Goal: Task Accomplishment & Management: Manage account settings

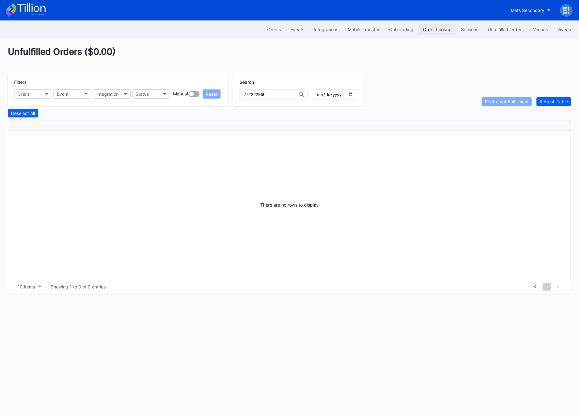
click at [453, 27] on button "Order Lookup" at bounding box center [437, 30] width 38 height 12
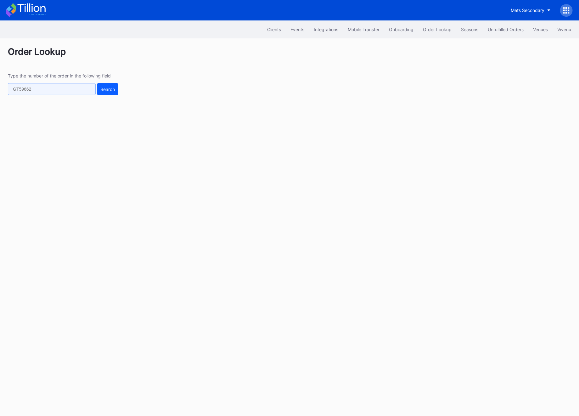
click at [22, 91] on input "text" at bounding box center [52, 89] width 88 height 12
paste input "623346244"
click at [94, 90] on input "623346244" at bounding box center [52, 89] width 88 height 12
click at [113, 90] on div "Search" at bounding box center [107, 89] width 14 height 5
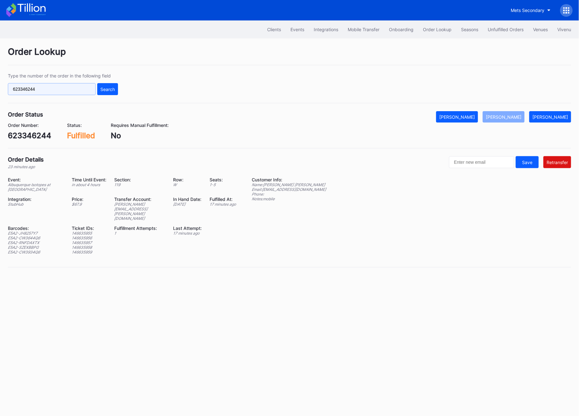
click at [30, 89] on input "623346244" at bounding box center [52, 89] width 88 height 12
paste input "554996573"
type input "554996573"
click at [105, 88] on div "Search" at bounding box center [107, 89] width 14 height 5
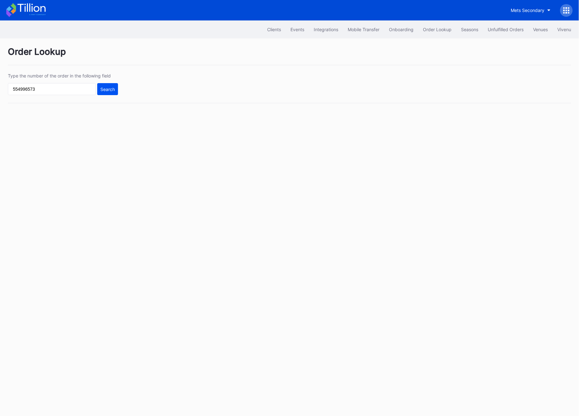
click at [105, 89] on div "Search" at bounding box center [107, 89] width 14 height 5
click at [565, 12] on icon at bounding box center [566, 10] width 6 height 6
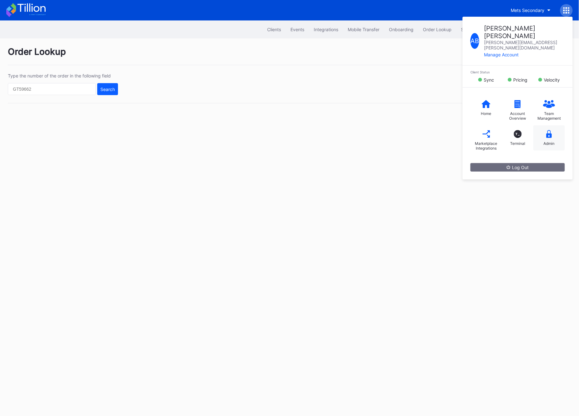
click at [553, 125] on div "Admin" at bounding box center [548, 137] width 31 height 25
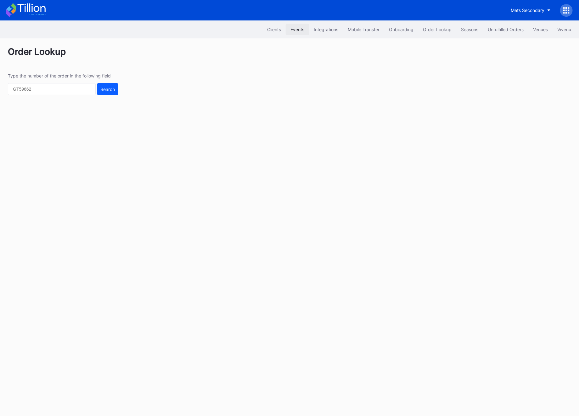
click at [295, 32] on div "Events" at bounding box center [297, 29] width 14 height 5
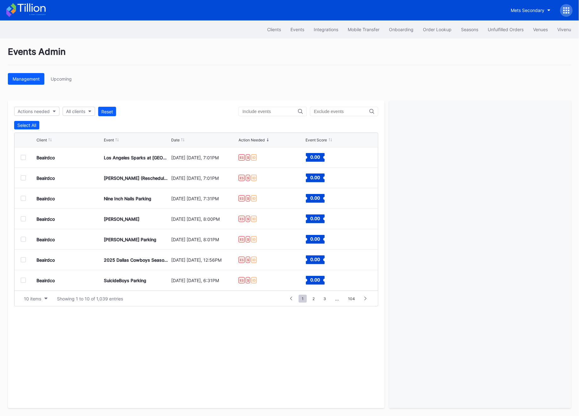
click at [563, 11] on icon at bounding box center [564, 10] width 2 height 2
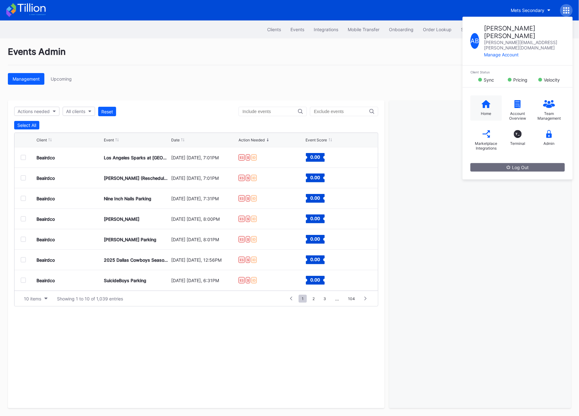
click at [482, 111] on div "Home" at bounding box center [486, 113] width 10 height 5
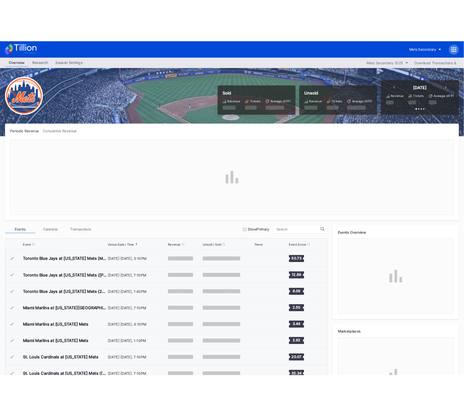
scroll to position [1452, 0]
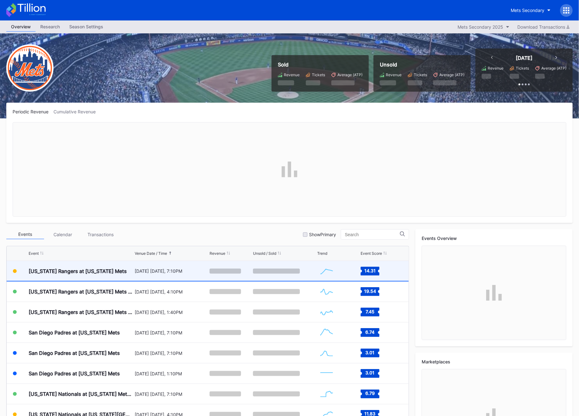
click at [128, 270] on div "[US_STATE] Rangers at [US_STATE] Mets" at bounding box center [81, 271] width 104 height 20
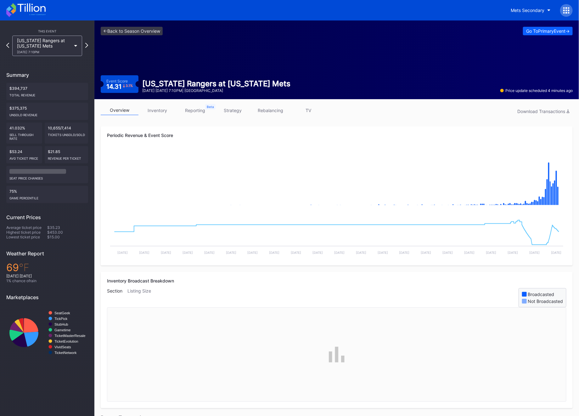
click at [154, 108] on link "inventory" at bounding box center [157, 110] width 38 height 10
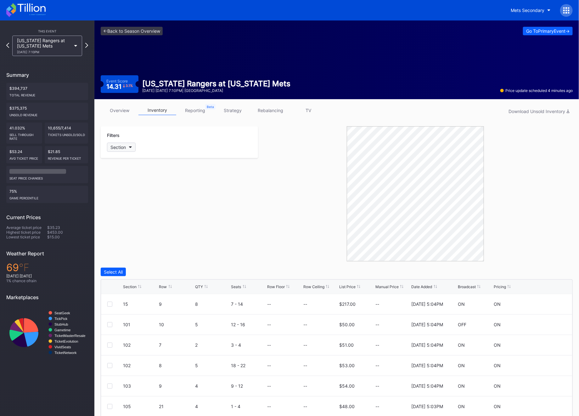
click at [125, 148] on div "Section" at bounding box center [117, 146] width 15 height 5
type input "101"
click at [132, 181] on div "101" at bounding box center [143, 182] width 73 height 12
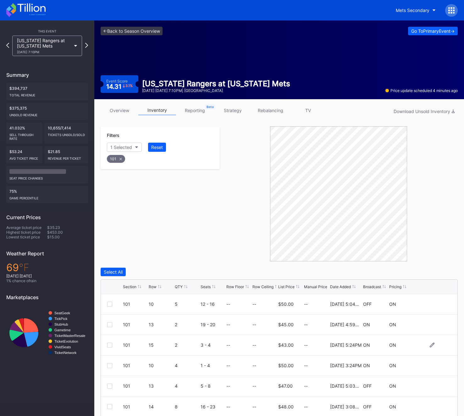
scroll to position [22, 0]
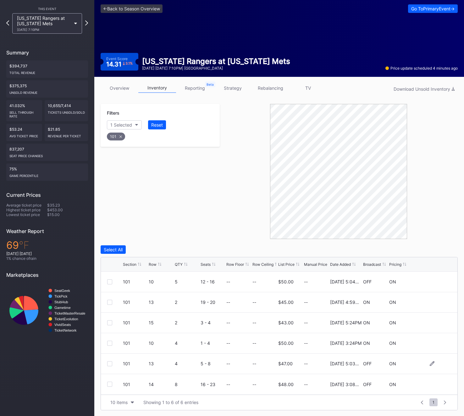
click at [111, 363] on div at bounding box center [109, 363] width 5 height 5
click at [108, 385] on div at bounding box center [109, 383] width 5 height 5
click at [437, 248] on div "Delete 2 Rows" at bounding box center [441, 249] width 28 height 5
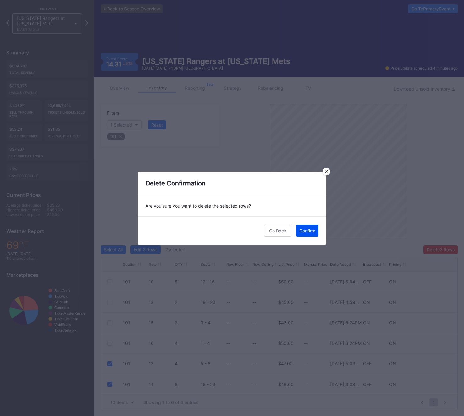
click at [308, 233] on button "Confirm" at bounding box center [307, 230] width 22 height 12
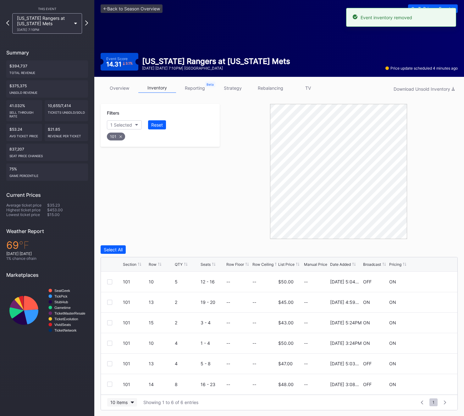
click at [116, 402] on div "10 items" at bounding box center [118, 401] width 17 height 5
click at [117, 384] on div "200 items" at bounding box center [122, 385] width 20 height 5
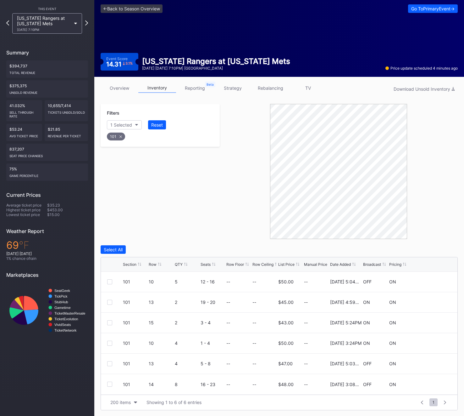
click at [117, 138] on div "101" at bounding box center [116, 136] width 18 height 8
click at [124, 123] on div "Section" at bounding box center [117, 124] width 15 height 5
type input "102"
click at [126, 158] on div "102" at bounding box center [125, 159] width 8 height 5
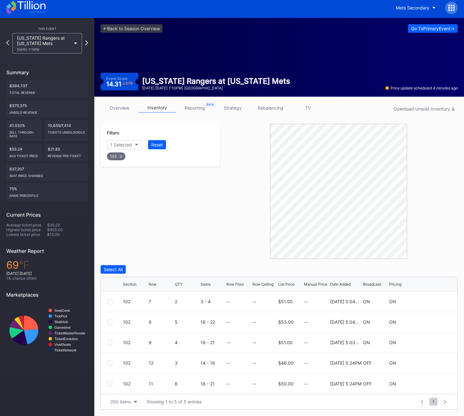
scroll to position [2, 0]
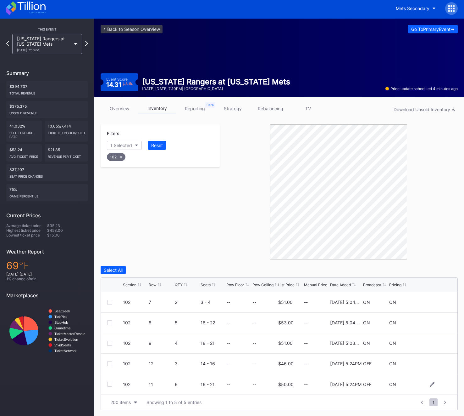
click at [110, 389] on div "102 11 6 16 - 21 -- -- $50.00 -- 2/14/2025 5:24PM OFF ON" at bounding box center [279, 384] width 357 height 20
click at [110, 385] on div at bounding box center [109, 383] width 5 height 5
click at [120, 157] on icon at bounding box center [121, 157] width 3 height 3
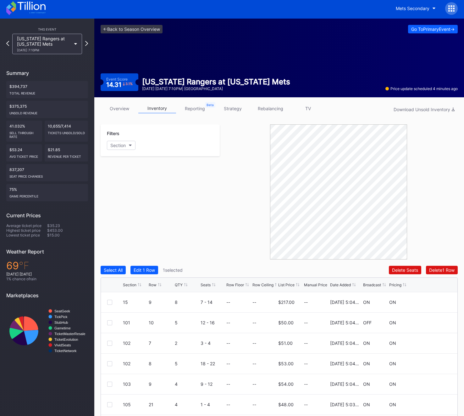
scroll to position [22, 0]
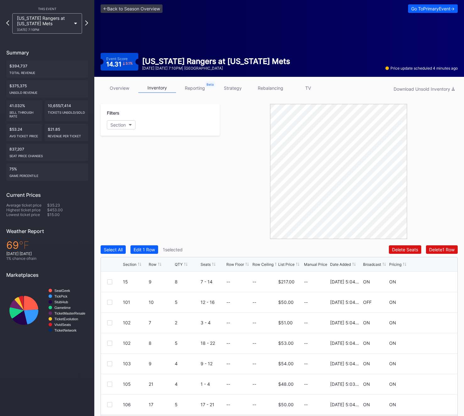
click at [120, 151] on div "Filters Section" at bounding box center [160, 171] width 119 height 135
click at [121, 121] on button "Section" at bounding box center [121, 124] width 29 height 9
type input "106"
click at [123, 159] on div "106" at bounding box center [125, 159] width 8 height 5
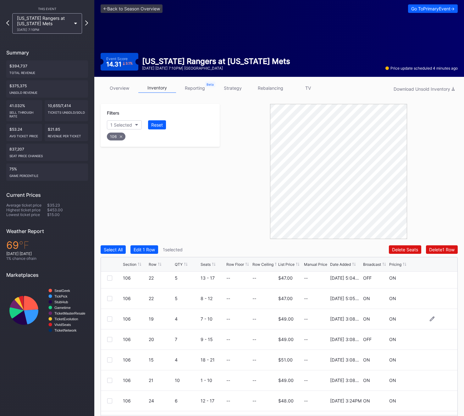
scroll to position [69, 0]
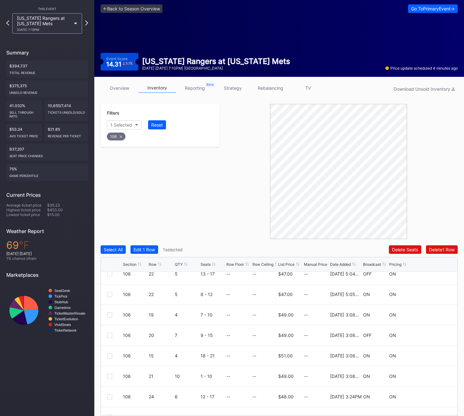
click at [154, 260] on div "Section Row QTY Seats Row Floor Row Ceiling List Price Manual Price Date Added …" at bounding box center [279, 264] width 357 height 14
click at [154, 263] on div "Row" at bounding box center [153, 264] width 8 height 5
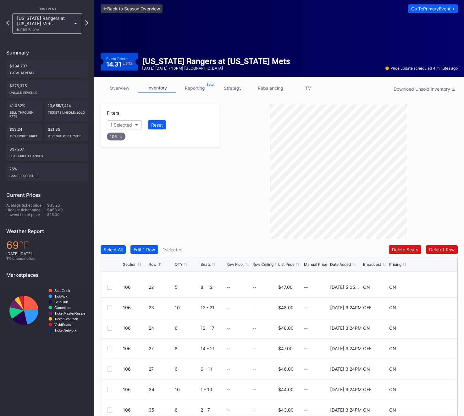
scroll to position [260, 0]
click at [107, 306] on div at bounding box center [109, 307] width 5 height 5
click at [110, 348] on div at bounding box center [109, 348] width 5 height 5
click at [108, 387] on div at bounding box center [109, 389] width 5 height 5
click at [120, 137] on div "106" at bounding box center [116, 136] width 19 height 8
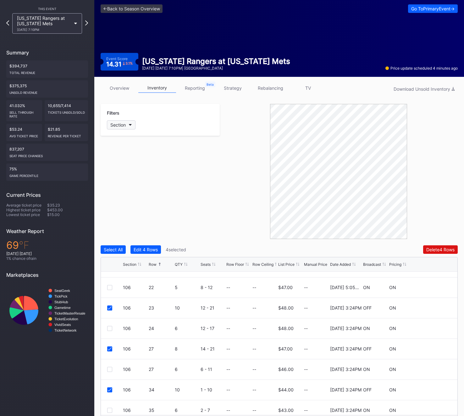
scroll to position [0, 0]
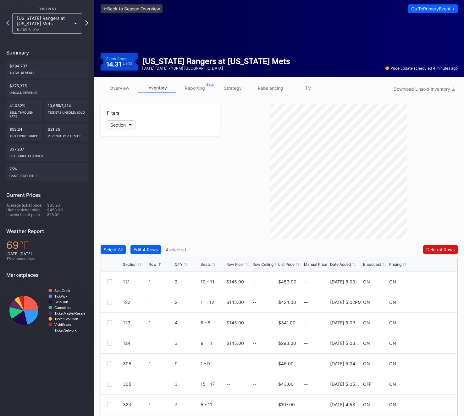
click at [120, 122] on div "Section" at bounding box center [117, 124] width 15 height 5
type input "107"
click at [115, 160] on div at bounding box center [114, 159] width 5 height 5
click at [108, 322] on div at bounding box center [109, 322] width 5 height 5
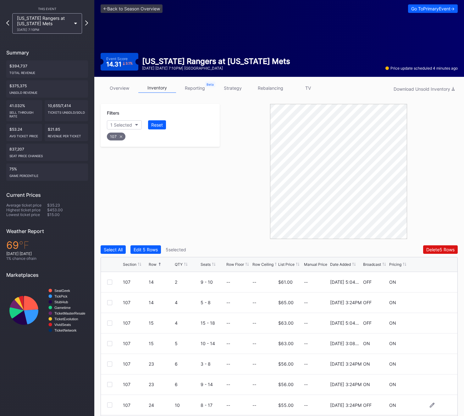
click at [109, 405] on div at bounding box center [109, 404] width 5 height 5
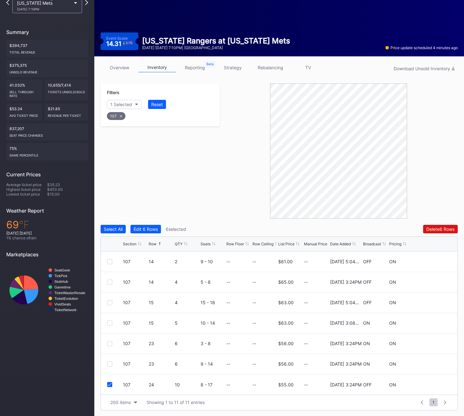
click at [115, 115] on div "107" at bounding box center [116, 116] width 19 height 8
click at [115, 105] on div "Section" at bounding box center [117, 104] width 15 height 5
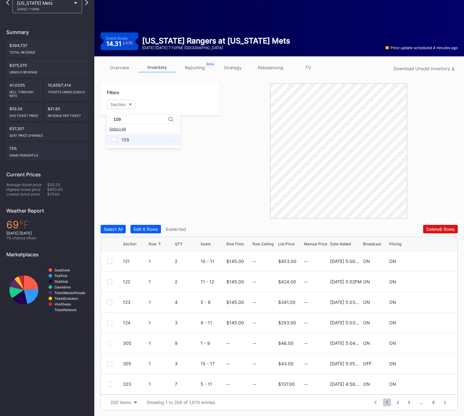
type input "109"
click at [131, 142] on div "109" at bounding box center [143, 140] width 73 height 12
click at [107, 301] on div at bounding box center [109, 301] width 5 height 5
click at [116, 117] on div "109" at bounding box center [116, 116] width 19 height 8
click at [116, 105] on div "Section" at bounding box center [117, 104] width 15 height 5
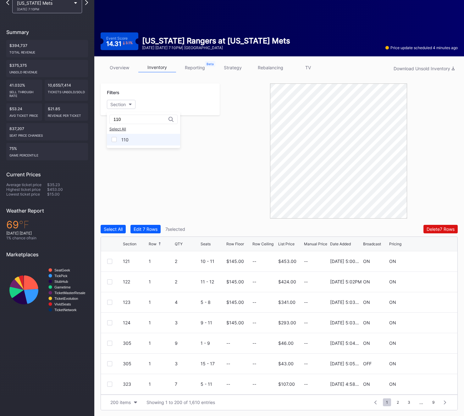
type input "110"
click at [123, 141] on div "110" at bounding box center [124, 139] width 7 height 5
click at [110, 341] on div at bounding box center [109, 342] width 5 height 5
click at [111, 117] on div "110" at bounding box center [116, 116] width 18 height 8
click at [127, 101] on button "Section" at bounding box center [121, 104] width 29 height 9
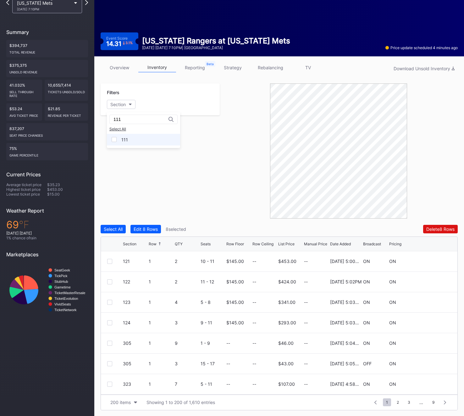
type input "111"
click at [125, 137] on div "111" at bounding box center [124, 139] width 7 height 5
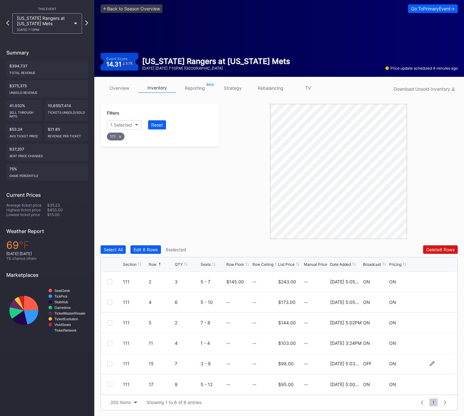
click at [108, 364] on div at bounding box center [109, 363] width 5 height 5
click at [118, 137] on div "111" at bounding box center [116, 136] width 18 height 8
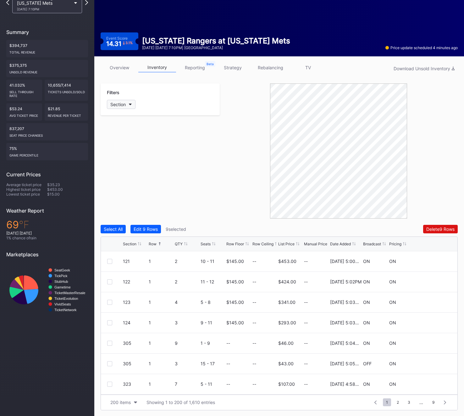
click at [122, 105] on div "Section" at bounding box center [117, 104] width 15 height 5
type input "125"
click at [128, 138] on div "125" at bounding box center [125, 139] width 8 height 5
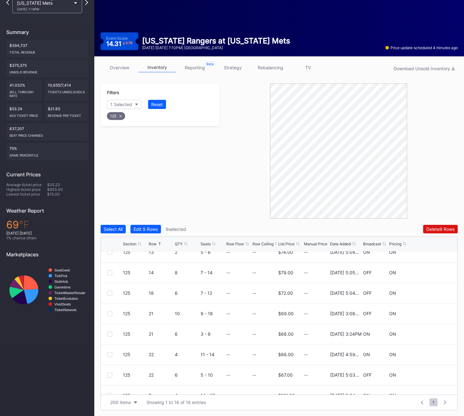
scroll to position [153, 0]
click at [112, 313] on div at bounding box center [115, 312] width 16 height 5
click at [110, 311] on div at bounding box center [109, 312] width 5 height 5
click at [110, 373] on div at bounding box center [109, 374] width 5 height 5
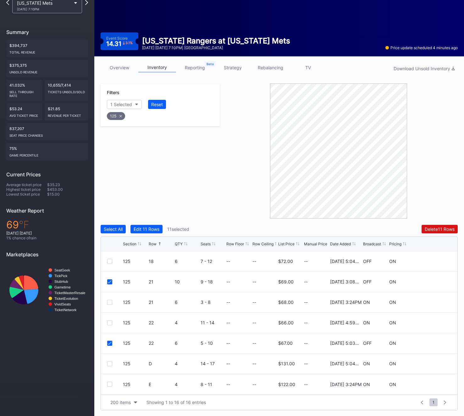
click at [117, 118] on div "125" at bounding box center [116, 116] width 18 height 8
click at [118, 103] on div "Section" at bounding box center [117, 104] width 15 height 5
type input "126"
click at [129, 139] on div "126" at bounding box center [143, 140] width 73 height 12
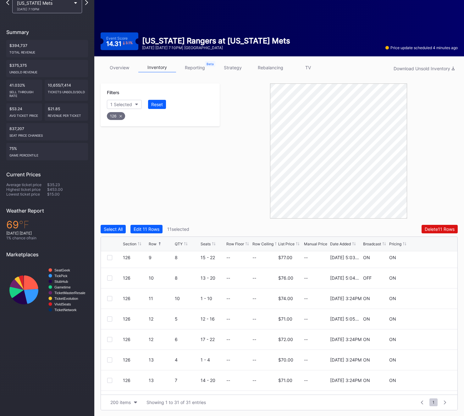
scroll to position [187, 0]
click at [107, 277] on div at bounding box center [109, 278] width 5 height 5
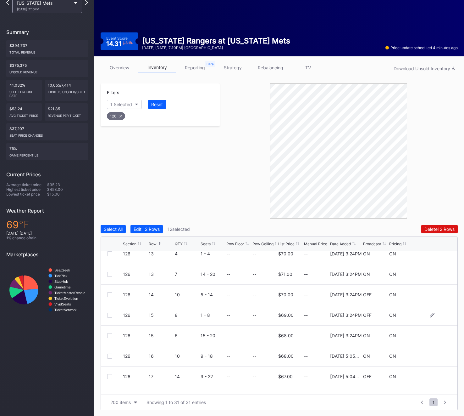
scroll to position [293, 0]
click at [109, 294] on div at bounding box center [109, 295] width 5 height 5
click at [108, 315] on div at bounding box center [109, 315] width 5 height 5
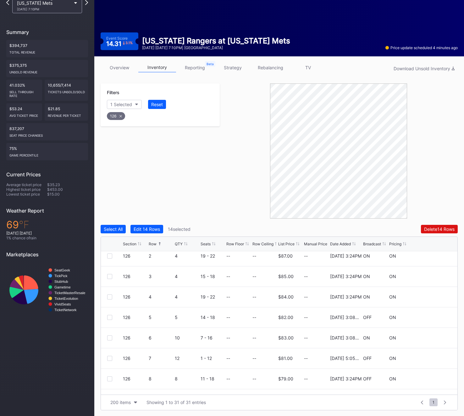
scroll to position [24, 0]
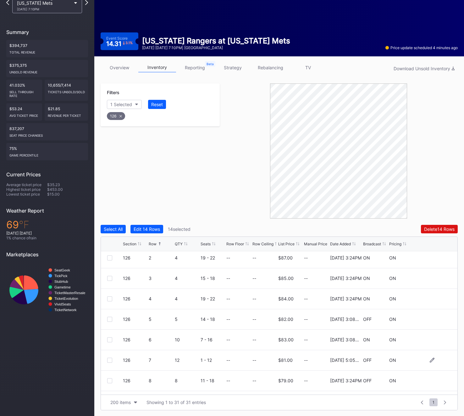
click at [107, 363] on div "126 7 12 1 - 12 -- -- $81.00 -- 11/25/2024 5:05PM OFF ON" at bounding box center [279, 360] width 357 height 20
click at [107, 361] on div at bounding box center [109, 359] width 5 height 5
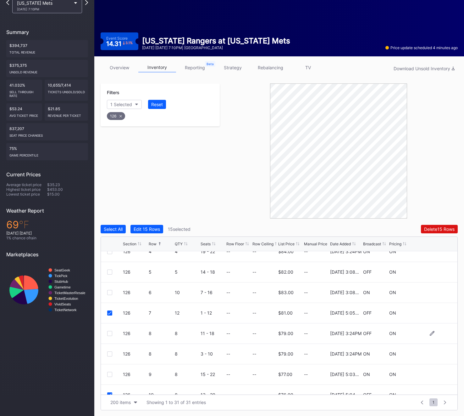
click at [110, 333] on div at bounding box center [109, 333] width 5 height 5
click at [444, 223] on div "Filters 1 Selected Reset 126 Select All Edit 16 Rows 16 selected Delete 16 Rows…" at bounding box center [279, 246] width 357 height 327
click at [444, 226] on div "Delete 16 Rows" at bounding box center [439, 228] width 31 height 5
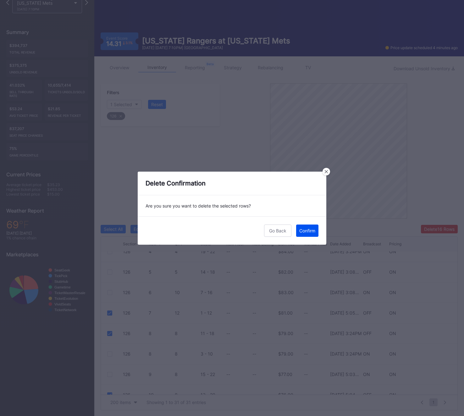
click at [316, 233] on button "Confirm" at bounding box center [307, 230] width 22 height 12
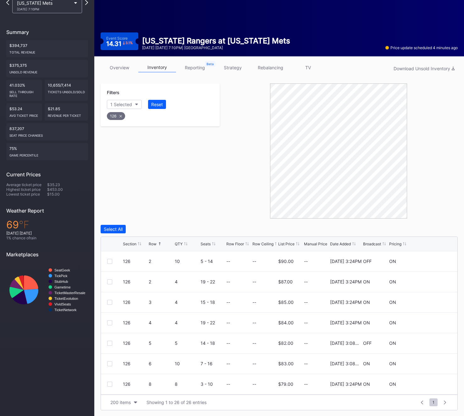
scroll to position [0, 0]
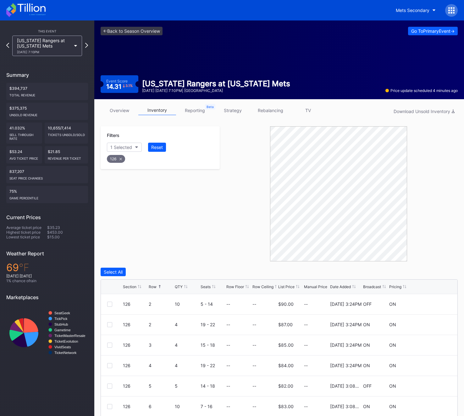
click at [453, 12] on icon at bounding box center [452, 10] width 6 height 6
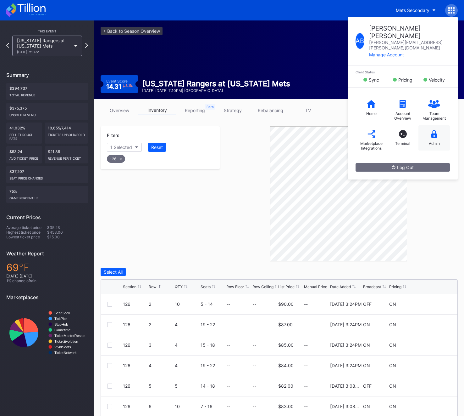
click at [439, 130] on div "Admin" at bounding box center [434, 137] width 31 height 25
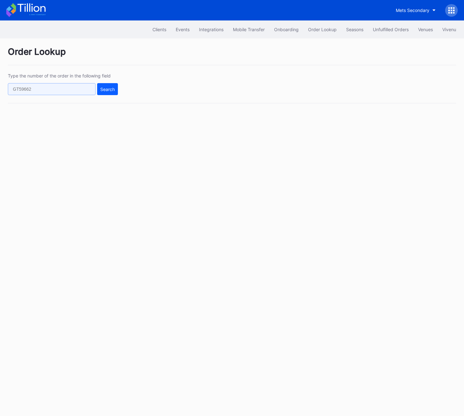
click at [65, 88] on input "text" at bounding box center [52, 89] width 88 height 12
paste input "wbz.vau.MGY_vbe9jgr"
click at [17, 89] on input "wbz.vau.MGY_vbe9jgr" at bounding box center [52, 89] width 88 height 12
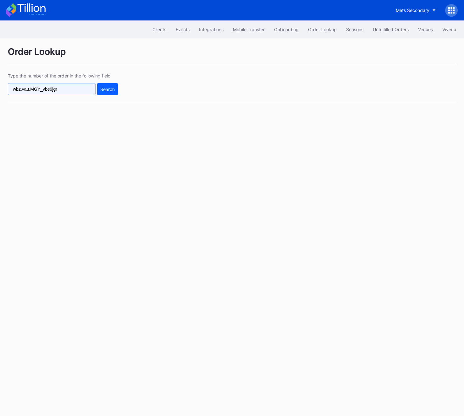
click at [17, 89] on input "wbz.vau.MGY_vbe9jgr" at bounding box center [52, 89] width 88 height 12
paste input "749982375"
type input "749982375"
click at [107, 85] on button "Search" at bounding box center [107, 89] width 21 height 12
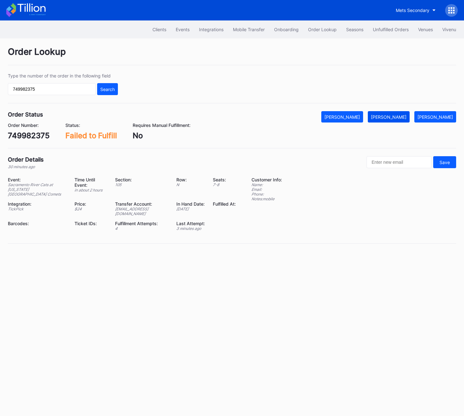
click at [394, 121] on button "[PERSON_NAME]" at bounding box center [389, 116] width 42 height 11
click at [450, 15] on div at bounding box center [451, 10] width 13 height 13
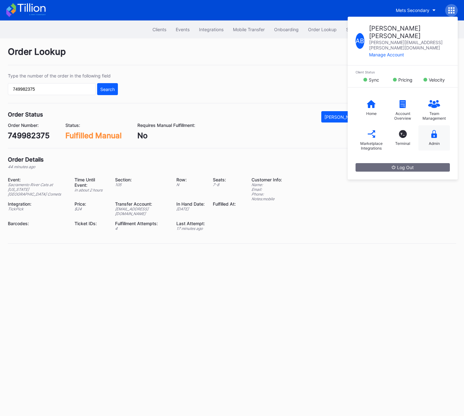
click at [429, 141] on div "Admin" at bounding box center [434, 143] width 11 height 5
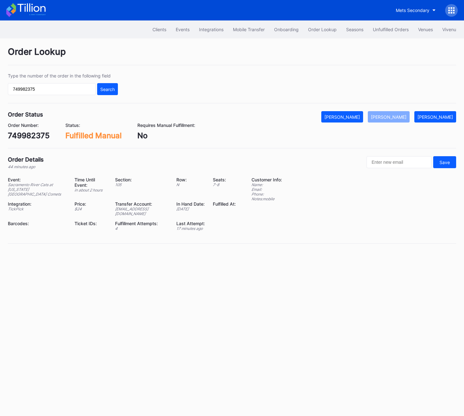
click at [448, 14] on div at bounding box center [451, 10] width 13 height 13
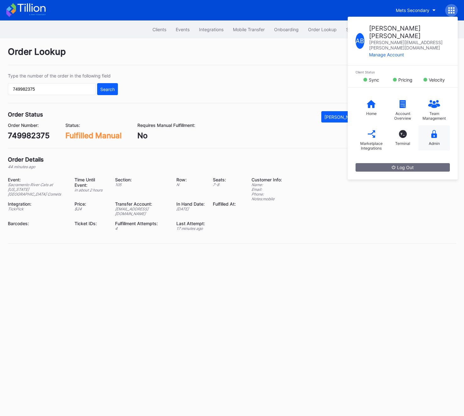
click at [427, 129] on div "Admin" at bounding box center [434, 137] width 31 height 25
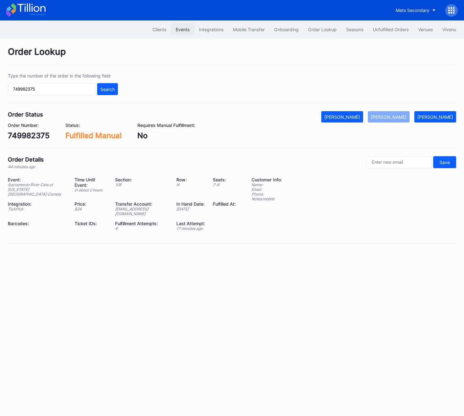
click at [181, 28] on div "Events" at bounding box center [183, 29] width 14 height 5
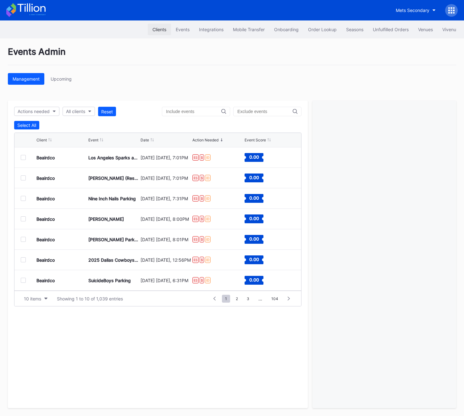
click at [160, 33] on button "Clients" at bounding box center [159, 30] width 23 height 12
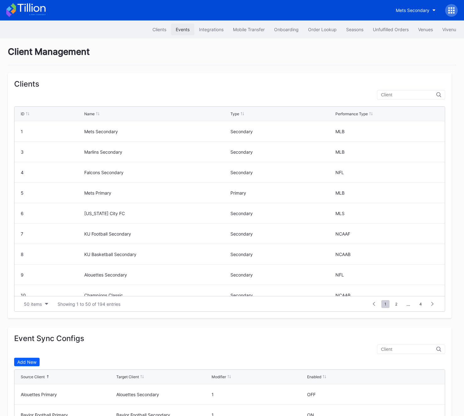
click at [179, 29] on div "Events" at bounding box center [183, 29] width 14 height 5
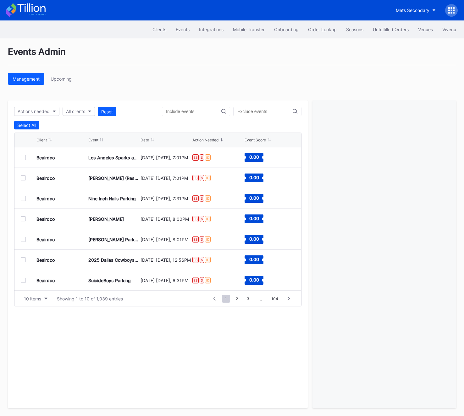
click at [456, 13] on div at bounding box center [451, 10] width 13 height 13
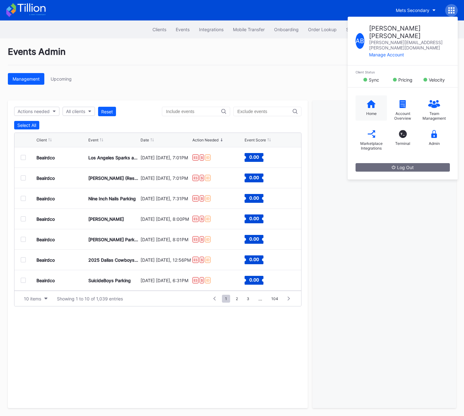
click at [370, 100] on icon at bounding box center [371, 104] width 9 height 8
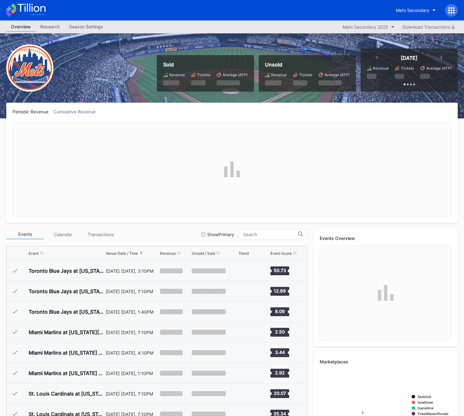
scroll to position [1452, 0]
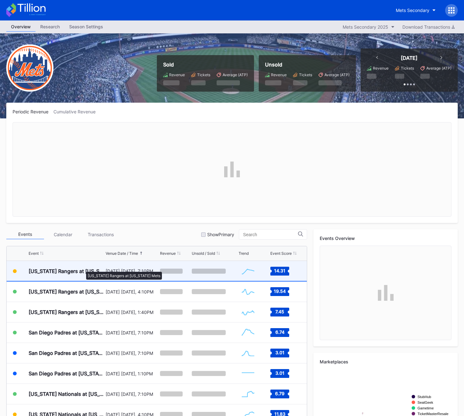
click at [83, 269] on div "[US_STATE] Rangers at [US_STATE] Mets" at bounding box center [67, 271] width 76 height 6
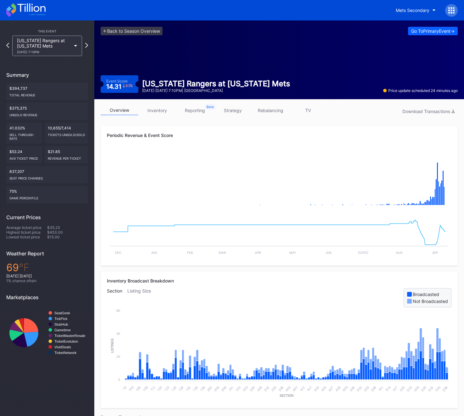
click at [151, 112] on link "inventory" at bounding box center [157, 110] width 38 height 10
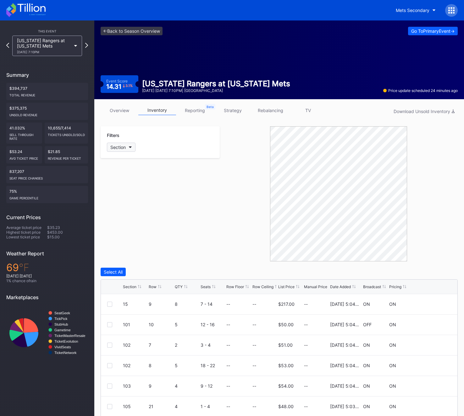
click at [127, 147] on button "Section" at bounding box center [121, 147] width 29 height 9
type input "129"
click at [121, 182] on div "129" at bounding box center [125, 182] width 8 height 5
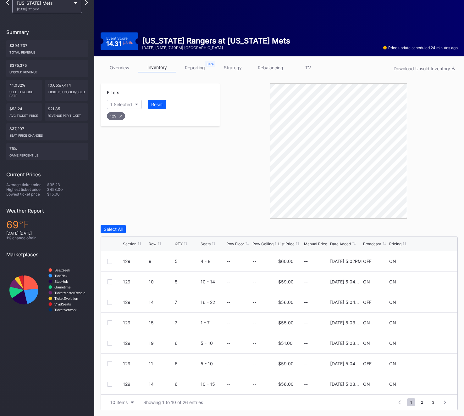
click at [156, 243] on div "Row" at bounding box center [153, 243] width 8 height 5
click at [112, 401] on div "10 items" at bounding box center [118, 401] width 17 height 5
click at [121, 387] on div "200 items" at bounding box center [122, 385] width 20 height 5
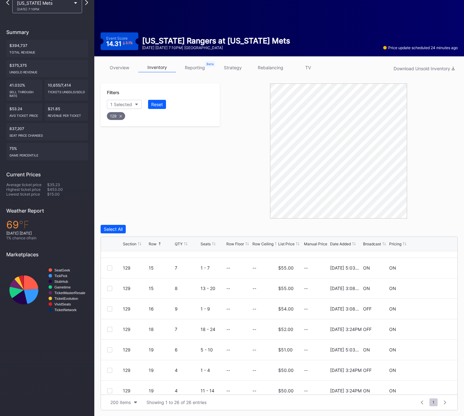
scroll to position [115, 0]
click at [110, 309] on div at bounding box center [109, 309] width 5 height 5
click at [110, 329] on div at bounding box center [109, 329] width 5 height 5
click at [108, 372] on div at bounding box center [109, 370] width 5 height 5
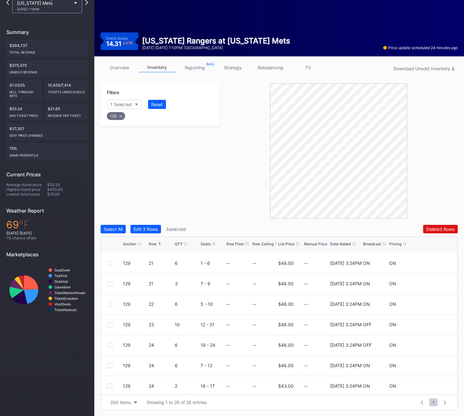
scroll to position [344, 0]
click at [109, 323] on div at bounding box center [109, 325] width 5 height 5
click at [110, 345] on div at bounding box center [109, 346] width 5 height 5
click at [110, 365] on div at bounding box center [109, 366] width 5 height 5
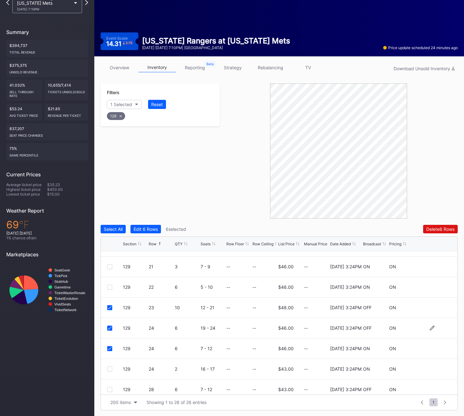
scroll to position [388, 0]
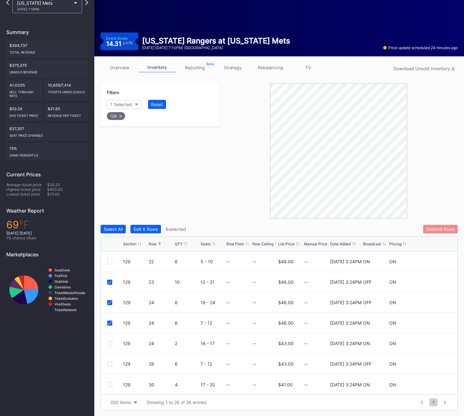
click at [433, 227] on div "Delete 6 Rows" at bounding box center [441, 228] width 28 height 5
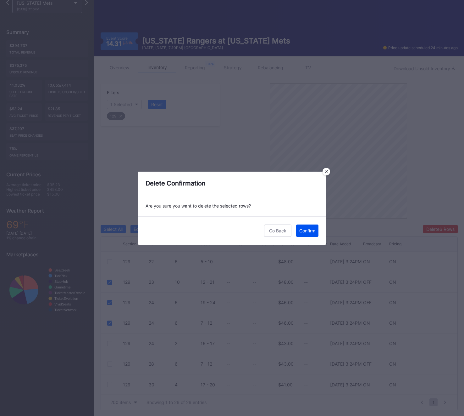
click at [311, 224] on button "Confirm" at bounding box center [307, 230] width 22 height 12
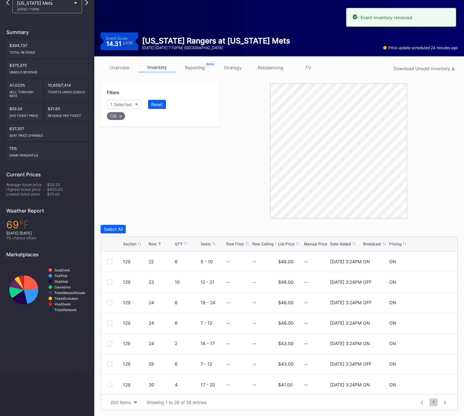
click at [119, 116] on div "129" at bounding box center [116, 116] width 18 height 8
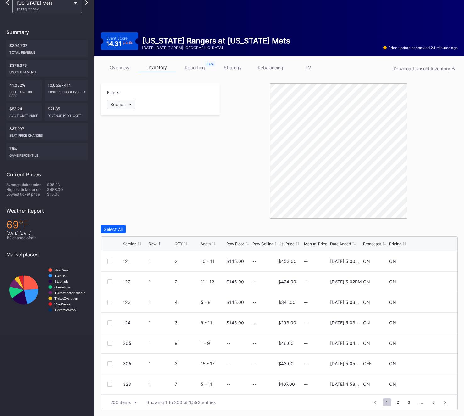
click at [119, 103] on div "Section" at bounding box center [117, 104] width 15 height 5
type input "130"
click at [128, 135] on div "130" at bounding box center [143, 140] width 73 height 12
click at [110, 281] on div at bounding box center [109, 281] width 5 height 5
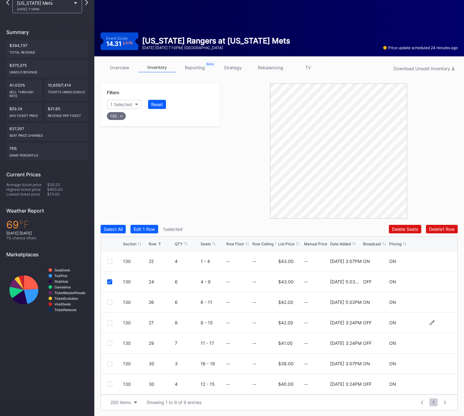
click at [109, 321] on div at bounding box center [109, 322] width 5 height 5
click at [111, 342] on div at bounding box center [109, 342] width 5 height 5
click at [108, 384] on div at bounding box center [109, 383] width 5 height 5
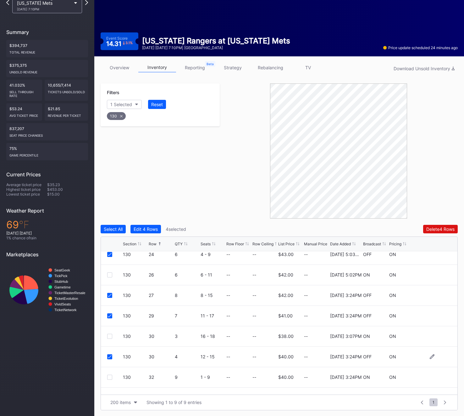
scroll to position [27, 0]
click at [434, 229] on div "Delete 4 Rows" at bounding box center [441, 228] width 28 height 5
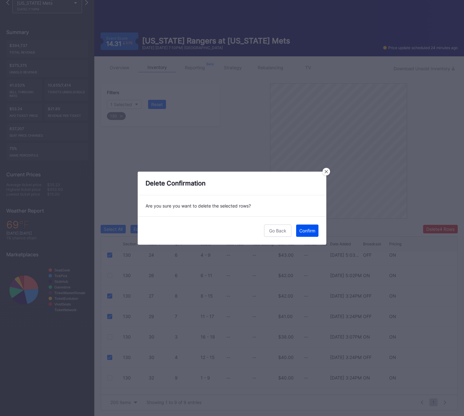
click at [312, 231] on div "Confirm" at bounding box center [307, 230] width 16 height 5
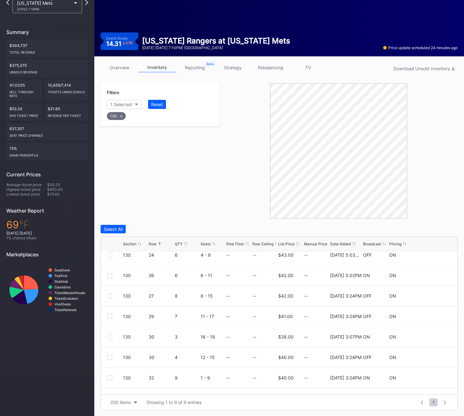
click at [114, 114] on div "130" at bounding box center [116, 116] width 19 height 8
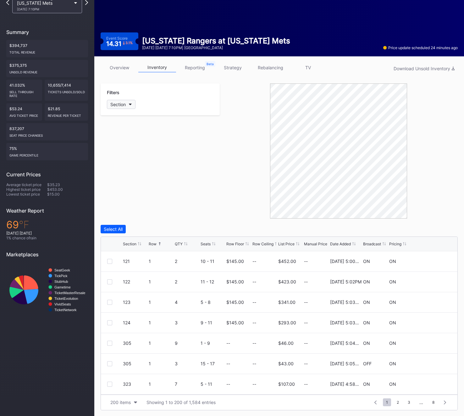
click at [114, 102] on div "Section" at bounding box center [117, 104] width 15 height 5
type input "132"
click at [122, 141] on div "132" at bounding box center [125, 139] width 8 height 5
click at [108, 281] on div at bounding box center [109, 281] width 5 height 5
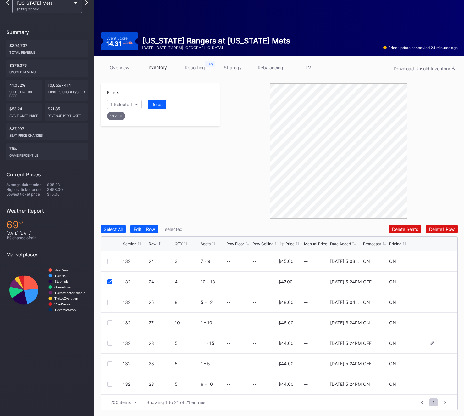
click at [111, 344] on div at bounding box center [109, 342] width 5 height 5
click at [110, 362] on div at bounding box center [109, 363] width 5 height 5
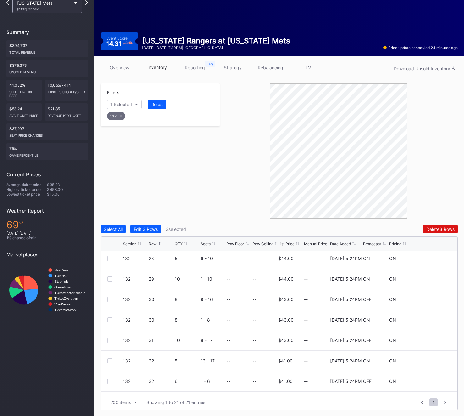
scroll to position [147, 0]
click at [109, 381] on div at bounding box center [109, 379] width 5 height 5
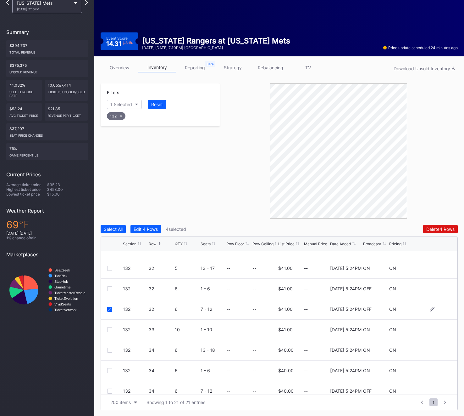
scroll to position [220, 0]
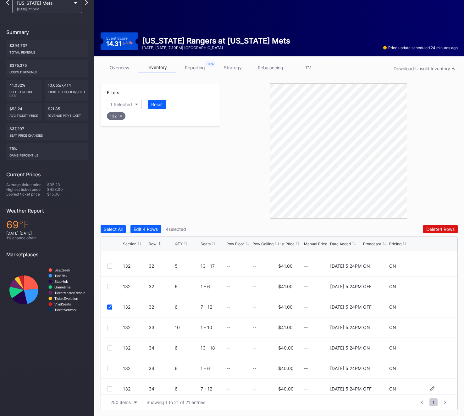
click at [112, 385] on div "132 34 6 7 - 12 -- -- $40.00 -- 2/14/2025 5:24PM OFF ON" at bounding box center [279, 388] width 357 height 20
click at [109, 385] on div "132 34 6 7 - 12 -- -- $40.00 -- 2/14/2025 5:24PM OFF ON" at bounding box center [279, 388] width 357 height 20
click at [109, 388] on div at bounding box center [109, 388] width 5 height 5
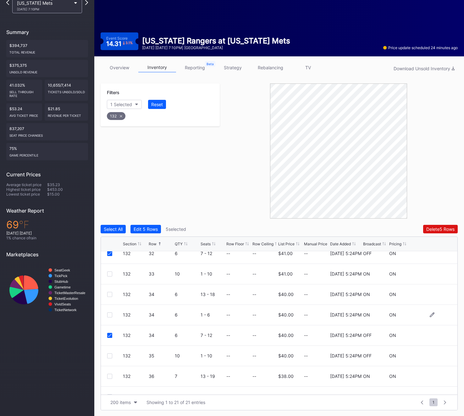
scroll to position [275, 0]
click at [111, 355] on div at bounding box center [109, 354] width 5 height 5
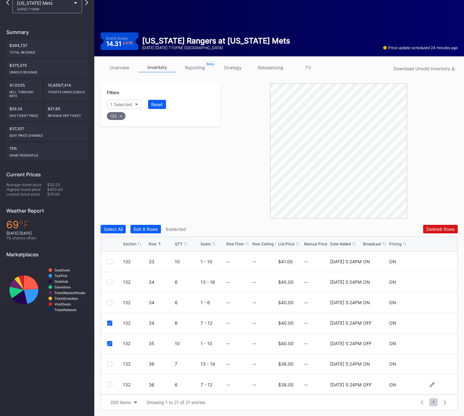
click at [109, 383] on div at bounding box center [109, 384] width 5 height 5
click at [435, 228] on div "Delete 7 Rows" at bounding box center [441, 228] width 28 height 5
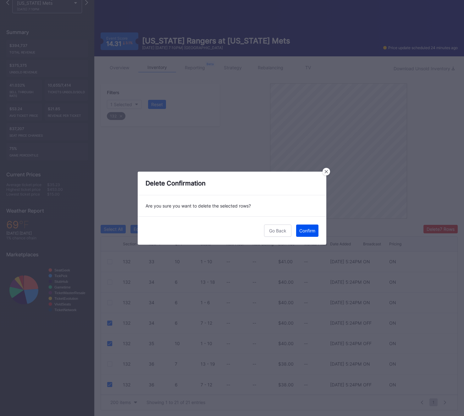
click at [301, 232] on div "Confirm" at bounding box center [307, 230] width 16 height 5
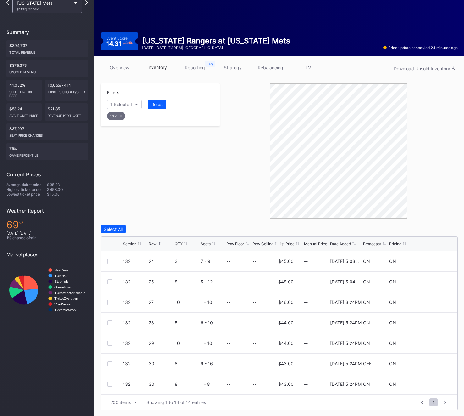
scroll to position [0, 0]
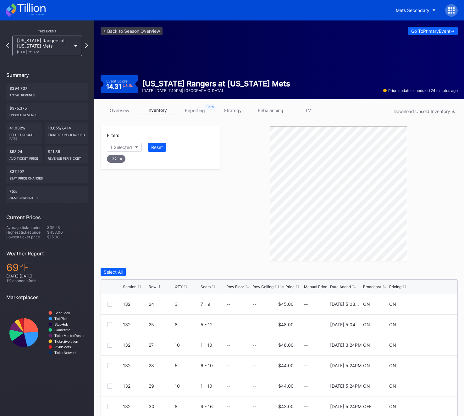
click at [445, 10] on div "Mets Secondary" at bounding box center [424, 10] width 67 height 13
click at [450, 13] on icon at bounding box center [450, 13] width 2 height 2
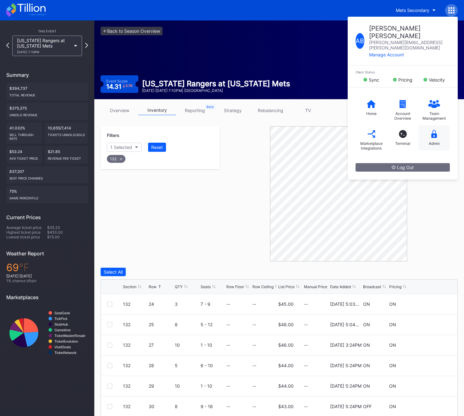
click at [429, 141] on div "Admin" at bounding box center [434, 143] width 11 height 5
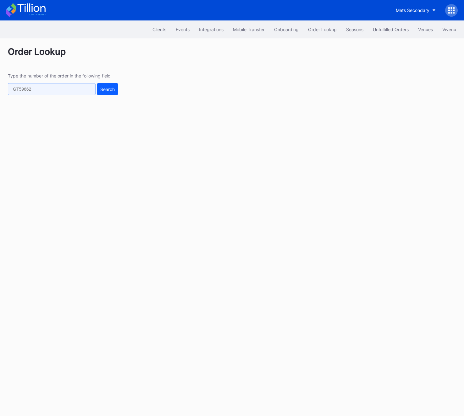
click at [36, 93] on input "text" at bounding box center [52, 89] width 88 height 12
paste input "50462564"
type input "50462564"
click at [108, 83] on button "Search" at bounding box center [107, 89] width 21 height 12
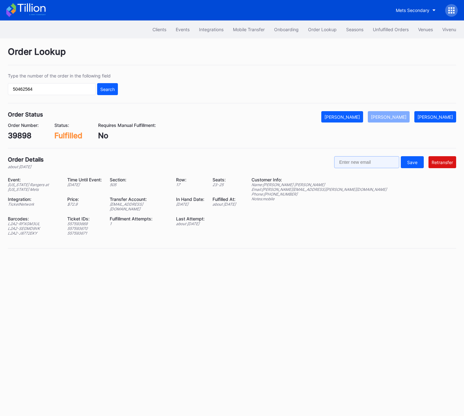
click at [367, 159] on input "text" at bounding box center [366, 162] width 65 height 12
paste input "[PERSON_NAME][EMAIL_ADDRESS][PERSON_NAME][DOMAIN_NAME]"
type input "[PERSON_NAME][EMAIL_ADDRESS][PERSON_NAME][DOMAIN_NAME]"
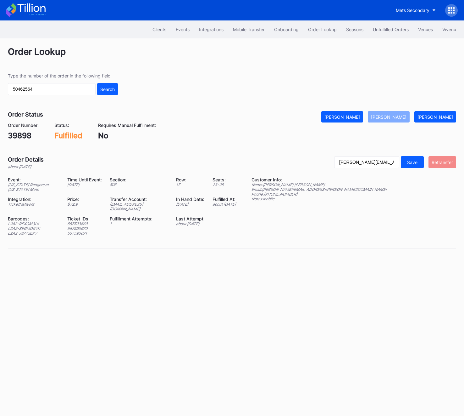
click at [441, 162] on div "Retransfer" at bounding box center [442, 161] width 21 height 5
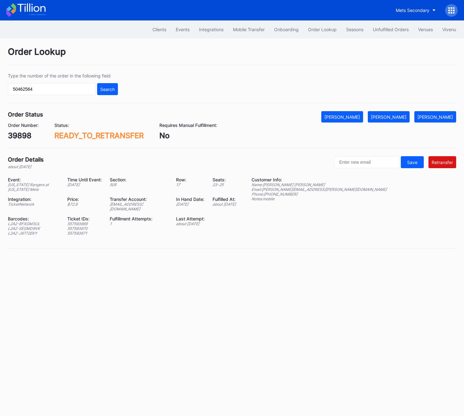
click at [449, 14] on div at bounding box center [451, 10] width 13 height 13
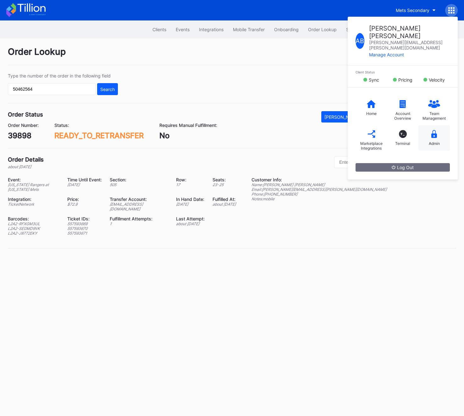
click at [438, 125] on div "Admin" at bounding box center [434, 137] width 31 height 25
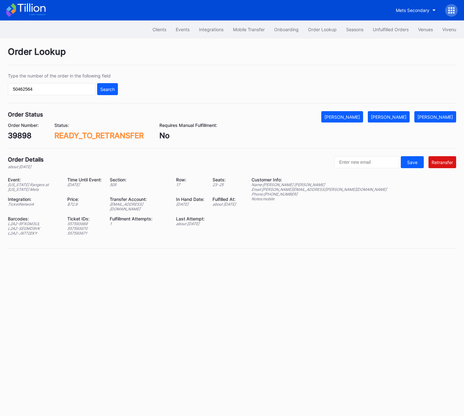
click at [454, 6] on div at bounding box center [451, 10] width 13 height 13
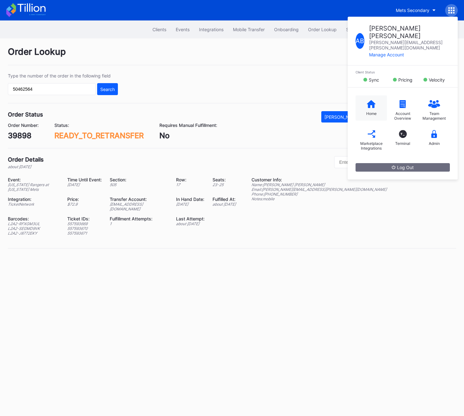
click at [369, 100] on icon at bounding box center [371, 104] width 9 height 8
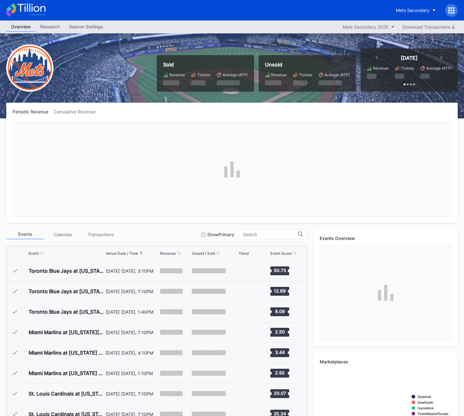
scroll to position [1452, 0]
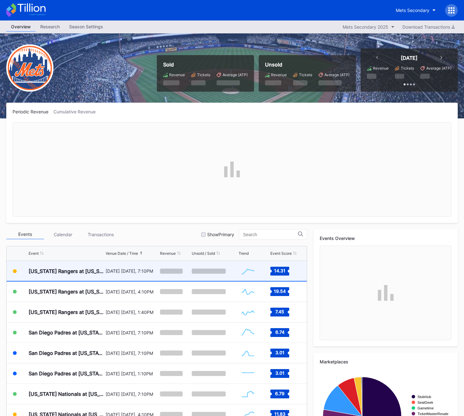
click at [110, 273] on div "[DATE] [DATE], 7:10PM" at bounding box center [132, 271] width 53 height 20
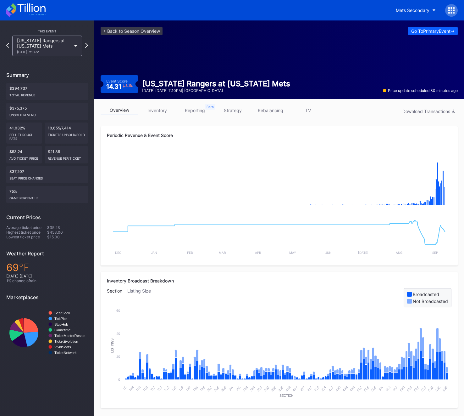
click at [450, 7] on icon at bounding box center [450, 8] width 2 height 2
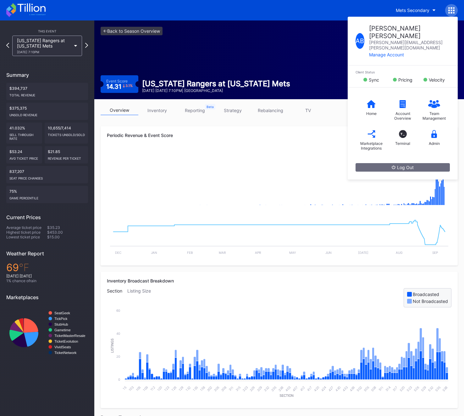
click at [165, 113] on link "inventory" at bounding box center [157, 110] width 38 height 10
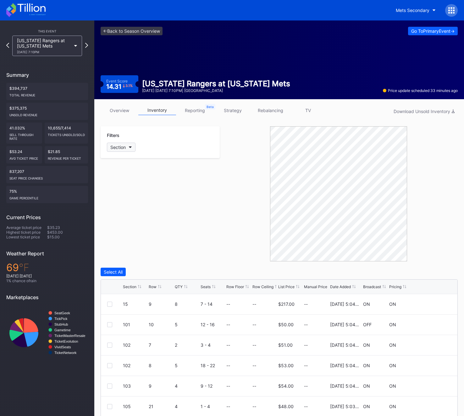
click at [126, 148] on button "Section" at bounding box center [121, 147] width 29 height 9
type input "135"
click at [119, 182] on div "135" at bounding box center [143, 182] width 73 height 12
click at [156, 283] on div "Section Row QTY Seats Row Floor Row Ceiling List Price Manual Price Date Added …" at bounding box center [279, 286] width 357 height 14
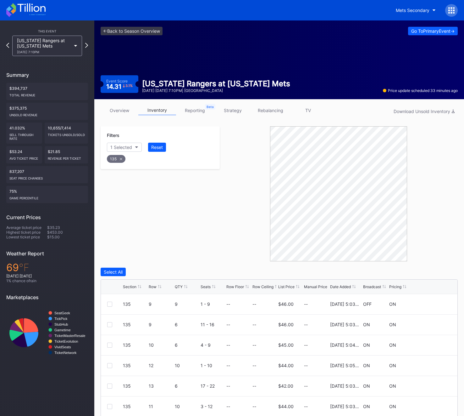
click at [155, 287] on div "Row" at bounding box center [153, 286] width 8 height 5
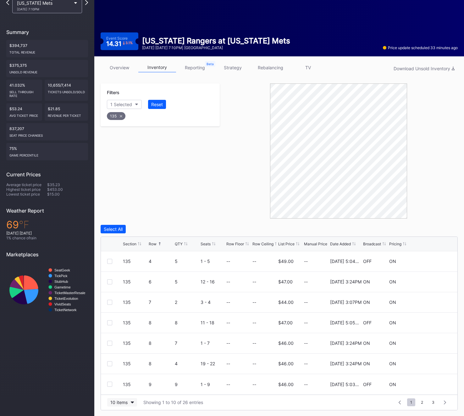
click at [120, 402] on div "10 items" at bounding box center [118, 401] width 17 height 5
click at [122, 385] on div "200 items" at bounding box center [122, 385] width 20 height 5
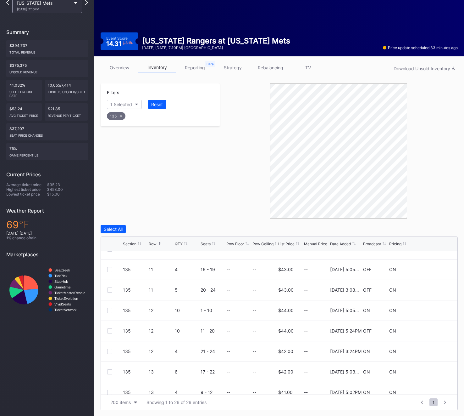
scroll to position [245, 0]
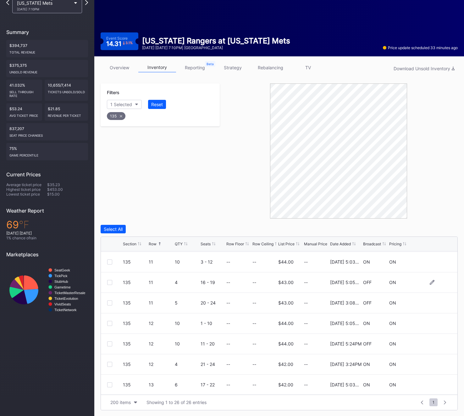
click at [109, 282] on div at bounding box center [109, 282] width 5 height 5
click at [110, 302] on div at bounding box center [109, 302] width 5 height 5
click at [113, 341] on div at bounding box center [115, 343] width 16 height 5
click at [111, 341] on div at bounding box center [109, 343] width 5 height 5
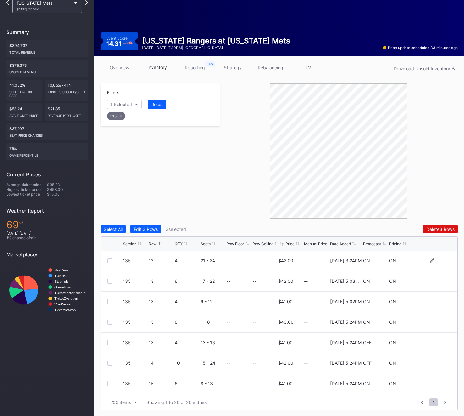
scroll to position [350, 0]
click at [107, 360] on div at bounding box center [109, 361] width 5 height 5
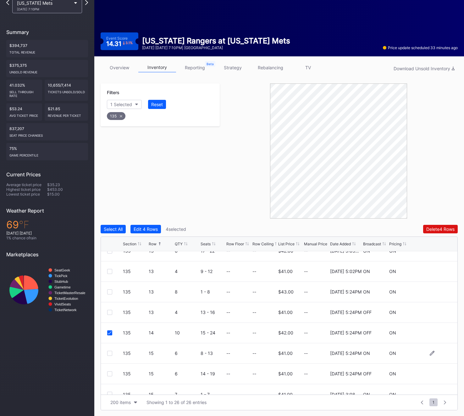
scroll to position [388, 0]
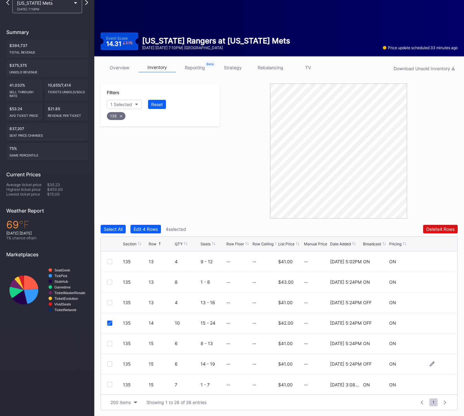
click at [107, 361] on div at bounding box center [109, 363] width 5 height 5
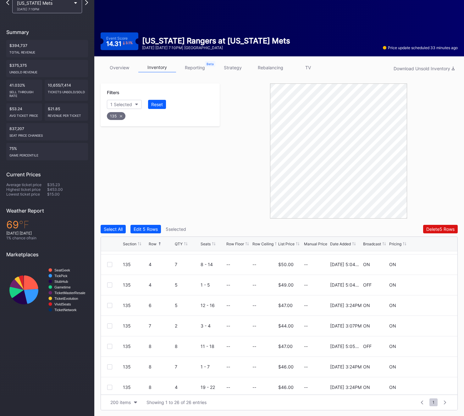
scroll to position [0, 0]
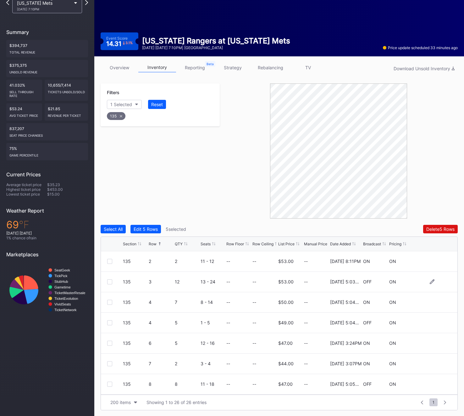
click at [111, 279] on div at bounding box center [109, 281] width 5 height 5
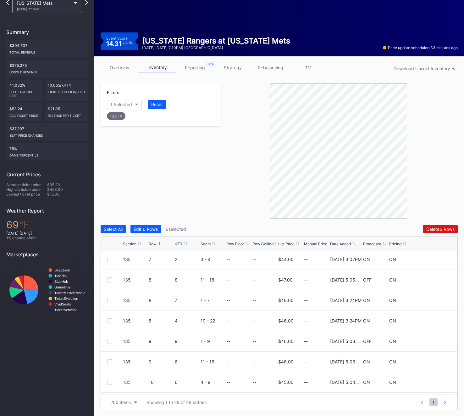
click at [119, 116] on div "135" at bounding box center [116, 116] width 19 height 8
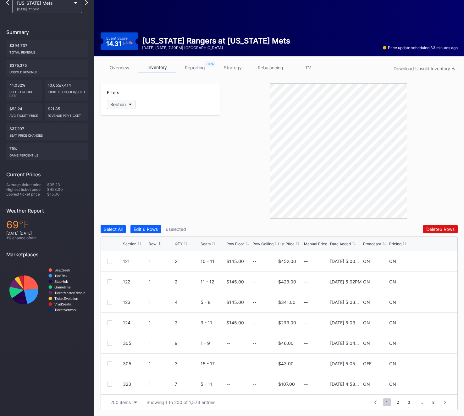
click at [123, 108] on button "Section" at bounding box center [121, 104] width 29 height 9
type input "136"
click at [130, 140] on div "136" at bounding box center [143, 140] width 73 height 12
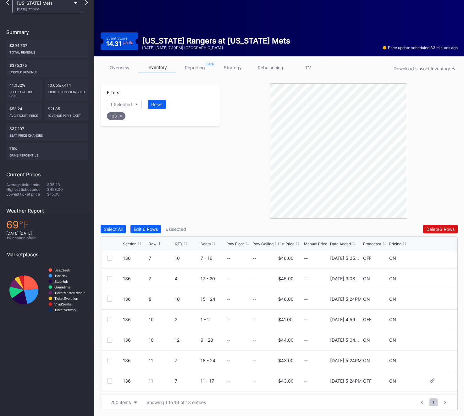
click at [111, 381] on div at bounding box center [109, 380] width 5 height 5
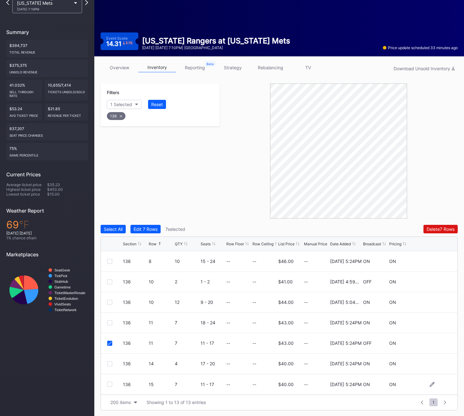
click at [107, 385] on div at bounding box center [109, 383] width 5 height 5
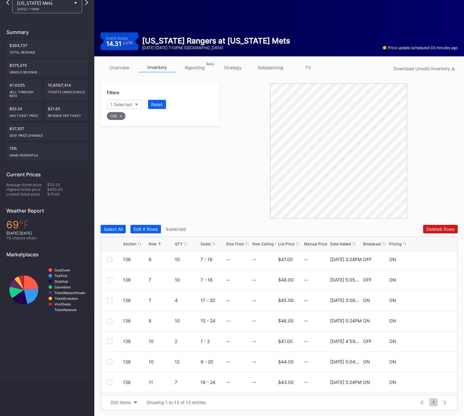
scroll to position [0, 0]
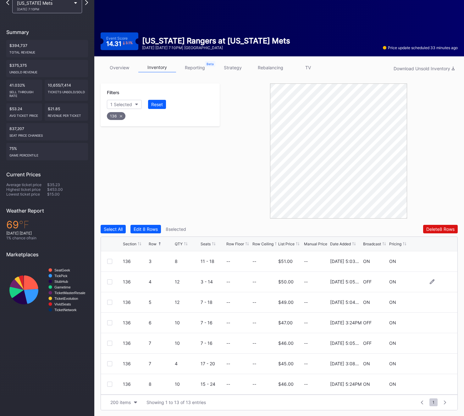
click at [110, 279] on div at bounding box center [109, 281] width 5 height 5
click at [108, 323] on div at bounding box center [109, 322] width 5 height 5
click at [109, 342] on div at bounding box center [109, 342] width 5 height 5
click at [120, 119] on div "136" at bounding box center [116, 116] width 19 height 8
click at [120, 105] on div "Section" at bounding box center [117, 104] width 15 height 5
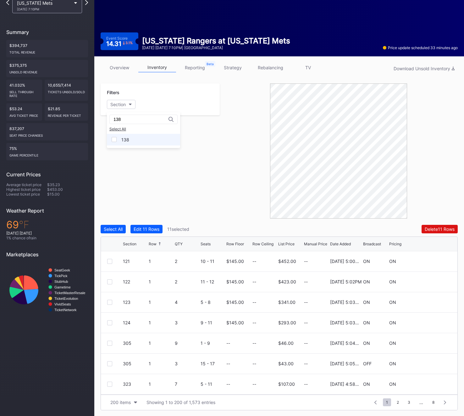
type input "138"
click at [130, 135] on div "138" at bounding box center [143, 140] width 73 height 12
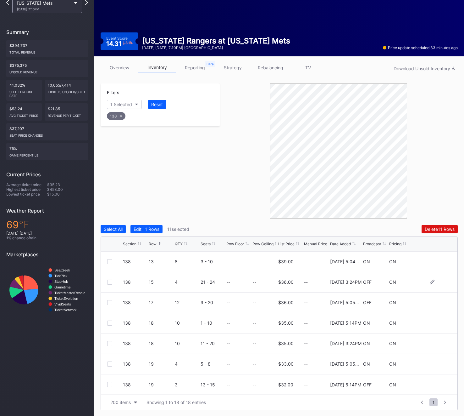
click at [109, 281] on div at bounding box center [109, 281] width 5 height 5
click at [109, 302] on div at bounding box center [109, 302] width 5 height 5
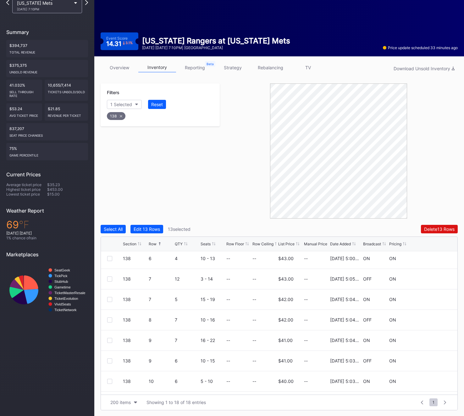
scroll to position [0, 0]
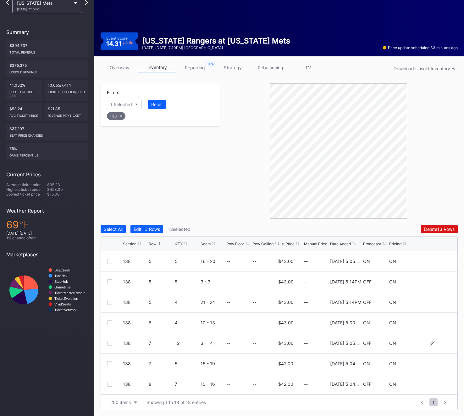
click at [105, 340] on div "138 7 12 3 - 14 -- -- $43.00 -- 11/25/2024 5:05PM OFF ON" at bounding box center [279, 343] width 357 height 20
click at [111, 342] on div at bounding box center [109, 342] width 5 height 5
click at [110, 383] on div at bounding box center [109, 383] width 5 height 5
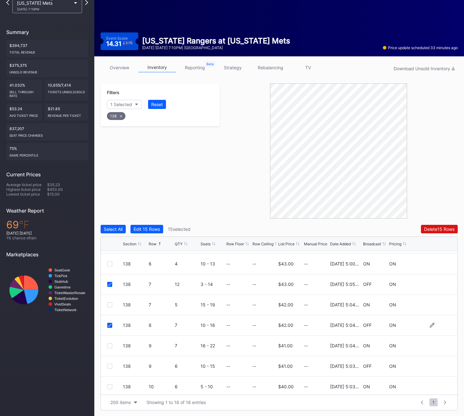
scroll to position [60, 0]
click at [108, 362] on div at bounding box center [109, 364] width 5 height 5
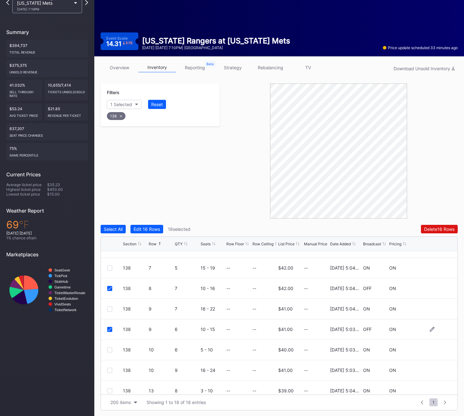
scroll to position [108, 0]
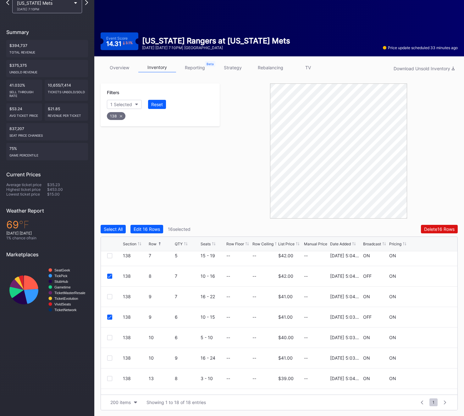
click at [120, 116] on icon at bounding box center [121, 116] width 3 height 3
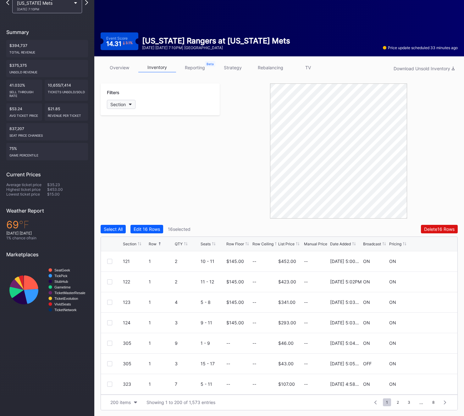
click at [115, 105] on div "Section" at bounding box center [117, 104] width 15 height 5
type input "139"
click at [137, 138] on div "139" at bounding box center [143, 140] width 73 height 12
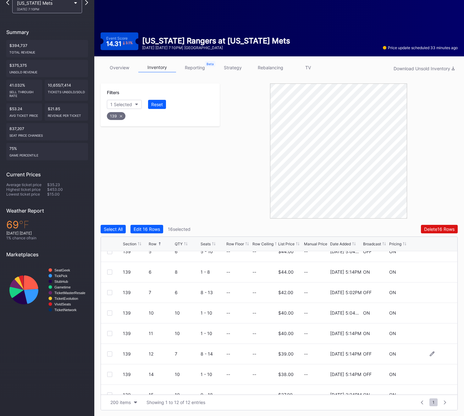
scroll to position [9, 0]
click at [108, 355] on div at bounding box center [109, 354] width 5 height 5
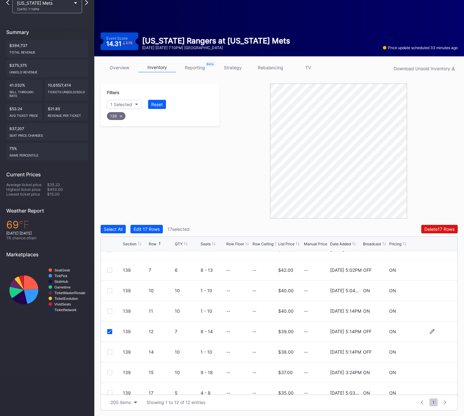
scroll to position [34, 0]
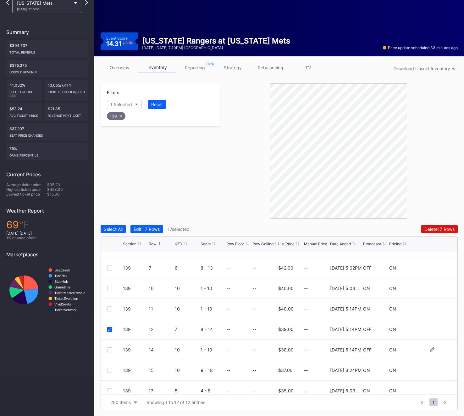
click at [108, 350] on div at bounding box center [109, 349] width 5 height 5
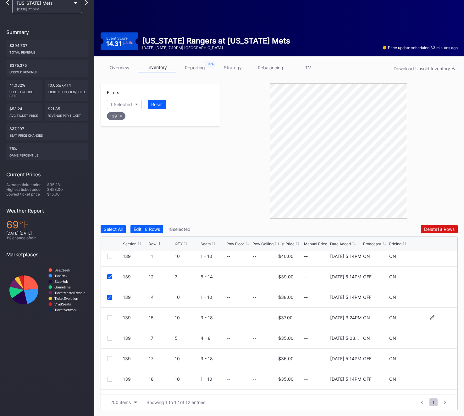
scroll to position [87, 0]
click at [108, 358] on div at bounding box center [109, 357] width 5 height 5
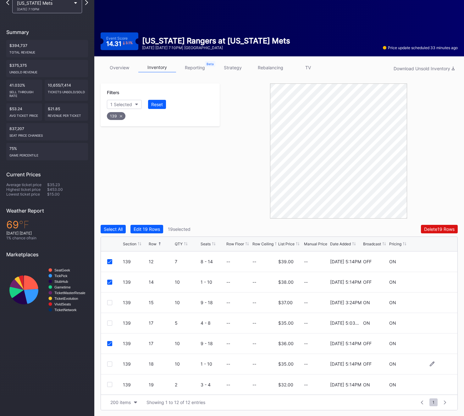
click at [109, 363] on div at bounding box center [109, 363] width 5 height 5
click at [121, 121] on div "Filters 1 Selected Reset 139" at bounding box center [160, 104] width 119 height 43
click at [121, 117] on icon at bounding box center [121, 116] width 3 height 3
click at [122, 105] on div "Section" at bounding box center [117, 104] width 15 height 5
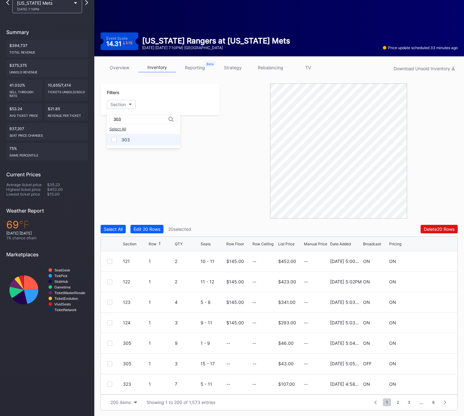
type input "303"
click at [135, 141] on div "303" at bounding box center [143, 140] width 73 height 12
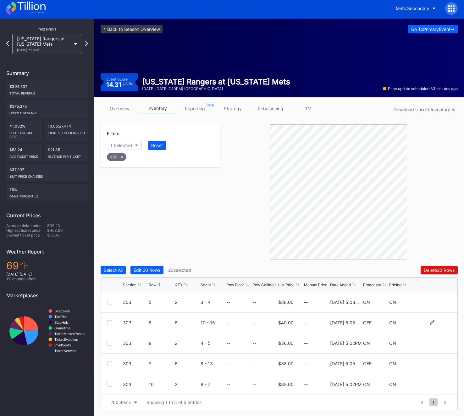
click at [110, 322] on div at bounding box center [109, 322] width 5 height 5
click at [108, 363] on div at bounding box center [109, 363] width 5 height 5
click at [448, 274] on div "Select All Edit 22 Rows 22 selected Delete 22 Rows Section Row QTY Seats Row Fl…" at bounding box center [279, 338] width 357 height 144
click at [448, 273] on button "Delete 22 Rows" at bounding box center [439, 270] width 37 height 8
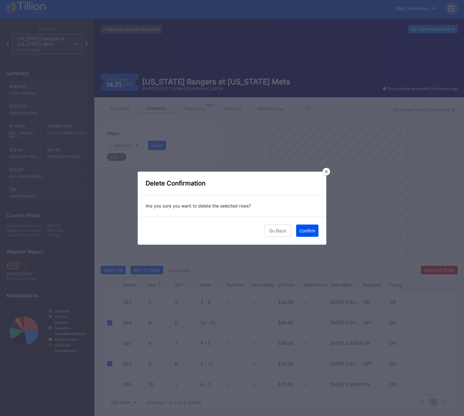
click at [309, 230] on div "Confirm" at bounding box center [307, 230] width 16 height 5
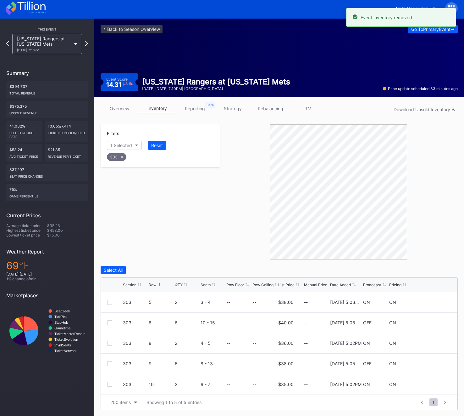
click at [122, 156] on icon at bounding box center [122, 157] width 3 height 3
click at [122, 141] on button "Section" at bounding box center [121, 145] width 29 height 9
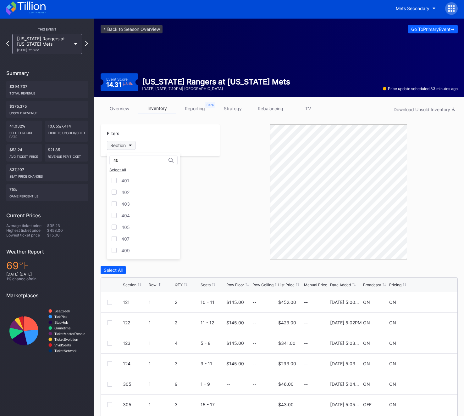
type input "4"
type input "304"
click at [129, 178] on div "304" at bounding box center [125, 180] width 8 height 5
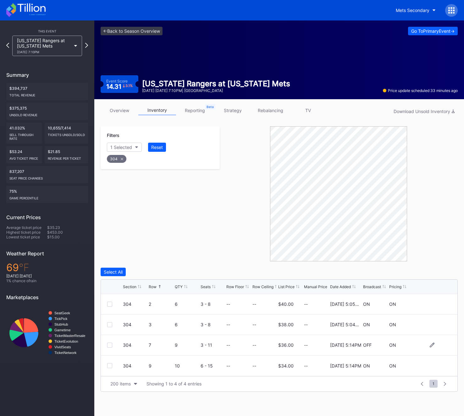
click at [110, 344] on div at bounding box center [109, 344] width 5 height 5
click at [432, 274] on div "Delete 1 Row" at bounding box center [441, 271] width 25 height 5
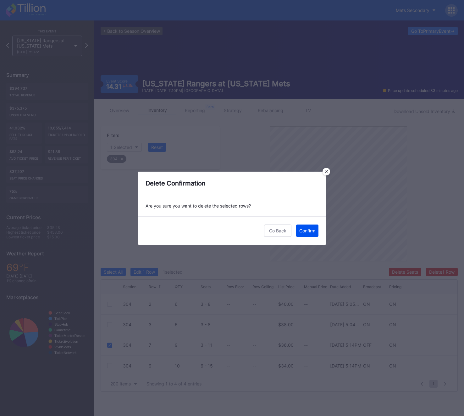
click at [312, 232] on div "Confirm" at bounding box center [307, 230] width 16 height 5
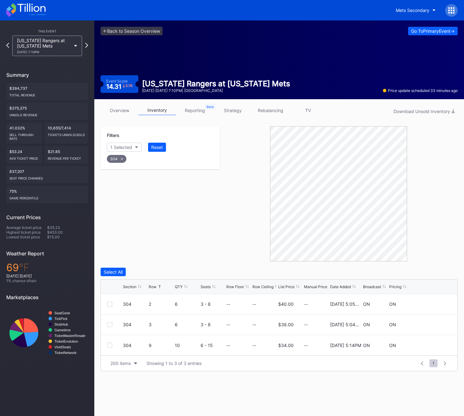
click at [119, 158] on div "304" at bounding box center [117, 159] width 20 height 8
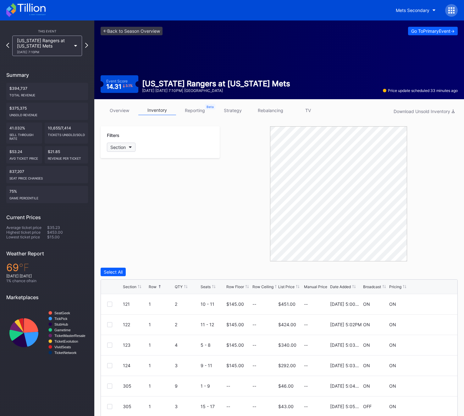
click at [129, 148] on button "Section" at bounding box center [121, 147] width 29 height 9
type input "305"
click at [132, 177] on div "305" at bounding box center [143, 182] width 73 height 12
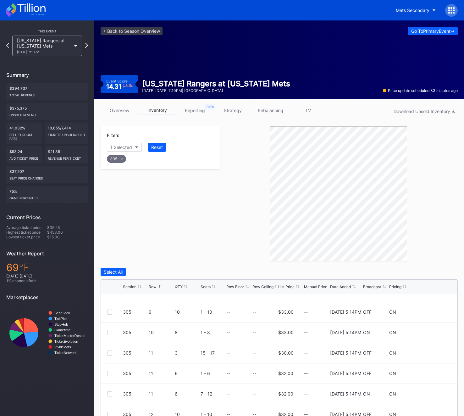
scroll to position [137, 0]
click at [107, 350] on div at bounding box center [109, 350] width 5 height 5
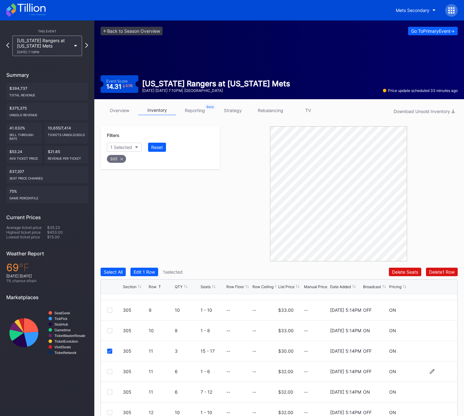
click at [110, 371] on div at bounding box center [109, 371] width 5 height 5
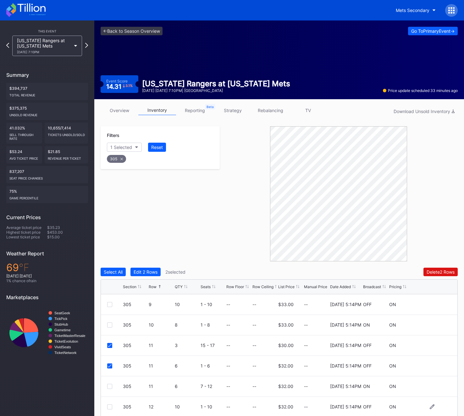
click at [109, 405] on div at bounding box center [109, 406] width 5 height 5
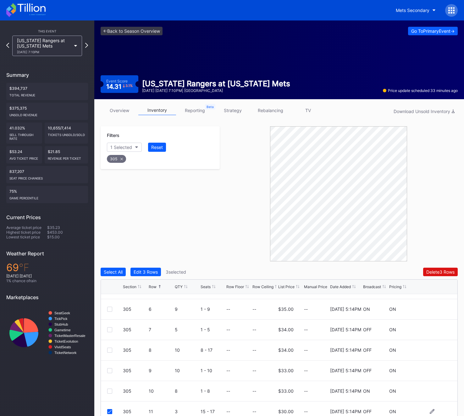
scroll to position [72, 0]
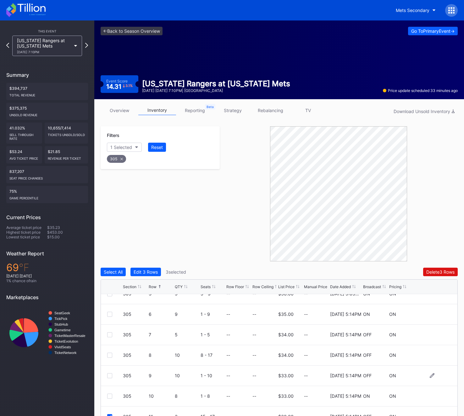
click at [110, 376] on div at bounding box center [109, 375] width 5 height 5
click at [119, 161] on div "305" at bounding box center [116, 159] width 19 height 8
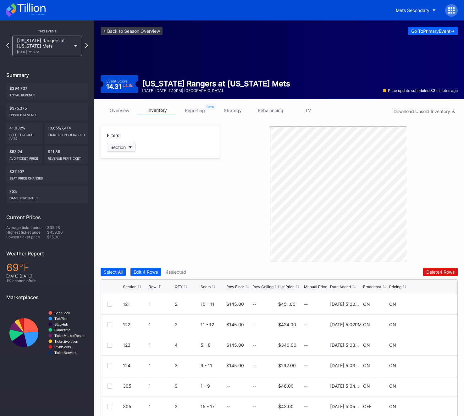
click at [118, 149] on div "Section" at bounding box center [117, 146] width 15 height 5
type input "307"
click at [123, 186] on div "307" at bounding box center [143, 182] width 73 height 12
click at [109, 387] on div at bounding box center [109, 385] width 5 height 5
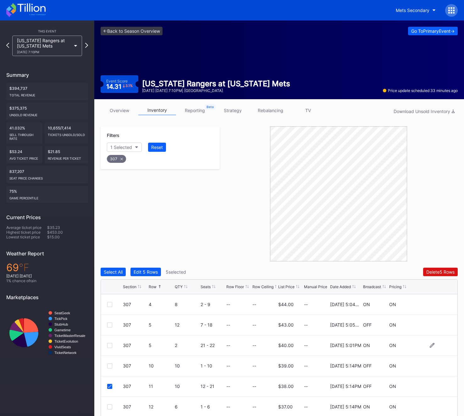
scroll to position [0, 0]
click at [109, 324] on div at bounding box center [109, 324] width 5 height 5
click at [110, 366] on div at bounding box center [109, 365] width 5 height 5
click at [116, 161] on div "307" at bounding box center [116, 159] width 19 height 8
click at [118, 146] on div "Section" at bounding box center [117, 146] width 15 height 5
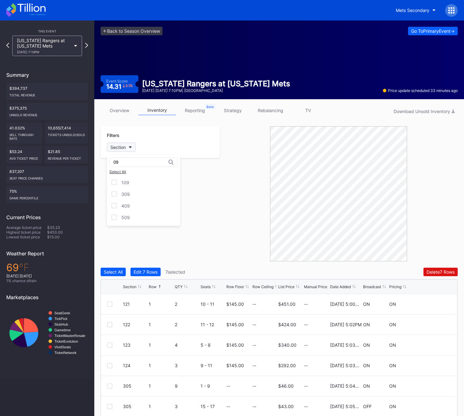
type input "0"
type input "309"
click at [124, 181] on div "309" at bounding box center [125, 182] width 8 height 5
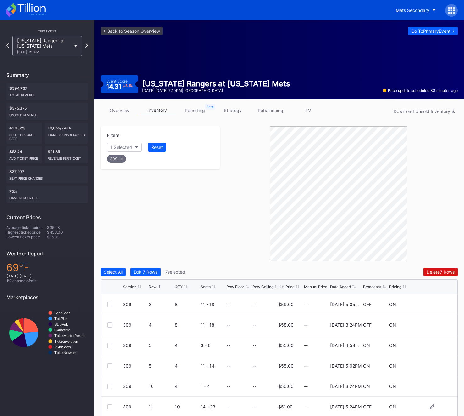
click at [110, 405] on div at bounding box center [109, 406] width 5 height 5
click at [117, 159] on div "309" at bounding box center [116, 159] width 19 height 8
click at [123, 148] on div "Section" at bounding box center [117, 146] width 15 height 5
type input "305"
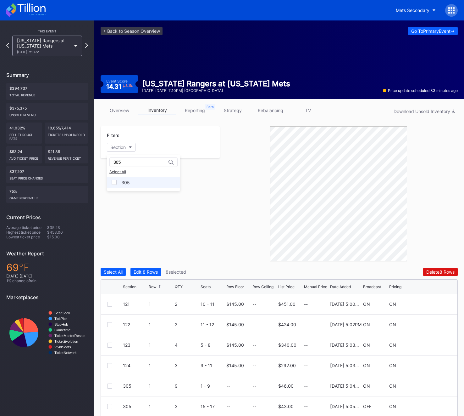
click at [118, 181] on div "305" at bounding box center [143, 182] width 73 height 12
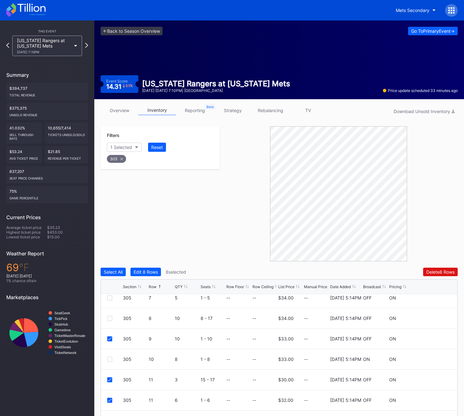
scroll to position [143, 0]
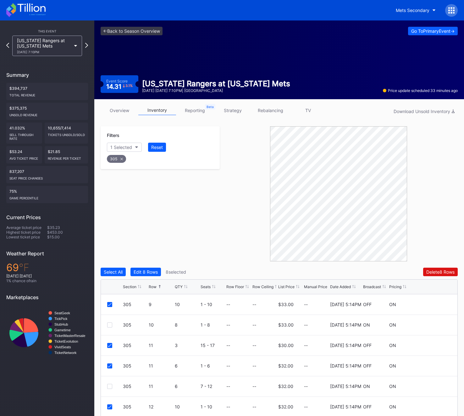
click at [119, 157] on div "305" at bounding box center [116, 159] width 19 height 8
click at [117, 147] on div "Section" at bounding box center [117, 146] width 15 height 5
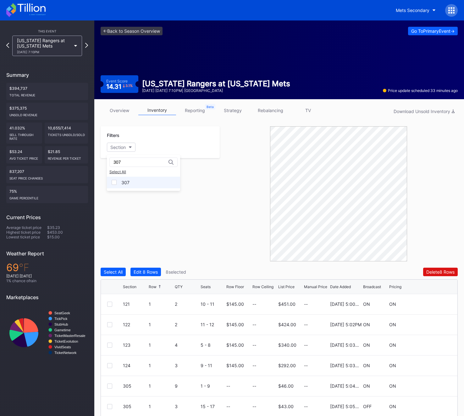
type input "307"
click at [122, 184] on div "307" at bounding box center [125, 182] width 8 height 5
click at [117, 160] on div "307" at bounding box center [116, 159] width 19 height 8
click at [120, 148] on div "Section" at bounding box center [117, 146] width 15 height 5
type input "309"
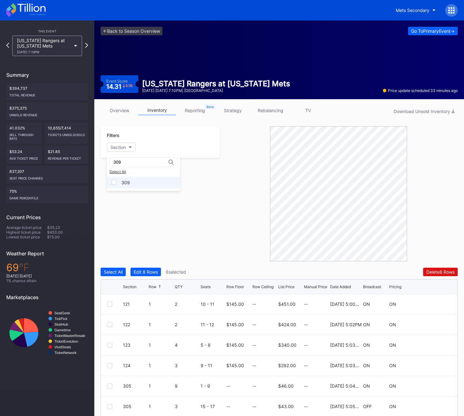
click at [126, 183] on div "309" at bounding box center [125, 182] width 8 height 5
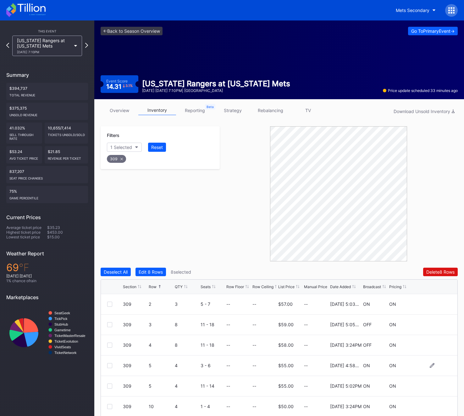
scroll to position [20, 0]
click at [121, 159] on icon at bounding box center [121, 158] width 3 height 3
click at [126, 144] on button "Section" at bounding box center [121, 147] width 29 height 9
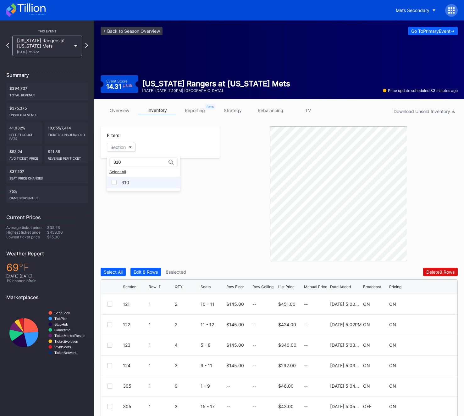
type input "310"
click at [127, 184] on div "310" at bounding box center [125, 182] width 8 height 5
click at [105, 407] on div "310 10 6 13 - 18 -- -- $56.00 -- 2/14/2025 5:24PM OFF ON" at bounding box center [279, 406] width 357 height 20
click at [111, 406] on div at bounding box center [109, 406] width 5 height 5
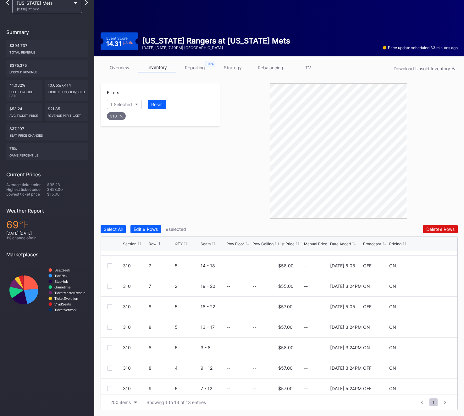
scroll to position [71, 0]
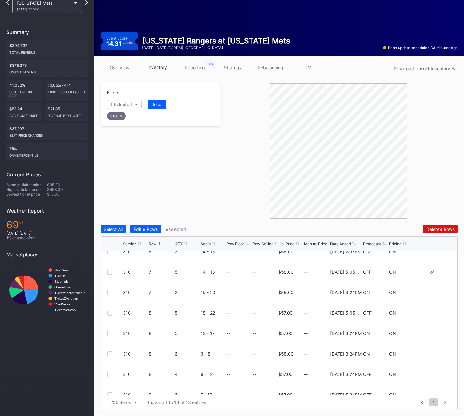
click at [110, 272] on div at bounding box center [109, 271] width 5 height 5
click at [108, 312] on div at bounding box center [109, 312] width 5 height 5
click at [110, 372] on div at bounding box center [109, 374] width 5 height 5
click at [443, 231] on div "Delete 12 Rows" at bounding box center [440, 228] width 30 height 5
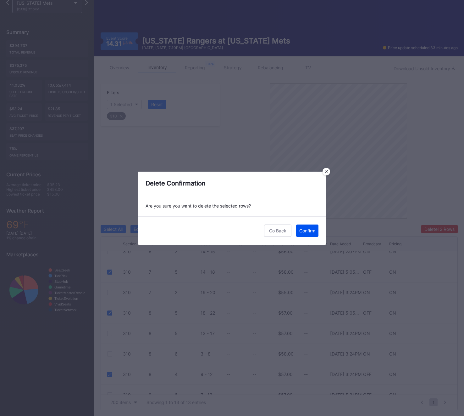
click at [310, 231] on div "Confirm" at bounding box center [307, 230] width 16 height 5
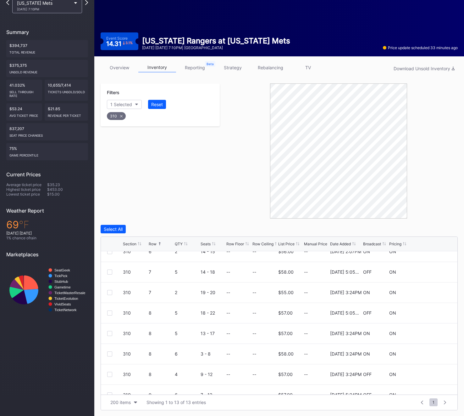
click at [119, 118] on div "310" at bounding box center [116, 116] width 19 height 8
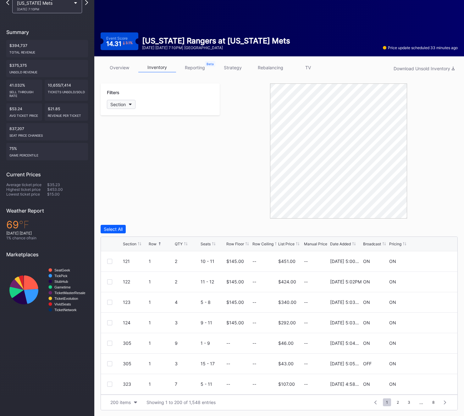
click at [118, 105] on div "Section" at bounding box center [117, 104] width 15 height 5
type input "311"
click at [127, 138] on div "311" at bounding box center [124, 139] width 7 height 5
click at [111, 322] on div at bounding box center [109, 322] width 5 height 5
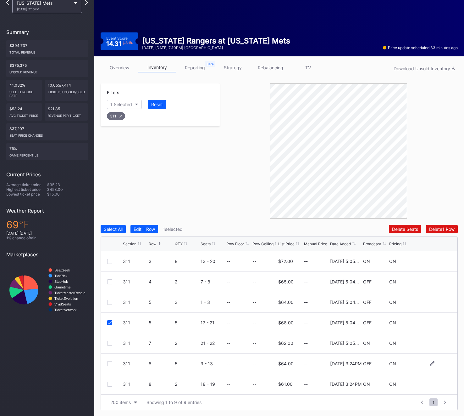
click at [109, 365] on div at bounding box center [109, 363] width 5 height 5
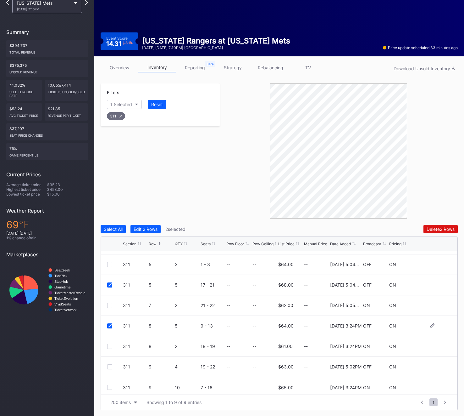
scroll to position [41, 0]
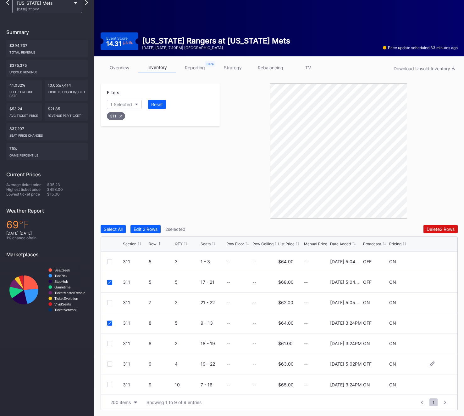
click at [111, 364] on div at bounding box center [109, 363] width 5 height 5
click at [120, 119] on div "311" at bounding box center [116, 116] width 18 height 8
click at [120, 104] on div "Section" at bounding box center [117, 104] width 15 height 5
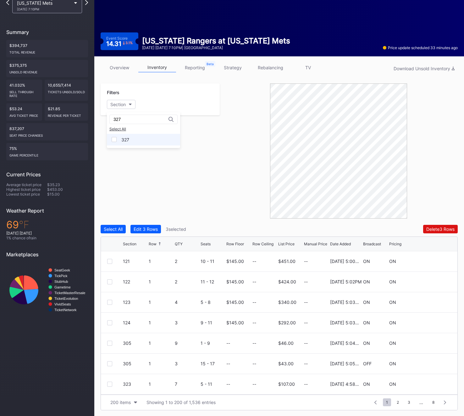
type input "327"
click at [116, 135] on div "327" at bounding box center [143, 140] width 73 height 12
click at [109, 303] on div at bounding box center [109, 301] width 5 height 5
click at [105, 364] on div "327 9 6 7 - 12 -- -- $58.00 -- 11/25/2024 5:04PM OFF ON" at bounding box center [279, 363] width 357 height 20
click at [108, 364] on div at bounding box center [109, 363] width 5 height 5
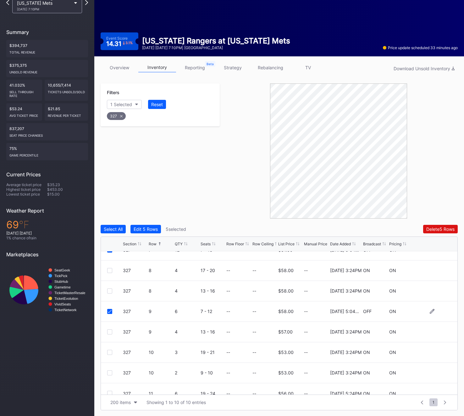
scroll to position [61, 0]
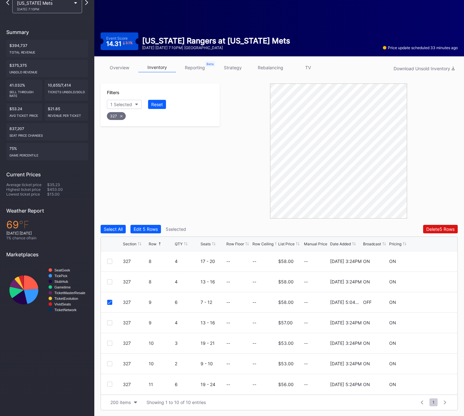
click at [114, 117] on div "327" at bounding box center [116, 116] width 19 height 8
click at [114, 105] on div "Section" at bounding box center [117, 104] width 15 height 5
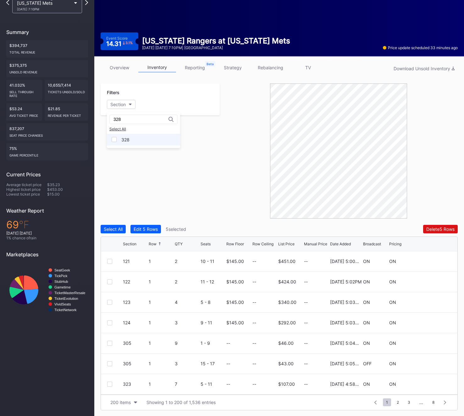
type input "328"
click at [133, 139] on div "328" at bounding box center [143, 140] width 73 height 12
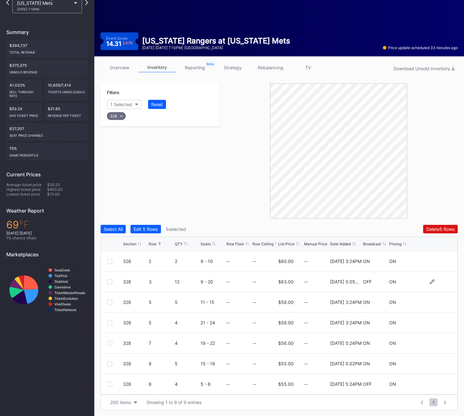
click at [109, 279] on div at bounding box center [109, 281] width 5 height 5
click at [121, 116] on icon at bounding box center [121, 116] width 3 height 3
click at [120, 102] on div "Section" at bounding box center [117, 104] width 15 height 5
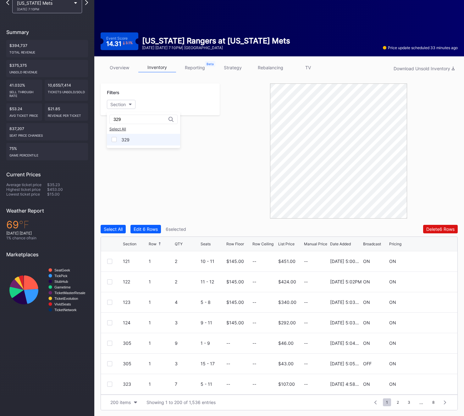
type input "329"
click at [134, 137] on div "329" at bounding box center [143, 140] width 73 height 12
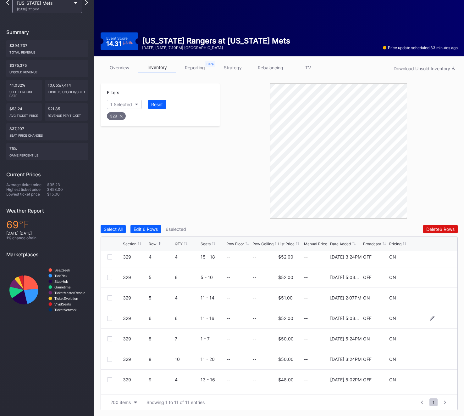
scroll to position [31, 0]
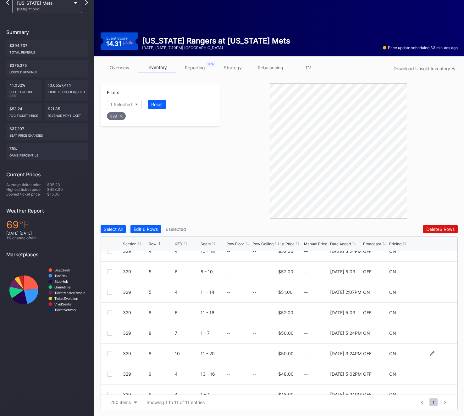
click at [110, 354] on div at bounding box center [109, 353] width 5 height 5
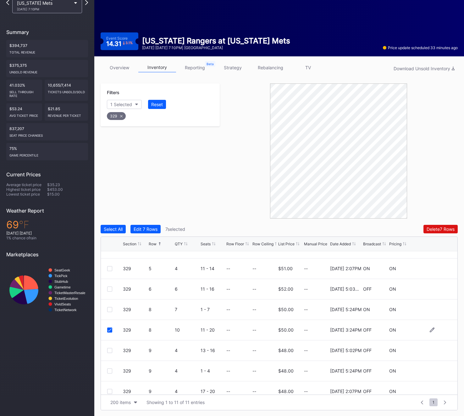
scroll to position [81, 0]
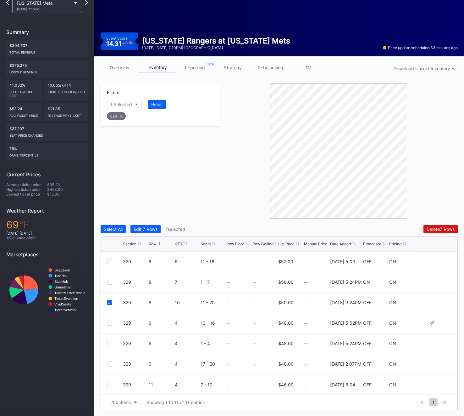
click at [110, 323] on div at bounding box center [109, 322] width 5 height 5
click at [109, 340] on div "329 9 4 1 - 4 -- -- $48.00 -- [DATE] 5:24PM OFF ON" at bounding box center [279, 343] width 357 height 20
click at [110, 342] on div at bounding box center [109, 343] width 5 height 5
click at [111, 364] on div at bounding box center [109, 363] width 5 height 5
click at [119, 117] on div "329" at bounding box center [116, 116] width 19 height 8
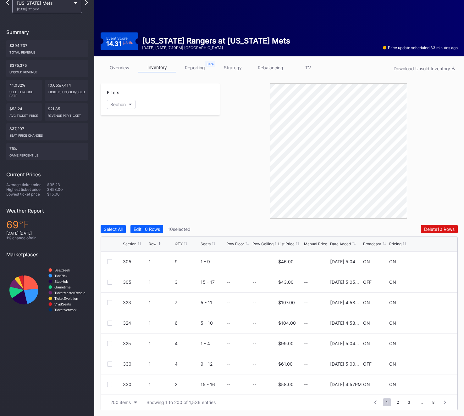
scroll to position [0, 0]
click at [119, 109] on div "Filters Section" at bounding box center [160, 99] width 119 height 32
click at [119, 108] on button "Section" at bounding box center [121, 104] width 29 height 9
type input "330"
click at [124, 138] on div "330" at bounding box center [125, 139] width 8 height 5
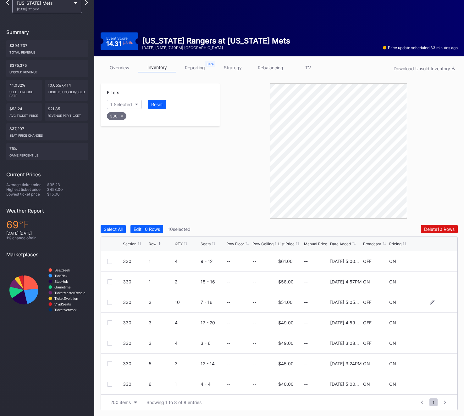
click at [111, 303] on div at bounding box center [109, 301] width 5 height 5
click at [122, 118] on div "330" at bounding box center [117, 116] width 20 height 8
click at [121, 101] on button "Section" at bounding box center [121, 104] width 29 height 9
type input "332"
click at [133, 136] on div "332" at bounding box center [143, 140] width 73 height 12
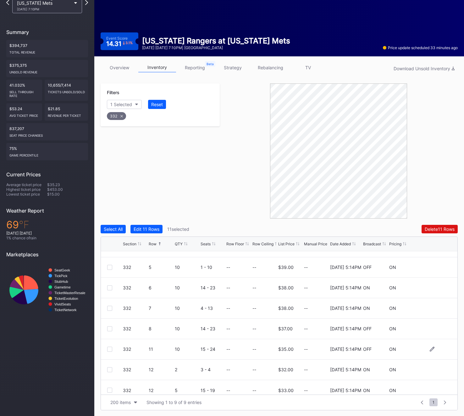
scroll to position [41, 0]
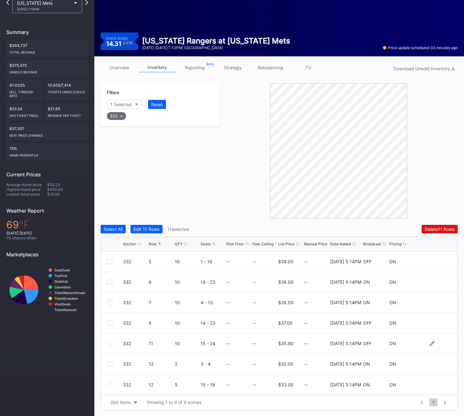
click at [112, 344] on div at bounding box center [115, 343] width 16 height 5
click at [111, 343] on div at bounding box center [109, 343] width 5 height 5
click at [110, 301] on div at bounding box center [109, 301] width 5 height 5
click at [111, 362] on div at bounding box center [109, 363] width 5 height 5
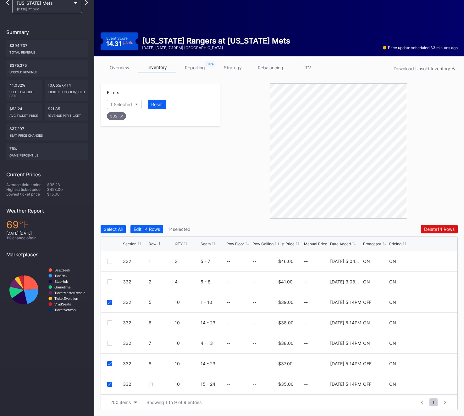
click at [114, 116] on div "332" at bounding box center [116, 116] width 19 height 8
click at [121, 102] on div "Section" at bounding box center [117, 104] width 15 height 5
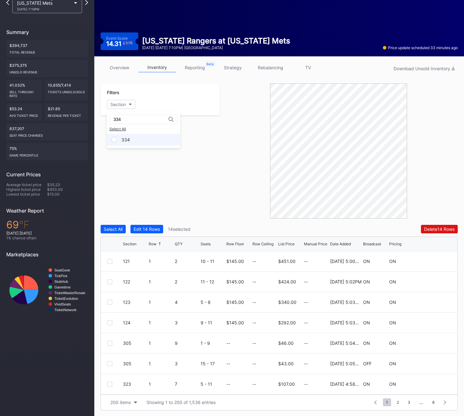
type input "334"
click at [126, 139] on div "334" at bounding box center [125, 139] width 8 height 5
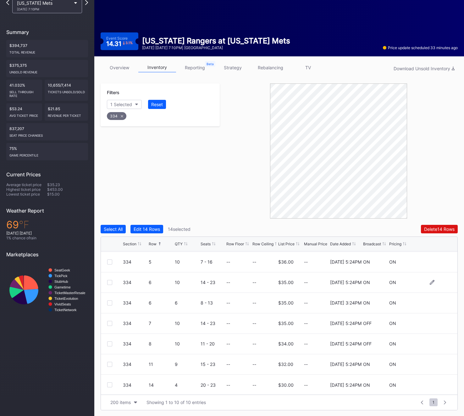
scroll to position [61, 0]
click at [107, 324] on div "334 7 10 14 - 23 -- -- $35.00 -- [DATE] 5:24PM OFF ON" at bounding box center [279, 322] width 357 height 20
click at [107, 323] on div "334 7 10 14 - 23 -- -- $35.00 -- [DATE] 5:24PM OFF ON" at bounding box center [279, 322] width 357 height 20
click at [110, 325] on div "334 7 10 14 - 23 -- -- $35.00 -- [DATE] 5:24PM OFF ON" at bounding box center [279, 322] width 357 height 20
click at [110, 320] on div at bounding box center [109, 322] width 5 height 5
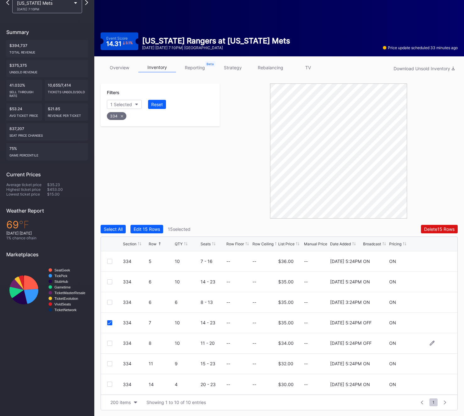
click at [110, 345] on div "334 8 10 11 - 20 -- -- $34.00 -- [DATE] 5:24PM OFF ON" at bounding box center [279, 343] width 357 height 20
click at [109, 344] on div at bounding box center [109, 342] width 5 height 5
click at [441, 230] on div "Delete 16 Rows" at bounding box center [439, 228] width 31 height 5
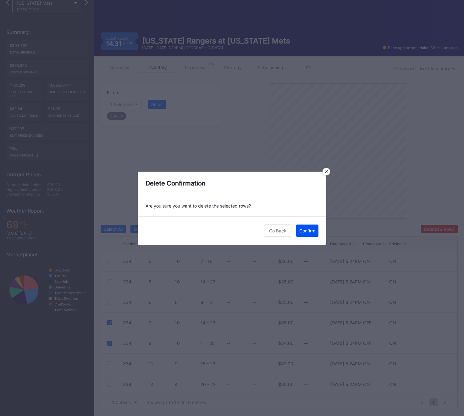
click at [305, 228] on div "Confirm" at bounding box center [307, 230] width 16 height 5
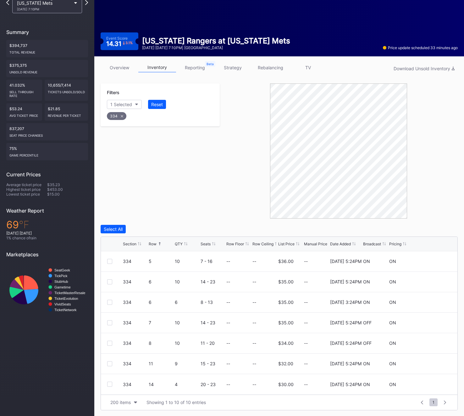
click at [119, 119] on div "334" at bounding box center [117, 116] width 20 height 8
click at [119, 105] on div "Section" at bounding box center [117, 104] width 15 height 5
type input "335"
click at [131, 141] on div "335" at bounding box center [143, 140] width 73 height 12
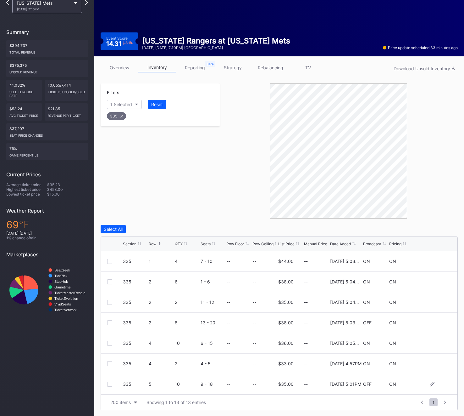
scroll to position [123, 0]
click at [111, 361] on div at bounding box center [109, 363] width 5 height 5
click at [111, 382] on div at bounding box center [109, 383] width 5 height 5
click at [118, 115] on div "335" at bounding box center [116, 116] width 19 height 8
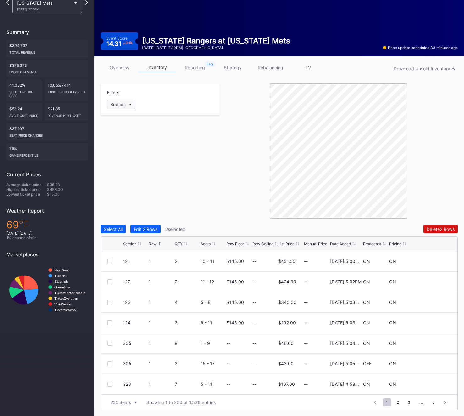
click at [117, 106] on div "Section" at bounding box center [117, 104] width 15 height 5
type input "336"
click at [133, 138] on div "336" at bounding box center [143, 140] width 73 height 12
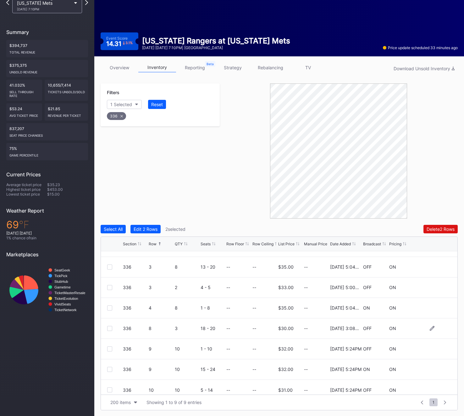
scroll to position [39, 0]
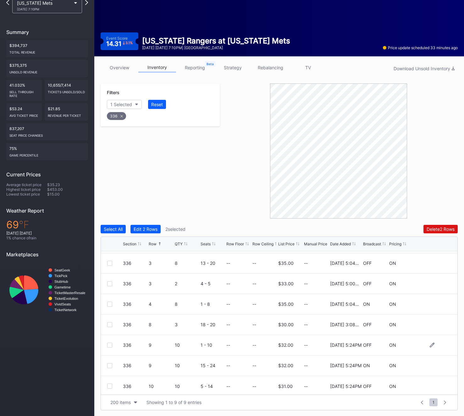
click at [111, 343] on div at bounding box center [109, 344] width 5 height 5
click at [117, 118] on div "336" at bounding box center [116, 116] width 19 height 8
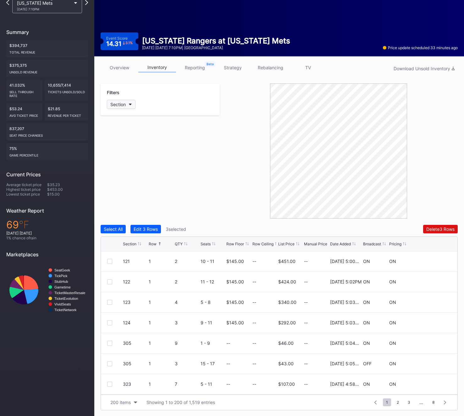
click at [117, 102] on div "Section" at bounding box center [117, 104] width 15 height 5
type input "337"
click at [130, 143] on div "337" at bounding box center [143, 140] width 73 height 12
click at [108, 281] on div at bounding box center [109, 281] width 5 height 5
click at [109, 302] on div at bounding box center [109, 301] width 5 height 5
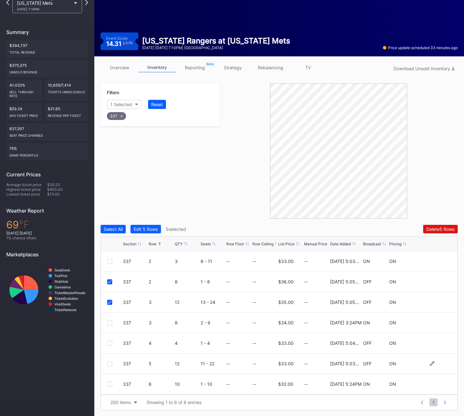
click at [108, 363] on div at bounding box center [109, 363] width 5 height 5
click at [109, 384] on div at bounding box center [109, 383] width 5 height 5
click at [110, 365] on icon at bounding box center [110, 363] width 4 height 3
click at [110, 385] on div at bounding box center [109, 384] width 5 height 5
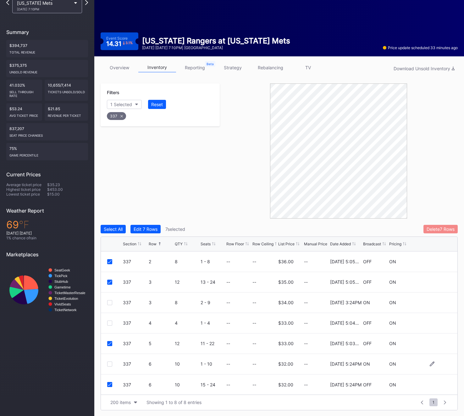
click at [433, 229] on div "Delete 7 Rows" at bounding box center [441, 228] width 28 height 5
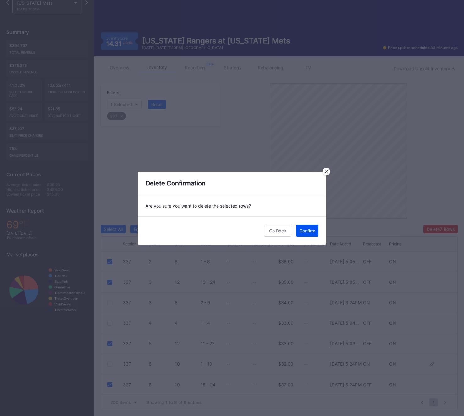
click at [308, 229] on div "Confirm" at bounding box center [307, 230] width 16 height 5
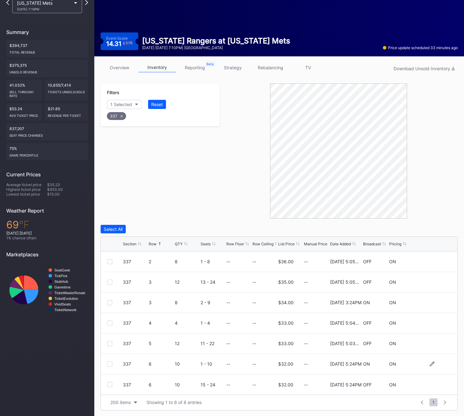
scroll to position [0, 0]
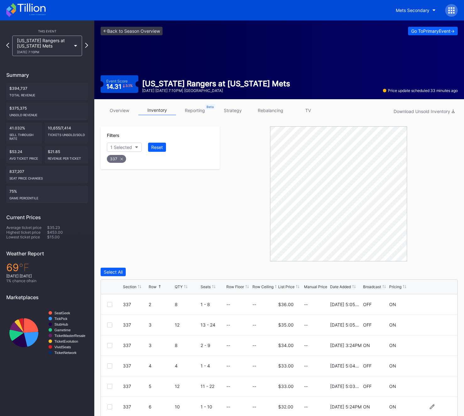
click at [454, 4] on div at bounding box center [451, 10] width 13 height 13
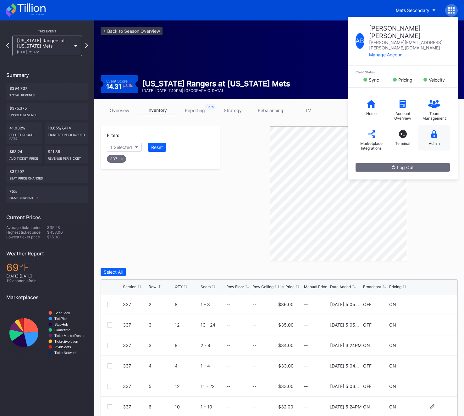
click at [436, 125] on div "Admin" at bounding box center [434, 137] width 31 height 25
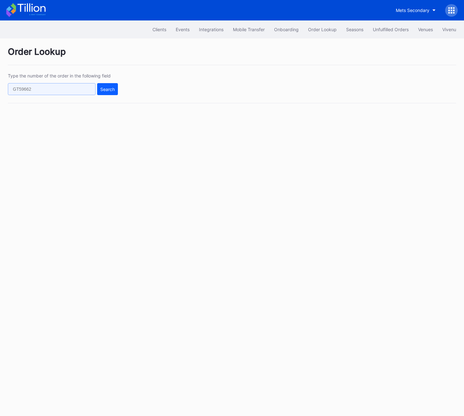
click at [70, 83] on input "text" at bounding box center [52, 89] width 88 height 12
paste input "50730696"
type input "50730696"
click at [109, 88] on div "Search" at bounding box center [107, 89] width 14 height 5
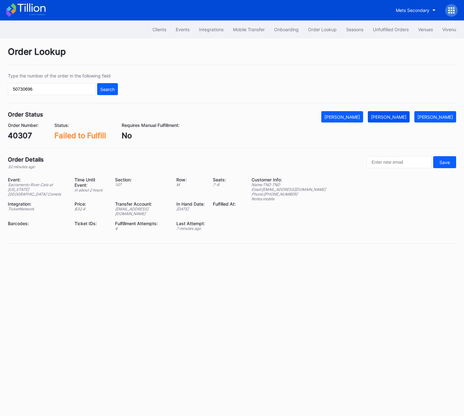
click at [402, 114] on button "[PERSON_NAME]" at bounding box center [389, 116] width 42 height 11
click at [450, 13] on div at bounding box center [451, 10] width 13 height 13
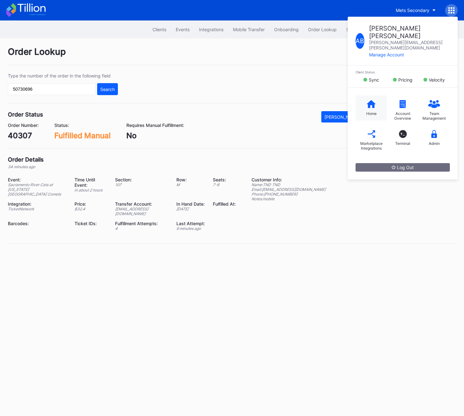
click at [362, 95] on div "Home" at bounding box center [371, 107] width 31 height 25
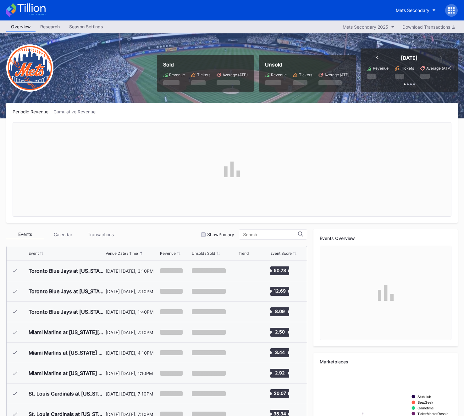
scroll to position [1452, 0]
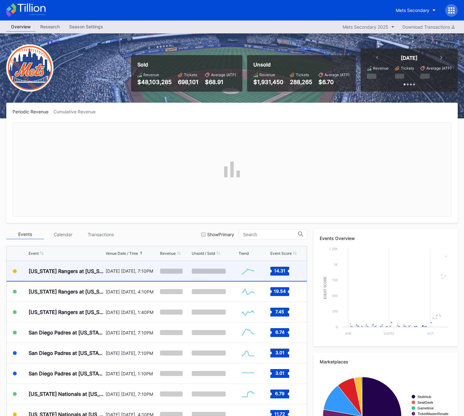
click at [148, 276] on div "[DATE] [DATE], 7:10PM" at bounding box center [132, 271] width 53 height 20
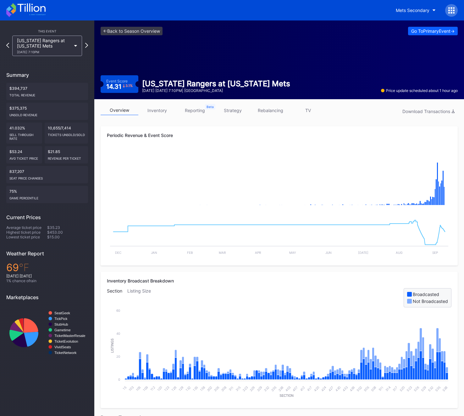
click at [159, 112] on link "inventory" at bounding box center [157, 110] width 38 height 10
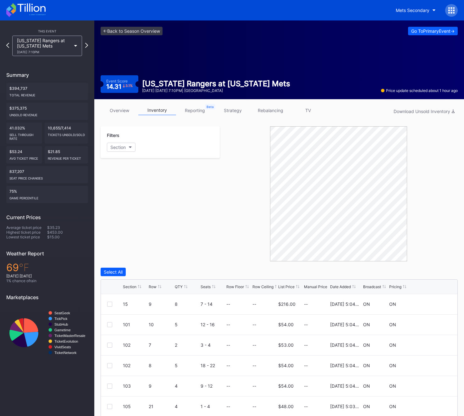
click at [118, 142] on div "Filters Section" at bounding box center [160, 142] width 119 height 32
click at [118, 152] on div "Filters Section" at bounding box center [160, 142] width 119 height 32
click at [118, 148] on div "Section" at bounding box center [117, 146] width 15 height 5
type input "338"
click at [118, 187] on div "338" at bounding box center [143, 182] width 73 height 12
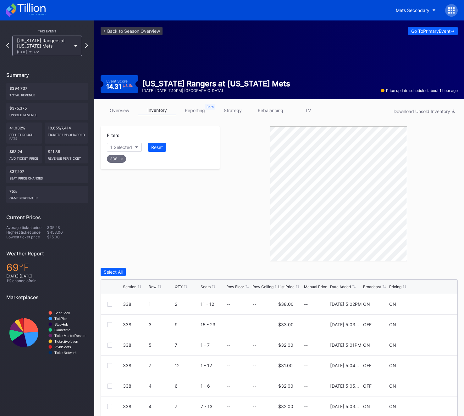
click at [155, 285] on div "Row" at bounding box center [153, 286] width 8 height 5
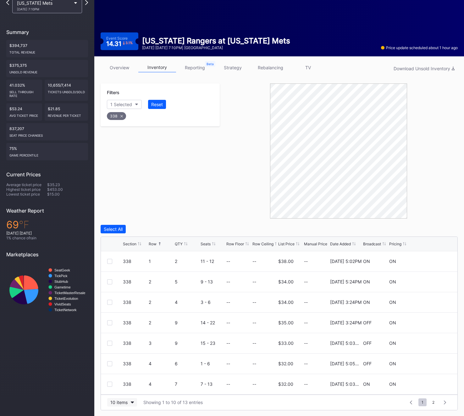
click at [124, 401] on div "10 items" at bounding box center [118, 401] width 17 height 5
click at [122, 384] on div "200 items" at bounding box center [122, 385] width 20 height 5
click at [109, 324] on div at bounding box center [109, 322] width 5 height 5
click at [108, 343] on div at bounding box center [109, 342] width 5 height 5
click at [117, 114] on div "338" at bounding box center [116, 116] width 19 height 8
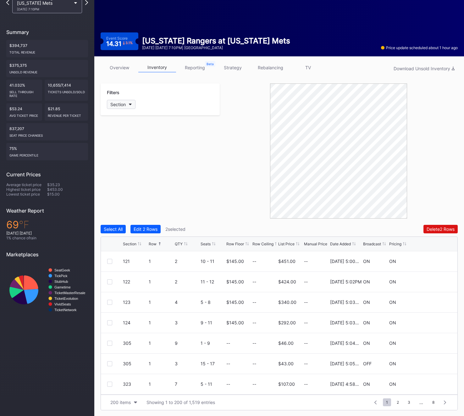
click at [118, 104] on div "Section" at bounding box center [117, 104] width 15 height 5
type input "402"
click at [126, 143] on div "402" at bounding box center [143, 140] width 73 height 12
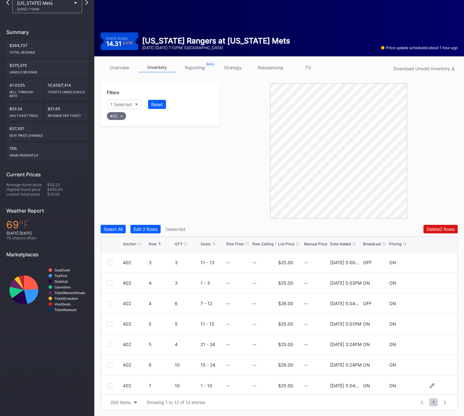
click at [109, 384] on div at bounding box center [109, 385] width 5 height 5
click at [116, 117] on div "402" at bounding box center [116, 116] width 19 height 8
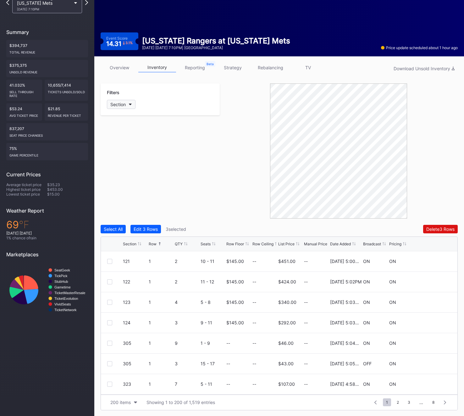
click at [121, 103] on div "Section" at bounding box center [117, 104] width 15 height 5
type input "3"
type input "403"
click at [127, 139] on div "403" at bounding box center [125, 139] width 8 height 5
click at [111, 280] on div at bounding box center [109, 281] width 5 height 5
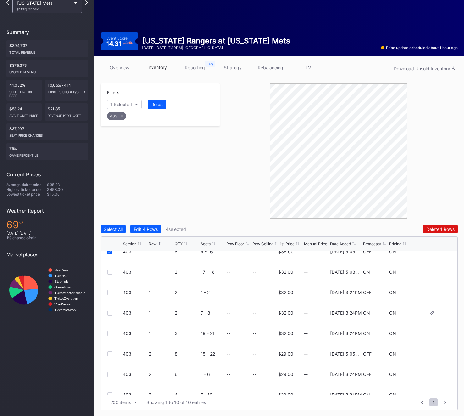
scroll to position [61, 0]
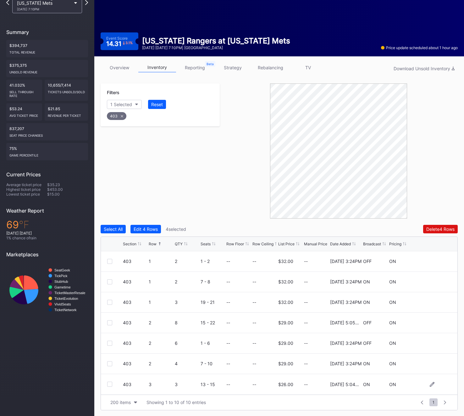
click at [108, 381] on div at bounding box center [109, 383] width 5 height 5
click at [118, 115] on div "403" at bounding box center [117, 116] width 20 height 8
click at [122, 105] on div "Section" at bounding box center [117, 104] width 15 height 5
type input "405"
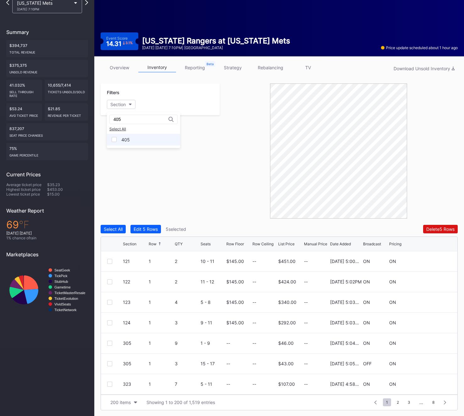
click at [127, 142] on div "405" at bounding box center [143, 140] width 73 height 12
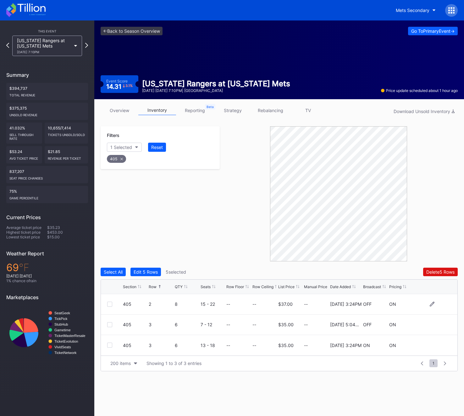
click at [111, 305] on div at bounding box center [109, 303] width 5 height 5
click at [113, 325] on div at bounding box center [115, 324] width 16 height 5
click at [109, 325] on div at bounding box center [109, 324] width 5 height 5
click at [119, 159] on div "405" at bounding box center [116, 159] width 19 height 8
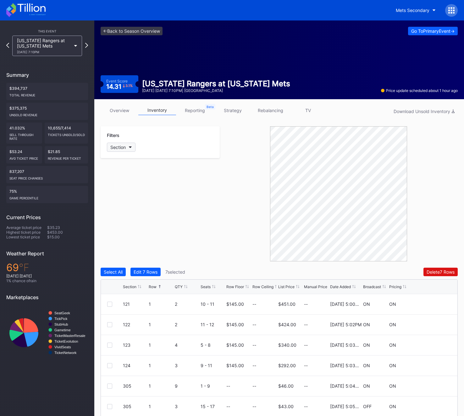
click at [116, 143] on button "Section" at bounding box center [121, 147] width 29 height 9
type input "425"
click at [131, 178] on div "425" at bounding box center [143, 182] width 73 height 12
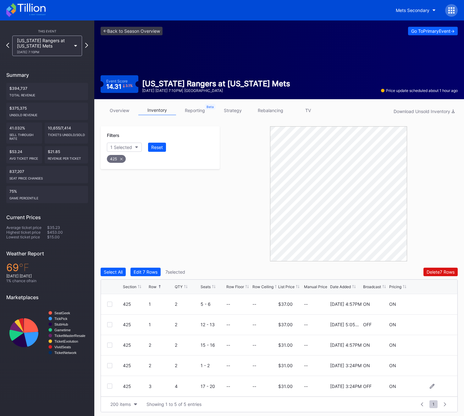
click at [110, 388] on div at bounding box center [109, 385] width 5 height 5
click at [121, 158] on icon at bounding box center [121, 158] width 3 height 3
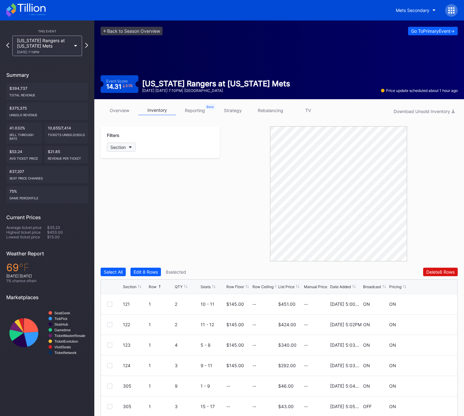
click at [121, 143] on button "Section" at bounding box center [121, 147] width 29 height 9
type input "426"
click at [131, 183] on div "426" at bounding box center [143, 182] width 73 height 12
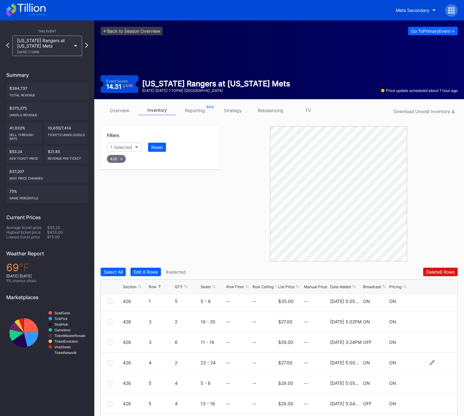
scroll to position [2, 0]
click at [111, 321] on div at bounding box center [109, 322] width 5 height 5
click at [106, 345] on div "426 3 6 11 - 16 -- -- $29.00 -- [DATE] 3:24PM OFF ON" at bounding box center [279, 343] width 357 height 20
click at [109, 343] on div at bounding box center [109, 342] width 5 height 5
click at [108, 327] on div "426 3 2 19 - 20 -- -- $27.00 -- [DATE] 5:02PM ON ON" at bounding box center [279, 322] width 357 height 20
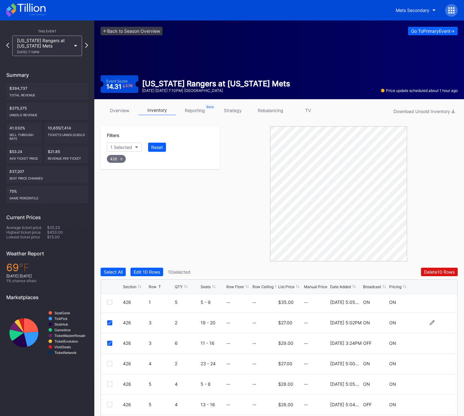
click at [108, 326] on div "426 3 2 19 - 20 -- -- $27.00 -- [DATE] 5:02PM ON ON" at bounding box center [279, 322] width 357 height 20
click at [108, 324] on icon at bounding box center [110, 322] width 4 height 3
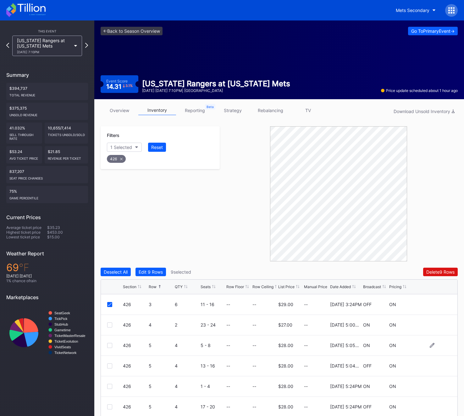
scroll to position [40, 0]
click at [111, 405] on div at bounding box center [109, 406] width 5 height 5
click at [111, 364] on div at bounding box center [109, 365] width 5 height 5
click at [439, 270] on div "Delete 11 Rows" at bounding box center [440, 271] width 30 height 5
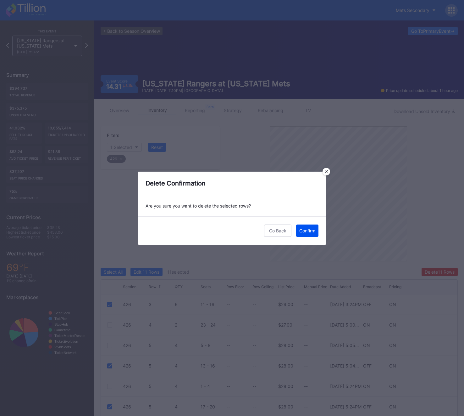
click at [310, 231] on div "Confirm" at bounding box center [307, 230] width 16 height 5
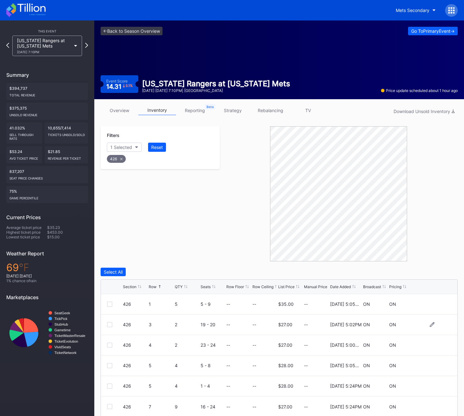
scroll to position [0, 0]
click at [120, 158] on icon at bounding box center [121, 159] width 3 height 3
click at [120, 147] on div "Section" at bounding box center [117, 146] width 15 height 5
type input "427"
click at [136, 181] on div "427" at bounding box center [143, 182] width 73 height 12
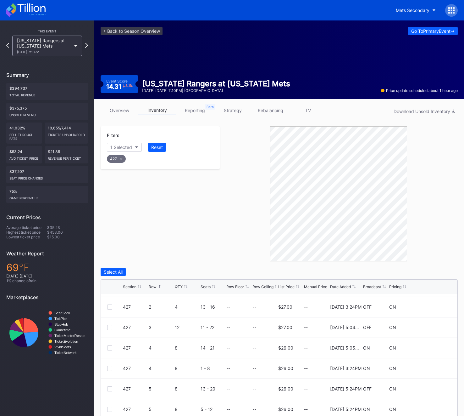
scroll to position [102, 0]
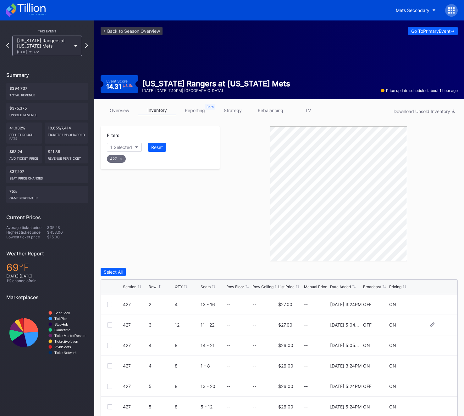
click at [109, 326] on div at bounding box center [109, 324] width 5 height 5
click at [111, 384] on div at bounding box center [109, 385] width 5 height 5
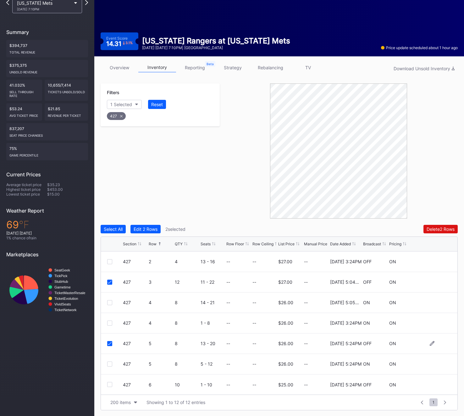
click at [111, 384] on div at bounding box center [109, 384] width 5 height 5
click at [445, 230] on div "Delete 3 Rows" at bounding box center [441, 228] width 28 height 5
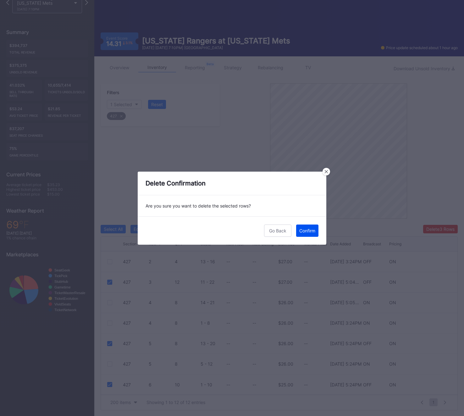
click at [311, 234] on button "Confirm" at bounding box center [307, 230] width 22 height 12
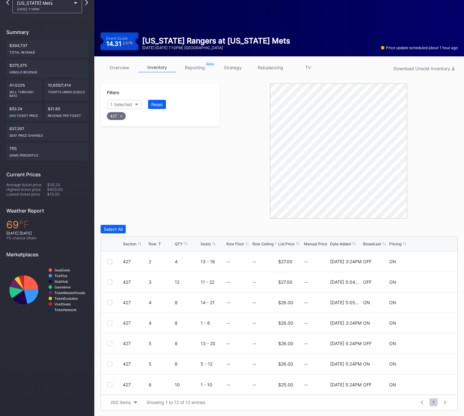
click at [121, 118] on div "427" at bounding box center [116, 116] width 19 height 8
click at [116, 104] on div "Section" at bounding box center [117, 104] width 15 height 5
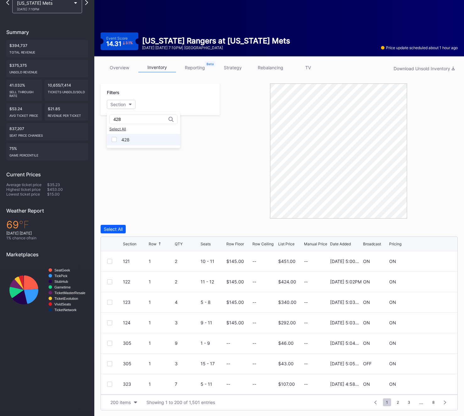
type input "428"
click at [128, 138] on div "428" at bounding box center [125, 139] width 8 height 5
click at [108, 282] on div at bounding box center [109, 281] width 5 height 5
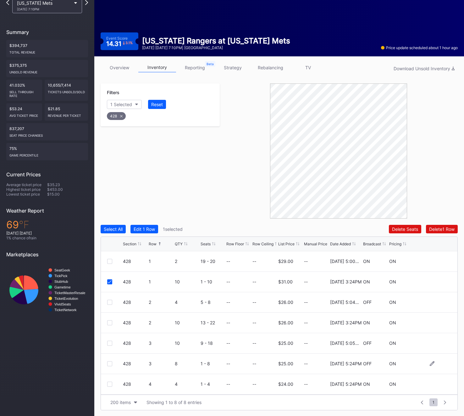
click at [109, 362] on div at bounding box center [109, 363] width 5 height 5
click at [109, 362] on icon at bounding box center [110, 363] width 4 height 3
click at [108, 343] on div at bounding box center [109, 342] width 5 height 5
click at [435, 232] on button "Delete 2 Rows" at bounding box center [441, 229] width 34 height 8
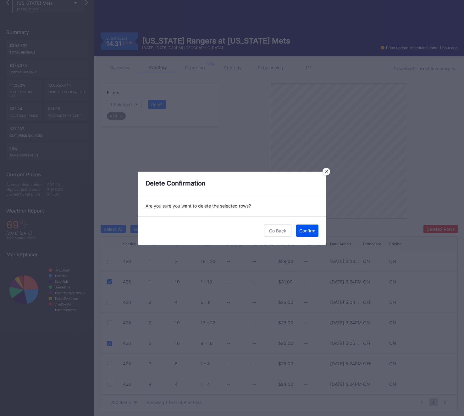
click at [306, 229] on div "Confirm" at bounding box center [307, 230] width 16 height 5
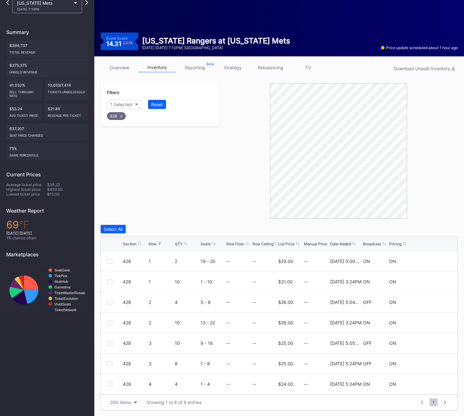
click at [122, 116] on icon at bounding box center [121, 116] width 3 height 3
click at [116, 103] on div "Section" at bounding box center [117, 104] width 15 height 5
type input "430"
click at [127, 141] on div "430" at bounding box center [125, 139] width 8 height 5
click at [111, 260] on div at bounding box center [109, 261] width 5 height 5
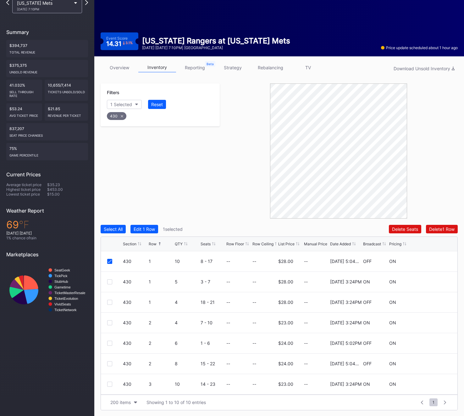
click at [123, 118] on div "430" at bounding box center [117, 116] width 20 height 8
click at [123, 106] on div "Section" at bounding box center [117, 104] width 15 height 5
type input "434"
click at [117, 142] on div "434" at bounding box center [143, 140] width 73 height 12
click at [113, 302] on div at bounding box center [115, 301] width 16 height 5
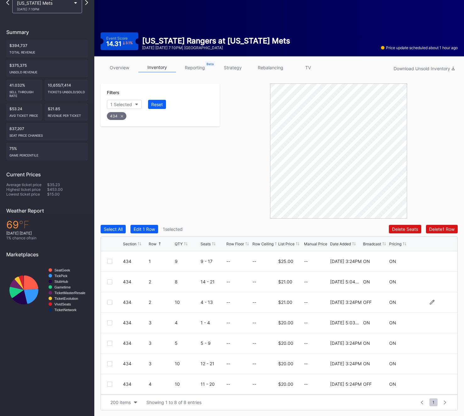
click at [109, 301] on div at bounding box center [109, 301] width 5 height 5
click at [108, 365] on div at bounding box center [109, 363] width 5 height 5
click at [109, 385] on div at bounding box center [109, 384] width 5 height 5
click at [109, 385] on icon at bounding box center [110, 384] width 4 height 3
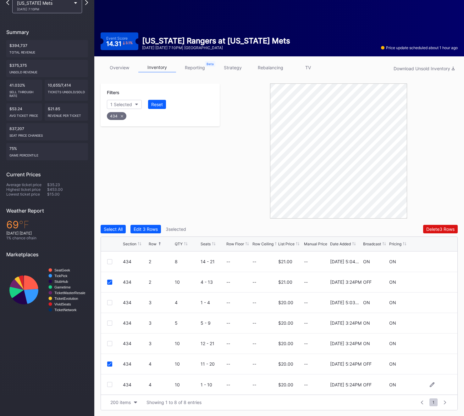
click at [440, 233] on div "Select All Edit 3 Rows 3 selected Delete 3 Rows Section Row QTY Seats Row Floor…" at bounding box center [279, 317] width 357 height 185
click at [442, 227] on div "Delete 3 Rows" at bounding box center [441, 228] width 28 height 5
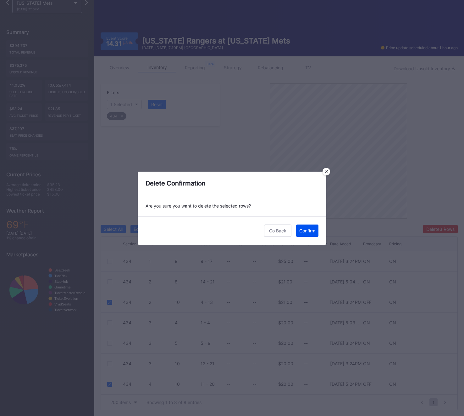
click at [307, 233] on button "Confirm" at bounding box center [307, 230] width 22 height 12
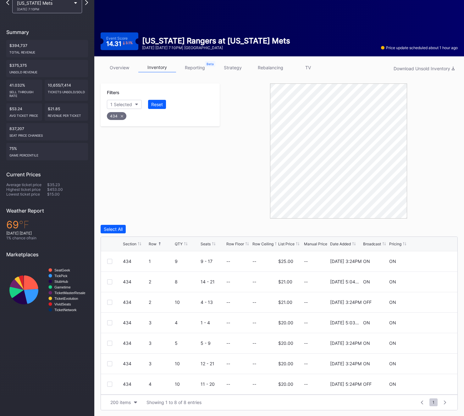
click at [120, 117] on div "434" at bounding box center [117, 116] width 20 height 8
click at [120, 104] on div "Section" at bounding box center [117, 104] width 15 height 5
type input "436"
click at [120, 143] on div "436" at bounding box center [143, 140] width 73 height 12
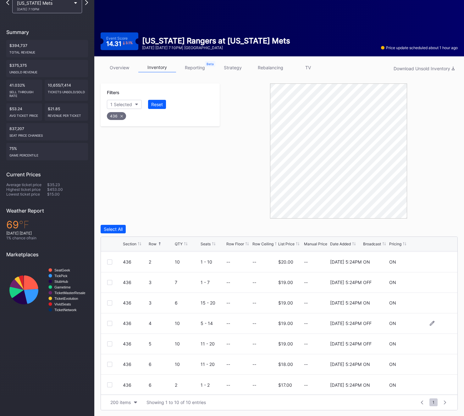
click at [111, 324] on div at bounding box center [109, 323] width 5 height 5
click at [108, 344] on div at bounding box center [109, 343] width 5 height 5
click at [430, 228] on div "Delete 2 Rows" at bounding box center [441, 228] width 28 height 5
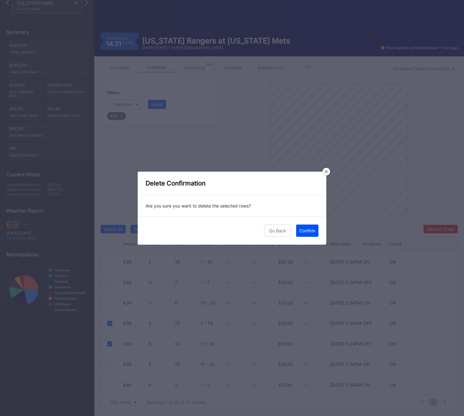
click at [305, 234] on button "Confirm" at bounding box center [307, 230] width 22 height 12
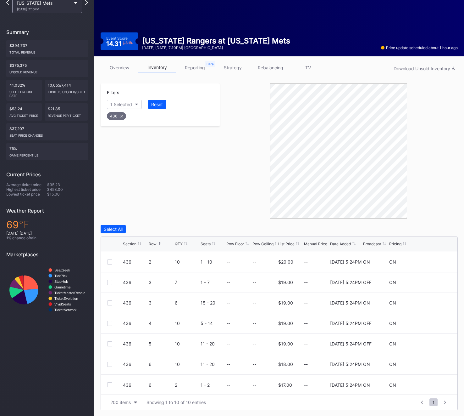
click at [120, 117] on div "436" at bounding box center [116, 116] width 19 height 8
click at [120, 106] on div "Section" at bounding box center [117, 104] width 15 height 5
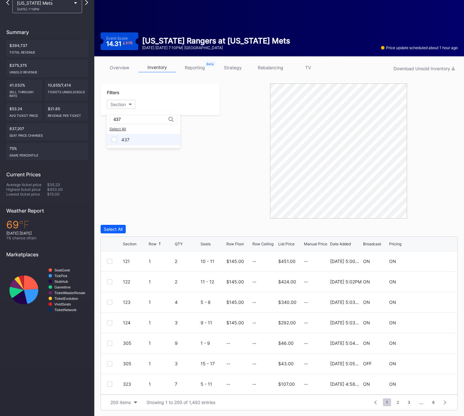
type input "437"
click at [142, 144] on div "437" at bounding box center [143, 140] width 73 height 12
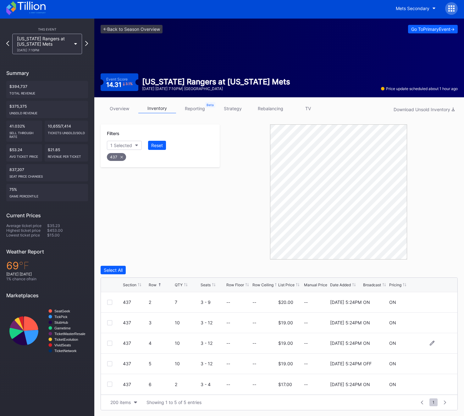
click at [106, 344] on div "437 4 10 3 - 12 -- -- $19.00 -- [DATE] 5:24PM ON ON" at bounding box center [279, 343] width 357 height 20
click at [109, 344] on div at bounding box center [109, 342] width 5 height 5
click at [111, 362] on div at bounding box center [109, 363] width 5 height 5
click at [436, 268] on div "Delete 2 Rows" at bounding box center [441, 269] width 28 height 5
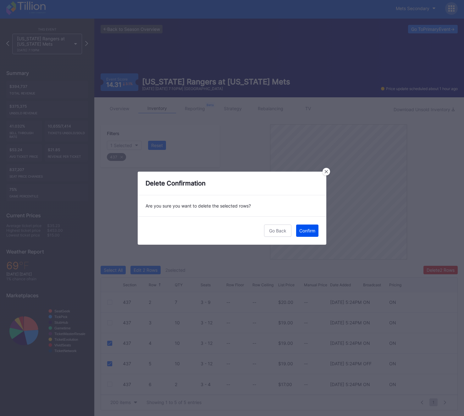
click at [305, 235] on button "Confirm" at bounding box center [307, 230] width 22 height 12
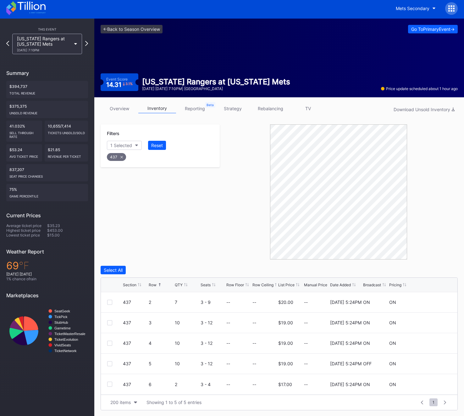
click at [116, 157] on div "437" at bounding box center [116, 157] width 19 height 8
click at [117, 148] on button "Section" at bounding box center [121, 145] width 29 height 9
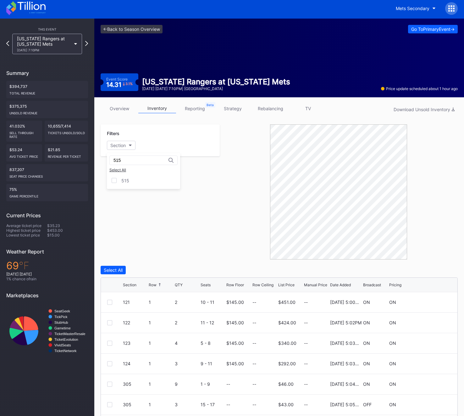
type input "515"
click at [132, 186] on div "515 Select All 515" at bounding box center [143, 171] width 73 height 36
click at [132, 182] on div "515" at bounding box center [143, 181] width 73 height 12
click at [110, 342] on div at bounding box center [109, 342] width 5 height 5
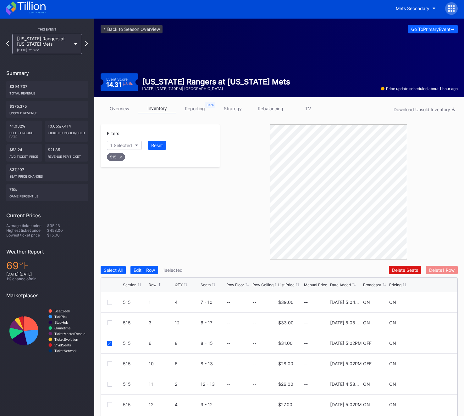
click at [456, 266] on button "Delete 1 Row" at bounding box center [442, 270] width 32 height 8
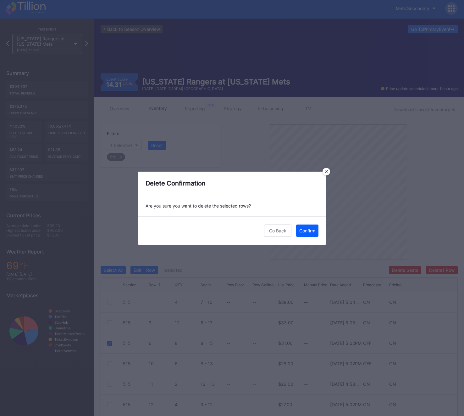
click at [323, 234] on div "Go Back Confirm" at bounding box center [232, 230] width 189 height 28
click at [304, 234] on button "Confirm" at bounding box center [307, 230] width 22 height 12
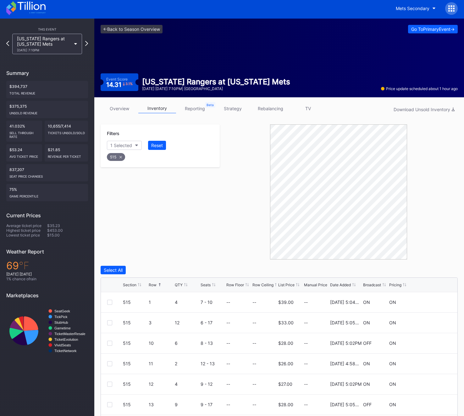
click at [117, 155] on div "515" at bounding box center [116, 157] width 18 height 8
click at [118, 141] on button "Section" at bounding box center [121, 145] width 29 height 9
type input "516"
click at [136, 181] on div "516" at bounding box center [143, 181] width 73 height 12
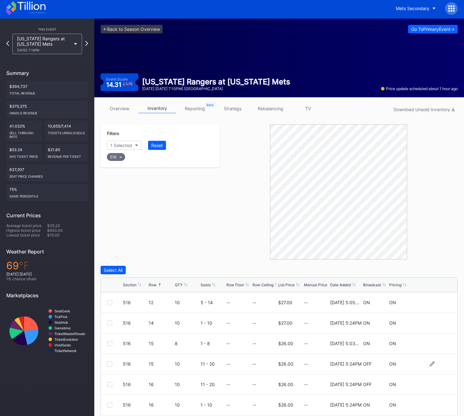
click at [111, 361] on div at bounding box center [109, 363] width 5 height 5
click at [111, 383] on div at bounding box center [109, 384] width 5 height 5
click at [441, 270] on div "Delete 2 Rows" at bounding box center [441, 269] width 28 height 5
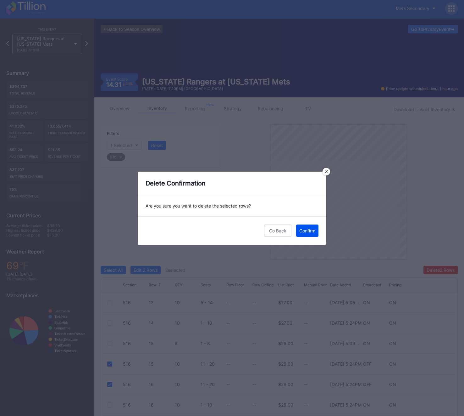
click at [306, 227] on button "Confirm" at bounding box center [307, 230] width 22 height 12
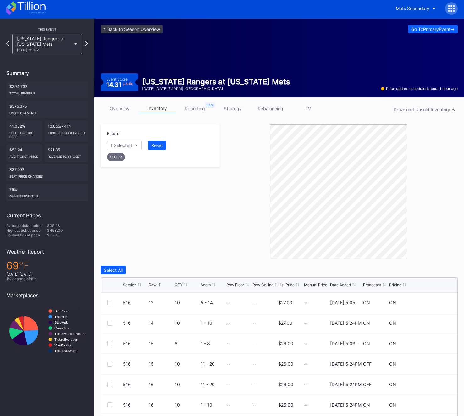
click at [121, 153] on div "516" at bounding box center [116, 157] width 18 height 8
click at [121, 140] on div "Filters Section" at bounding box center [160, 140] width 119 height 32
click at [122, 146] on div "Section" at bounding box center [117, 145] width 15 height 5
type input "519"
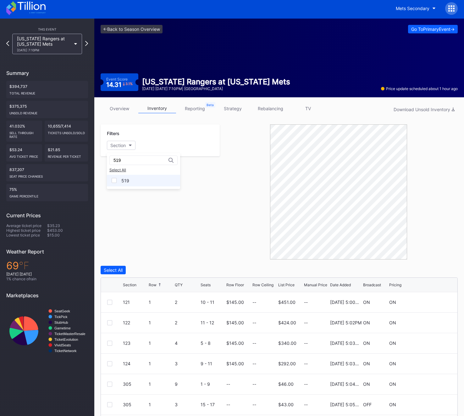
click at [132, 177] on div "519" at bounding box center [143, 181] width 73 height 12
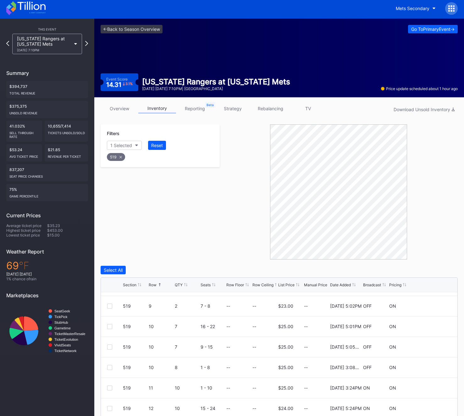
scroll to position [181, 0]
click at [111, 364] on div at bounding box center [109, 366] width 5 height 5
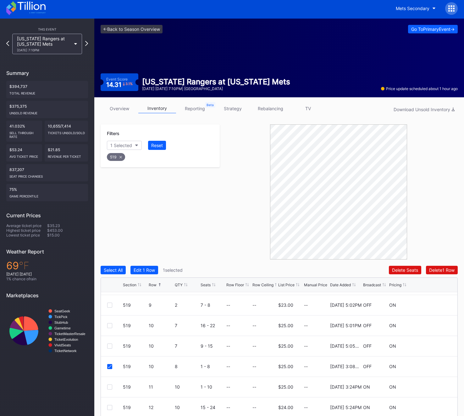
click at [120, 158] on icon at bounding box center [121, 157] width 3 height 3
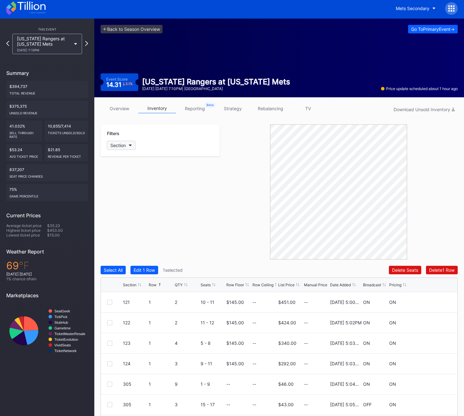
click at [120, 148] on button "Section" at bounding box center [121, 145] width 29 height 9
drag, startPoint x: 120, startPoint y: 184, endPoint x: 138, endPoint y: 153, distance: 36.6
click at [138, 153] on div "530 Select All 530" at bounding box center [143, 171] width 73 height 36
click at [128, 159] on input "530" at bounding box center [141, 160] width 55 height 5
type input "520"
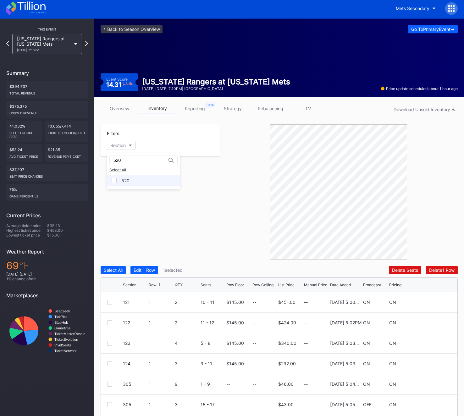
click at [128, 184] on div "520" at bounding box center [143, 181] width 73 height 12
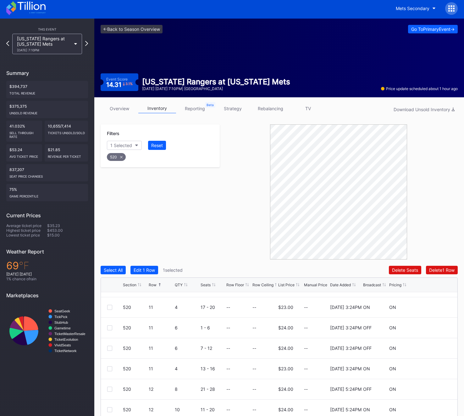
scroll to position [199, 0]
click at [109, 327] on div at bounding box center [109, 328] width 5 height 5
click at [109, 349] on div at bounding box center [109, 348] width 5 height 5
click at [446, 272] on div "Delete 3 Rows" at bounding box center [441, 269] width 28 height 5
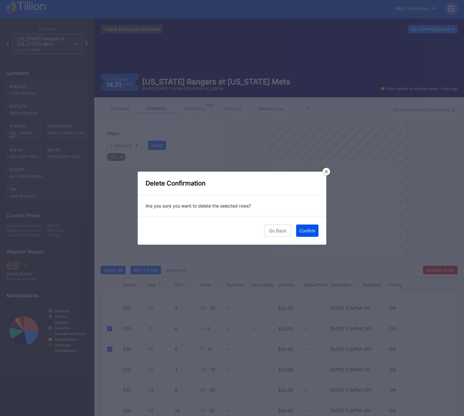
click at [311, 233] on div "Confirm" at bounding box center [307, 230] width 16 height 5
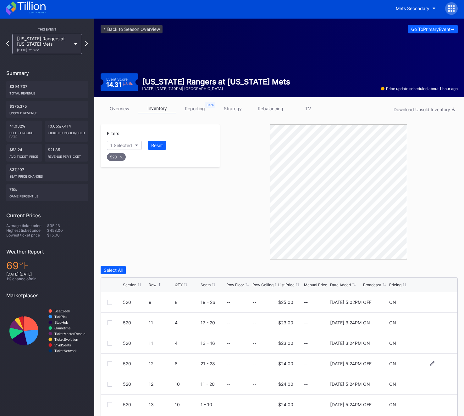
scroll to position [0, 0]
click at [460, 12] on div "Mets Secondary" at bounding box center [232, 8] width 464 height 20
click at [456, 12] on div "Mets Secondary" at bounding box center [424, 8] width 67 height 13
click at [453, 11] on icon at bounding box center [452, 8] width 6 height 6
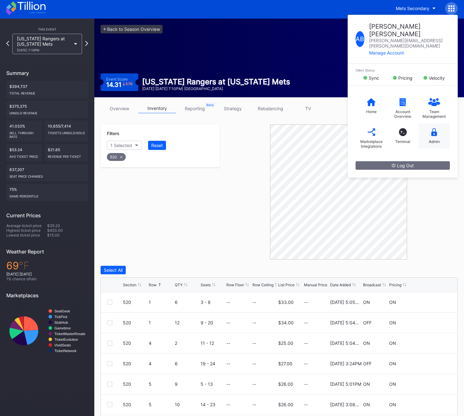
click at [441, 123] on div "Admin" at bounding box center [434, 135] width 31 height 25
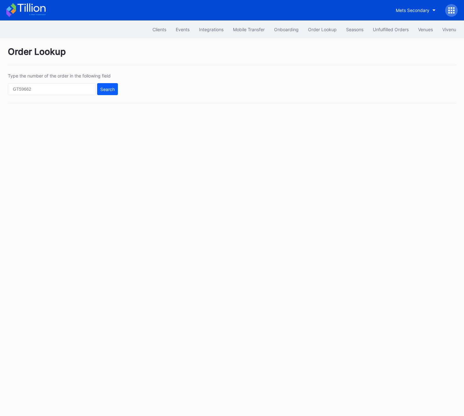
click at [445, 11] on div at bounding box center [451, 10] width 13 height 13
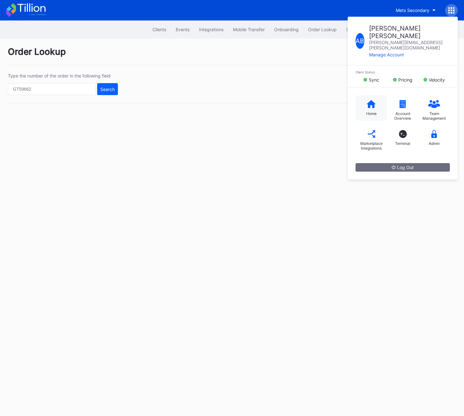
click at [377, 98] on div "Home" at bounding box center [371, 107] width 31 height 25
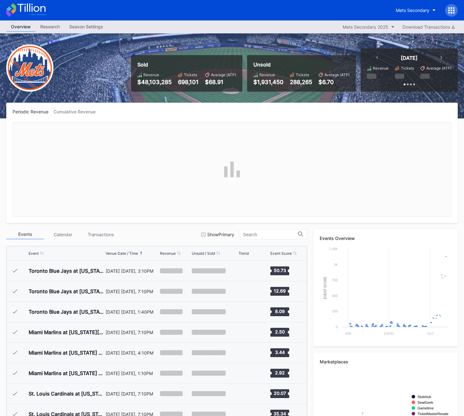
scroll to position [1452, 0]
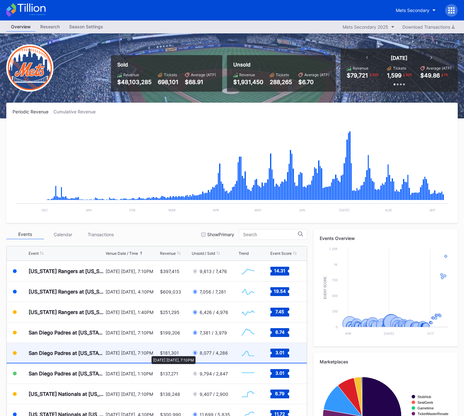
click at [148, 353] on div "[DATE] [DATE], 7:10PM" at bounding box center [132, 352] width 53 height 5
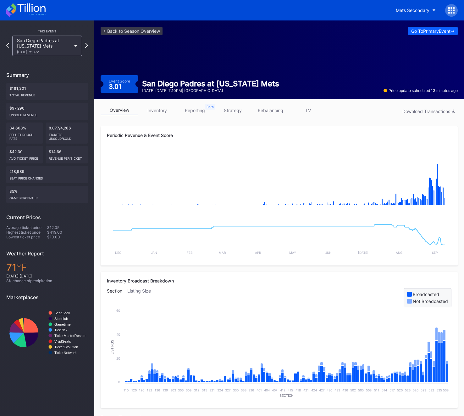
click at [165, 106] on link "inventory" at bounding box center [157, 110] width 38 height 10
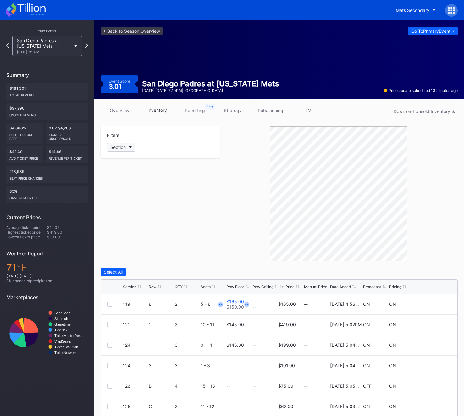
click at [125, 147] on div "Section" at bounding box center [117, 146] width 15 height 5
click at [135, 163] on input at bounding box center [141, 161] width 55 height 5
type input "138"
click at [140, 181] on div "138" at bounding box center [143, 182] width 73 height 12
click at [111, 322] on div at bounding box center [109, 324] width 5 height 5
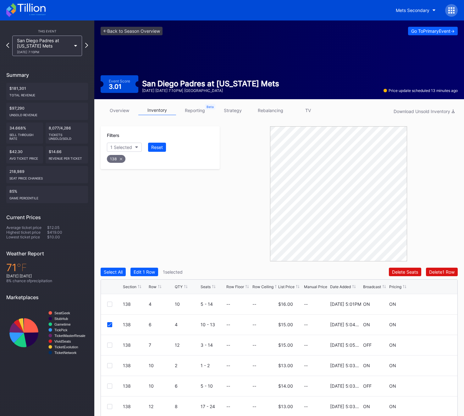
click at [119, 162] on div "138" at bounding box center [116, 159] width 19 height 8
click at [117, 142] on div "Filters Section" at bounding box center [160, 142] width 119 height 32
click at [117, 144] on button "Section" at bounding box center [121, 147] width 29 height 9
type input "302"
click at [127, 182] on div "302" at bounding box center [125, 182] width 8 height 5
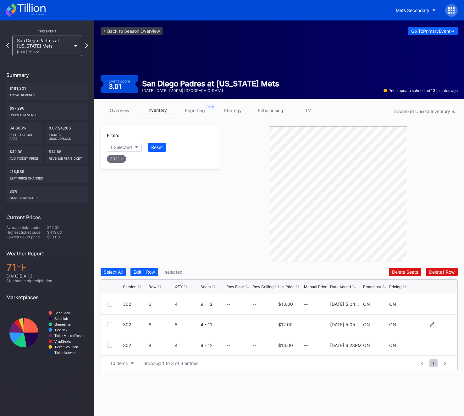
click at [112, 325] on div at bounding box center [115, 324] width 16 height 5
click at [111, 325] on div at bounding box center [109, 324] width 5 height 5
click at [153, 289] on div "Section Row QTY Seats Row Floor Row Ceiling List Price Manual Price Date Added …" at bounding box center [279, 286] width 357 height 14
click at [152, 285] on div "Row" at bounding box center [153, 286] width 8 height 5
click at [113, 357] on div "10 items Showing 1 to 3 of 3 entries 1 ... -1 0 1 2 3 ... 1" at bounding box center [279, 362] width 357 height 15
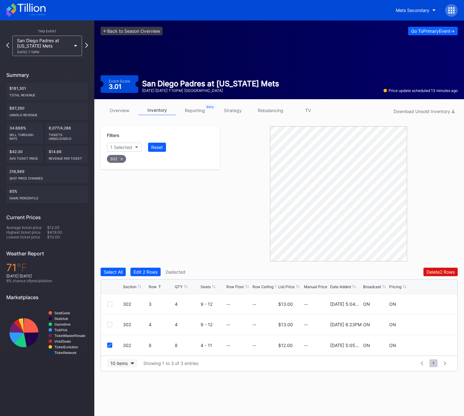
click at [113, 362] on div "10 items" at bounding box center [118, 362] width 17 height 5
click at [117, 347] on div "200 items" at bounding box center [122, 346] width 20 height 5
click at [119, 159] on div "302" at bounding box center [116, 159] width 19 height 8
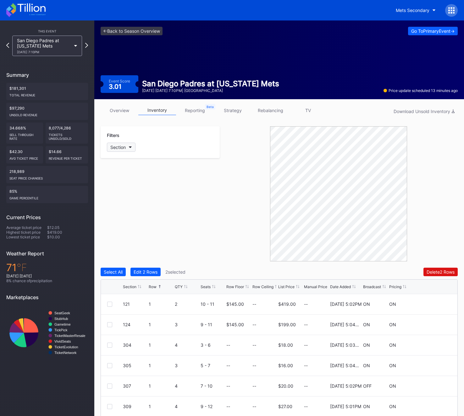
click at [117, 149] on div "Section" at bounding box center [117, 146] width 15 height 5
type input "303"
click at [127, 179] on div "303" at bounding box center [143, 182] width 73 height 12
click at [109, 300] on div "303 3 7 9 - 15 -- -- $13.00 -- [DATE] 5:04PM ON ON" at bounding box center [279, 304] width 357 height 20
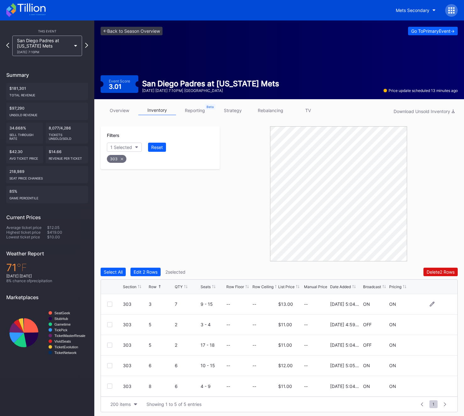
click at [109, 303] on div at bounding box center [109, 303] width 5 height 5
click at [109, 366] on div at bounding box center [109, 365] width 5 height 5
click at [110, 387] on div at bounding box center [109, 385] width 5 height 5
click at [125, 160] on div "303" at bounding box center [117, 159] width 20 height 8
click at [123, 143] on button "Section" at bounding box center [121, 147] width 29 height 9
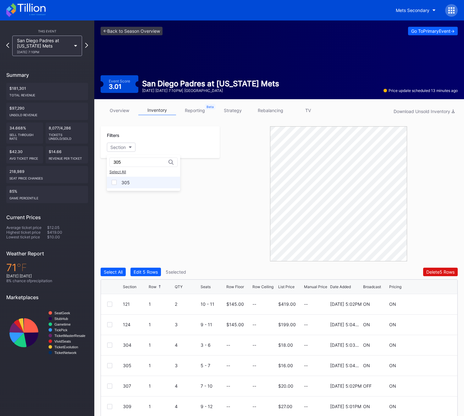
type input "305"
click at [122, 186] on div "305" at bounding box center [143, 182] width 73 height 12
click at [105, 363] on div "305 5 9 1 - 9 -- -- $12.00 -- [DATE] 6:23PM OFF ON" at bounding box center [279, 365] width 357 height 20
click at [109, 363] on div at bounding box center [109, 365] width 5 height 5
click at [115, 161] on div "305" at bounding box center [116, 159] width 19 height 8
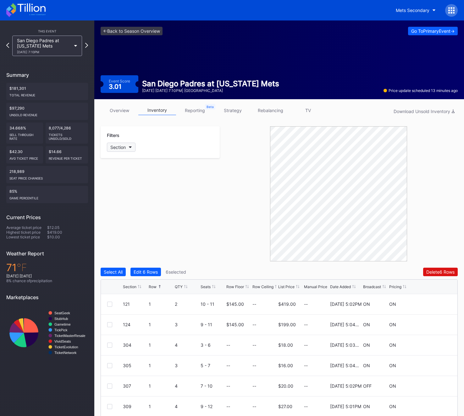
click at [115, 150] on button "Section" at bounding box center [121, 147] width 29 height 9
type input "306"
click at [130, 185] on div "306" at bounding box center [143, 182] width 73 height 12
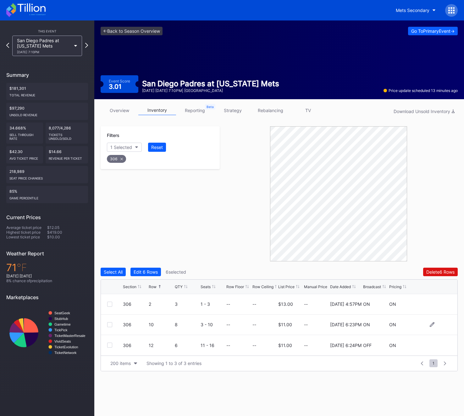
click at [110, 327] on div "306 10 8 3 - 10 -- -- $11.00 -- [DATE] 6:23PM ON ON" at bounding box center [279, 324] width 357 height 20
click at [110, 324] on div at bounding box center [109, 324] width 5 height 5
click at [110, 345] on div at bounding box center [109, 344] width 5 height 5
click at [120, 158] on icon at bounding box center [121, 159] width 3 height 3
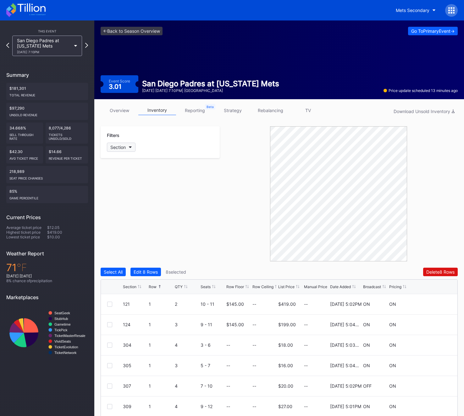
click at [124, 145] on div "Section" at bounding box center [117, 146] width 15 height 5
type input "309"
click at [133, 186] on div "309" at bounding box center [143, 182] width 73 height 12
click at [109, 345] on div at bounding box center [109, 345] width 5 height 5
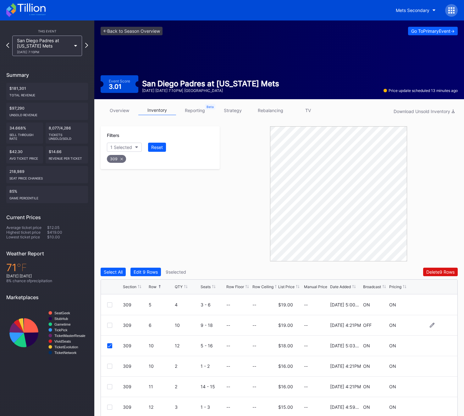
click at [108, 322] on div "309 6 10 9 - 18 -- -- $19.00 -- [DATE] 4:21PM OFF ON" at bounding box center [279, 325] width 357 height 20
click at [108, 324] on div at bounding box center [109, 324] width 5 height 5
click at [120, 157] on div "309" at bounding box center [116, 159] width 19 height 8
click at [120, 148] on div "Section" at bounding box center [117, 146] width 15 height 5
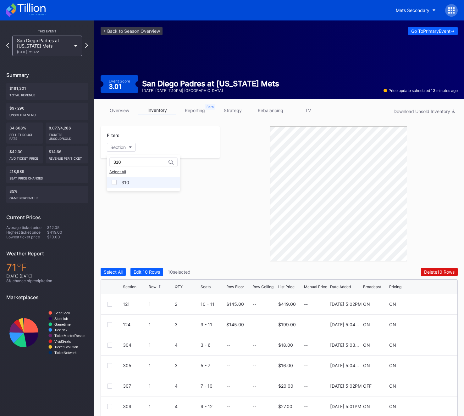
type input "310"
click at [128, 181] on div "310" at bounding box center [125, 182] width 8 height 5
click at [109, 365] on div at bounding box center [109, 365] width 5 height 5
click at [110, 385] on div at bounding box center [109, 385] width 5 height 5
click at [120, 159] on icon at bounding box center [121, 158] width 3 height 3
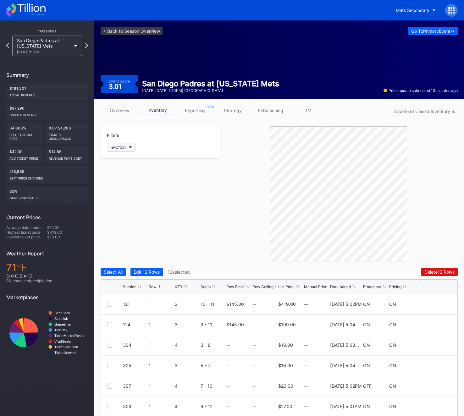
click at [119, 146] on div "Section" at bounding box center [117, 146] width 15 height 5
type input "311"
click at [127, 183] on div "311" at bounding box center [124, 182] width 7 height 5
click at [111, 305] on div at bounding box center [109, 303] width 5 height 5
click at [116, 160] on div "311" at bounding box center [116, 159] width 18 height 8
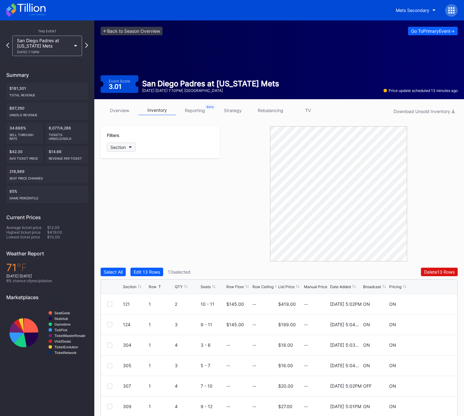
click at [121, 146] on div "Section" at bounding box center [117, 146] width 15 height 5
type input "328"
click at [131, 181] on div "328" at bounding box center [143, 182] width 73 height 12
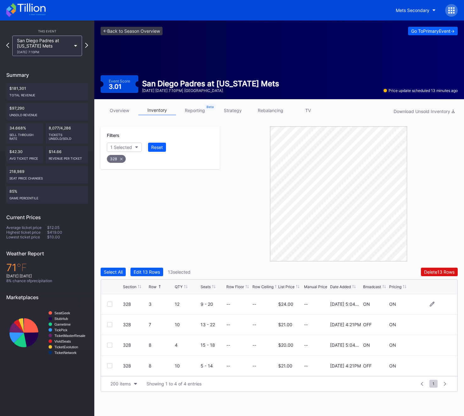
click at [109, 305] on div at bounding box center [109, 303] width 5 height 5
click at [112, 327] on div "328 7 10 13 - 22 -- -- $21.00 -- [DATE] 4:21PM OFF ON" at bounding box center [279, 324] width 357 height 20
click at [110, 324] on div at bounding box center [109, 324] width 5 height 5
click at [110, 345] on div at bounding box center [109, 344] width 5 height 5
click at [110, 344] on icon at bounding box center [110, 344] width 4 height 3
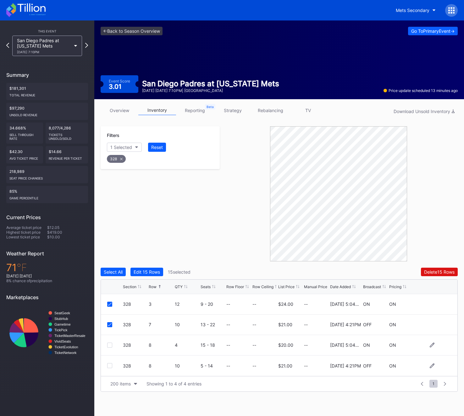
click at [109, 363] on div at bounding box center [109, 365] width 5 height 5
click at [446, 272] on div "Delete 16 Rows" at bounding box center [439, 271] width 31 height 5
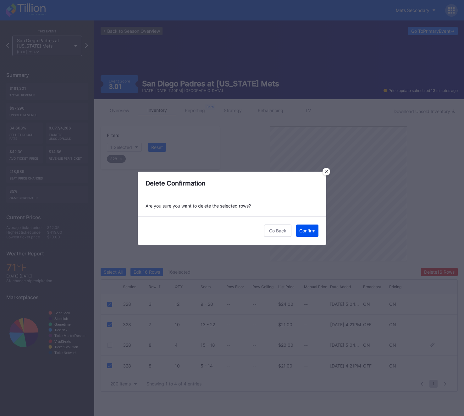
click at [311, 230] on div "Confirm" at bounding box center [307, 230] width 16 height 5
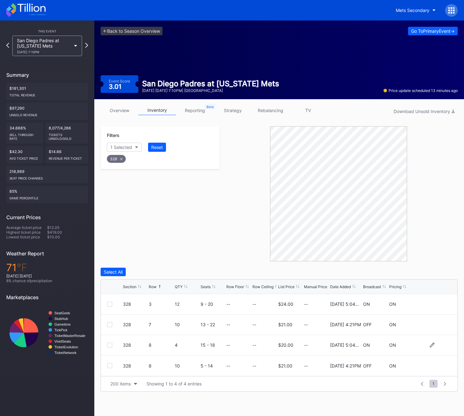
click at [111, 163] on div "328" at bounding box center [160, 157] width 109 height 13
click at [113, 158] on div "328" at bounding box center [116, 159] width 19 height 8
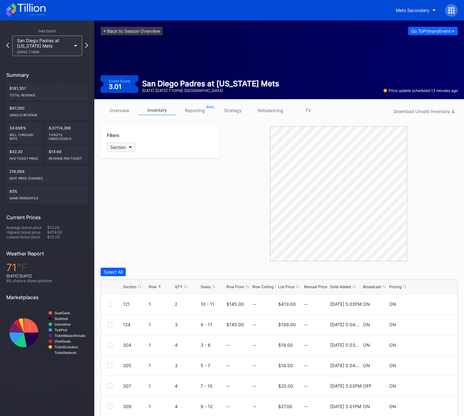
click at [119, 149] on div "Section" at bounding box center [117, 146] width 15 height 5
type input "329"
click at [129, 179] on div "329" at bounding box center [143, 182] width 73 height 12
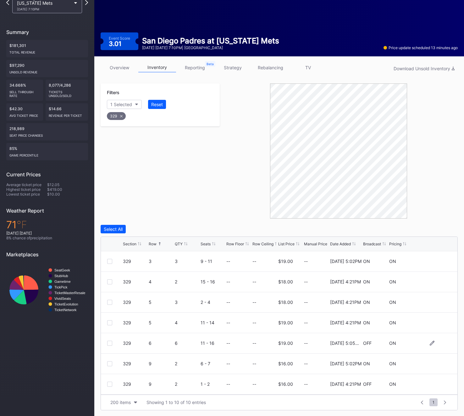
click at [106, 341] on div "329 6 6 11 - 16 -- -- $19.00 -- [DATE] 5:05PM OFF ON" at bounding box center [279, 343] width 357 height 20
click at [107, 341] on div at bounding box center [109, 342] width 5 height 5
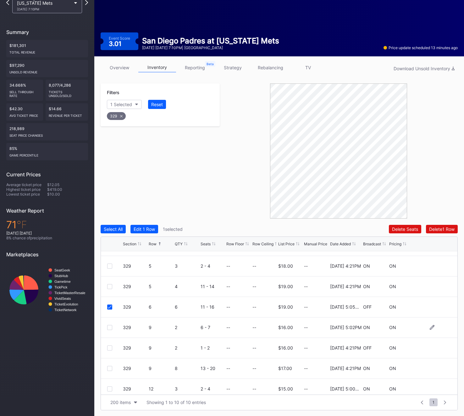
scroll to position [39, 0]
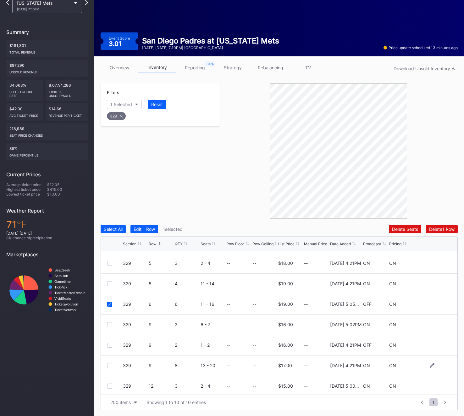
click at [108, 363] on div at bounding box center [109, 365] width 5 height 5
click at [115, 118] on div "329" at bounding box center [116, 116] width 19 height 8
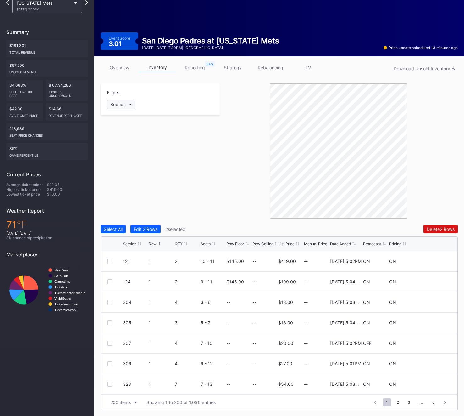
click at [117, 102] on div "Section" at bounding box center [117, 104] width 15 height 5
type input "330"
click at [123, 142] on div "330" at bounding box center [143, 140] width 73 height 12
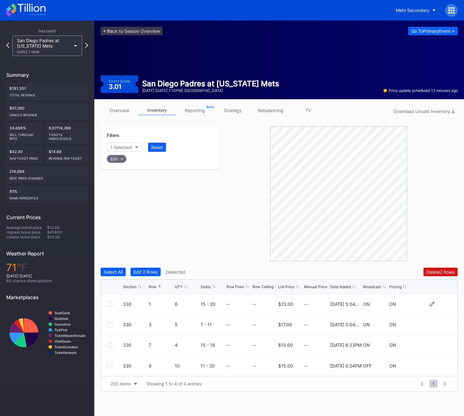
click at [107, 304] on div at bounding box center [109, 303] width 5 height 5
click at [107, 325] on div "330 3 5 7 - 11 -- -- $17.00 -- [DATE] 5:04PM ON ON" at bounding box center [279, 324] width 357 height 20
click at [109, 325] on div at bounding box center [109, 324] width 5 height 5
click at [108, 345] on div at bounding box center [109, 344] width 5 height 5
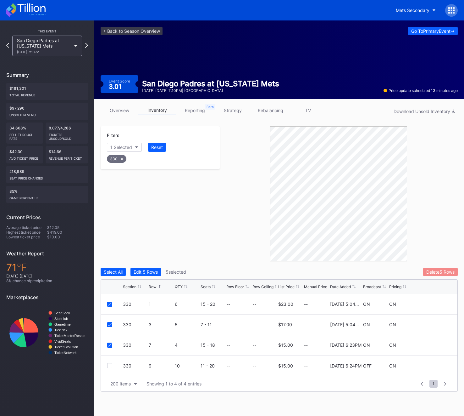
click at [424, 271] on button "Delete 5 Rows" at bounding box center [440, 271] width 35 height 8
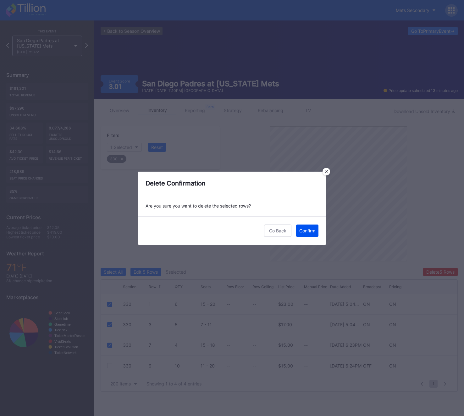
click at [303, 231] on div "Confirm" at bounding box center [307, 230] width 16 height 5
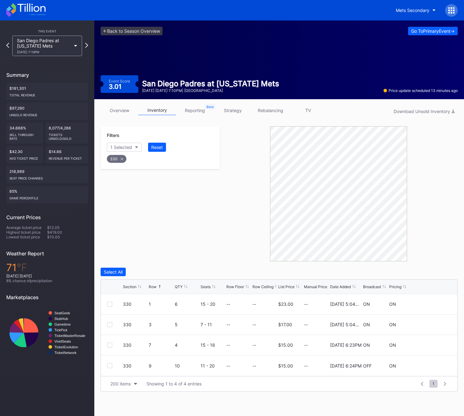
click at [123, 159] on div "330" at bounding box center [117, 159] width 20 height 8
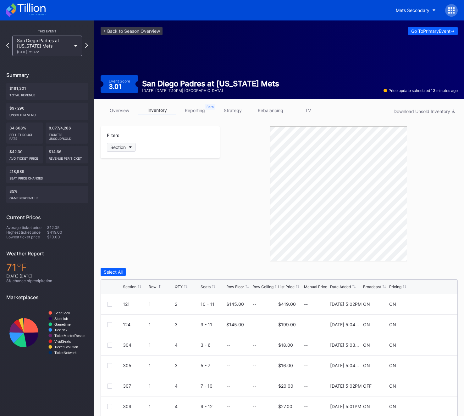
click at [122, 149] on div "Section" at bounding box center [117, 146] width 15 height 5
type input "334"
click at [126, 182] on div "334" at bounding box center [125, 182] width 8 height 5
click at [113, 367] on div at bounding box center [115, 365] width 16 height 5
click at [110, 365] on div at bounding box center [109, 365] width 5 height 5
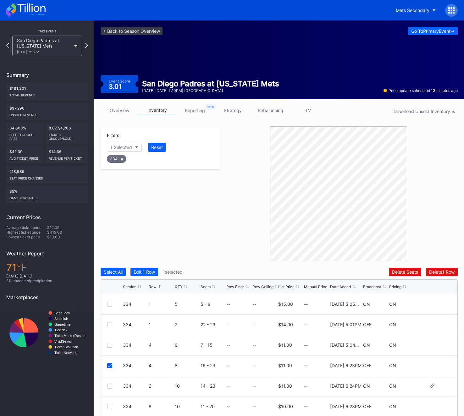
click at [110, 387] on div at bounding box center [109, 385] width 5 height 5
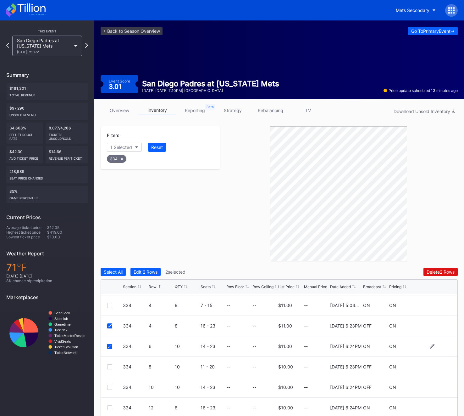
scroll to position [40, 0]
click at [109, 370] on div "334 8 10 11 - 20 -- -- $10.00 -- [DATE] 6:23PM OFF ON" at bounding box center [279, 366] width 357 height 20
click at [109, 364] on div at bounding box center [109, 366] width 5 height 5
click at [436, 271] on div "Delete 3 Rows" at bounding box center [441, 271] width 28 height 5
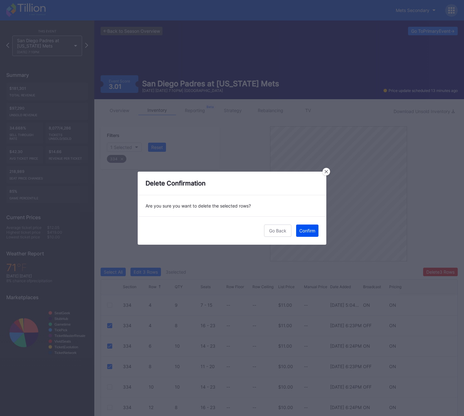
click at [303, 232] on div "Confirm" at bounding box center [307, 230] width 16 height 5
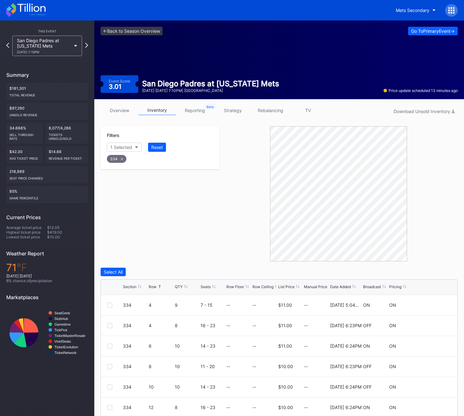
click at [116, 160] on div "334" at bounding box center [117, 159] width 20 height 8
click at [116, 151] on button "Section" at bounding box center [121, 147] width 29 height 9
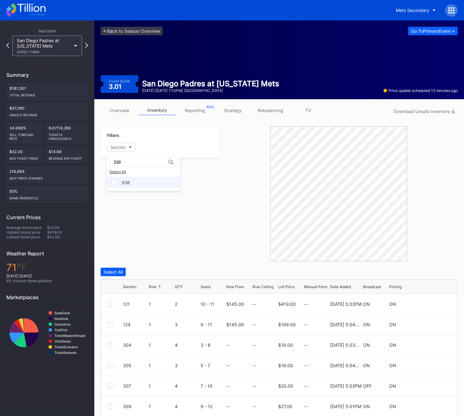
type input "338"
click at [136, 178] on div "338" at bounding box center [143, 182] width 73 height 12
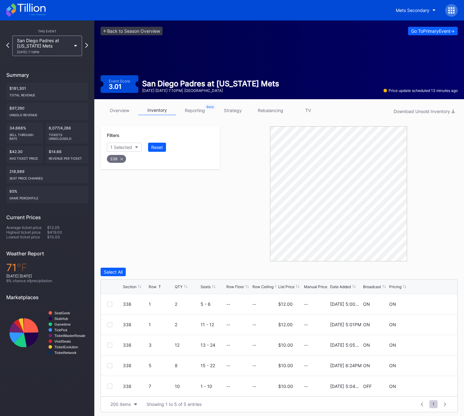
click at [121, 158] on icon at bounding box center [121, 158] width 3 height 3
click at [121, 147] on div "Section" at bounding box center [117, 146] width 15 height 5
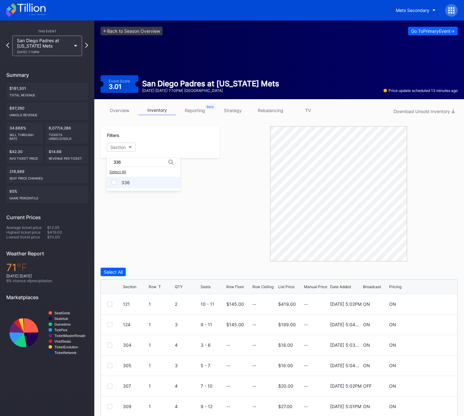
type input "336"
click at [124, 181] on div "336" at bounding box center [125, 182] width 8 height 5
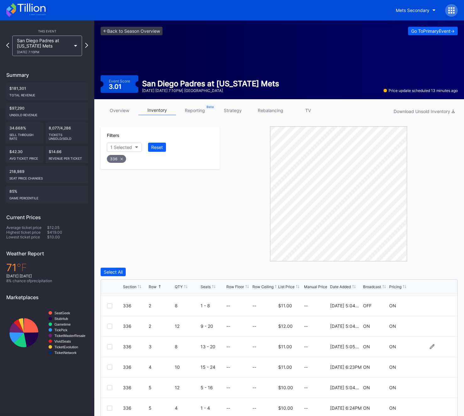
click at [110, 345] on div at bounding box center [109, 346] width 5 height 5
click at [109, 368] on div at bounding box center [109, 366] width 5 height 5
click at [109, 389] on div at bounding box center [109, 387] width 5 height 5
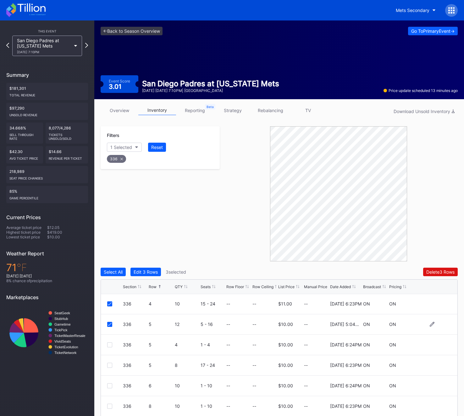
scroll to position [84, 0]
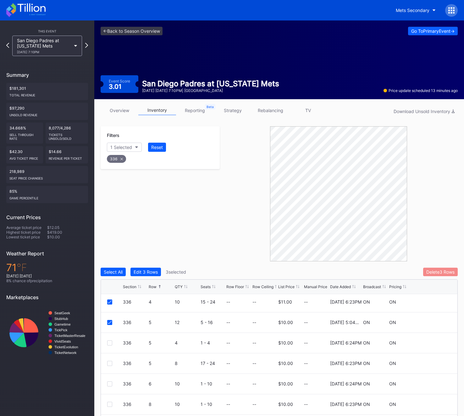
click at [450, 272] on div "Delete 3 Rows" at bounding box center [441, 271] width 28 height 5
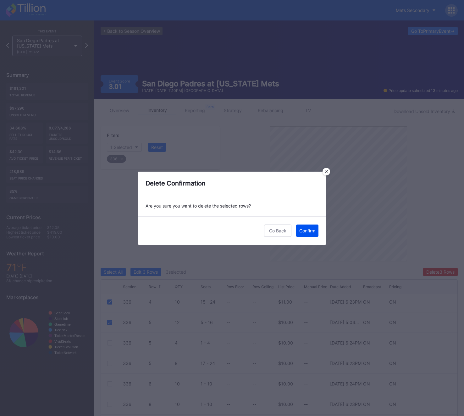
click at [311, 228] on div "Confirm" at bounding box center [307, 230] width 16 height 5
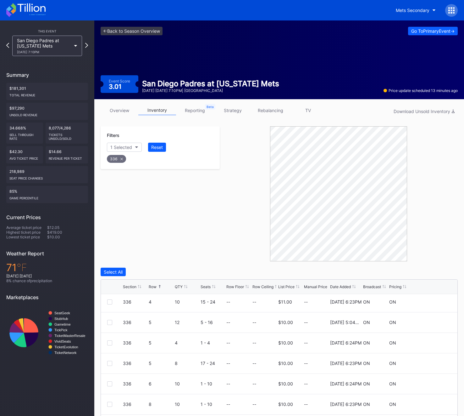
click at [120, 159] on div "336" at bounding box center [116, 159] width 19 height 8
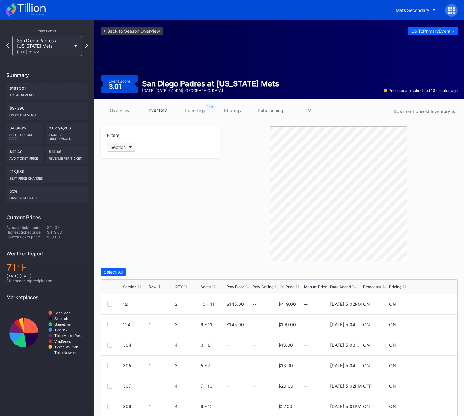
click at [119, 148] on div "Section" at bounding box center [117, 146] width 15 height 5
type input "337"
click at [130, 184] on div "337" at bounding box center [143, 182] width 73 height 12
click at [110, 384] on div at bounding box center [109, 385] width 5 height 5
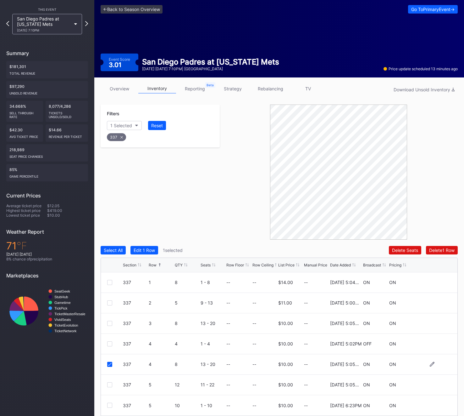
scroll to position [43, 0]
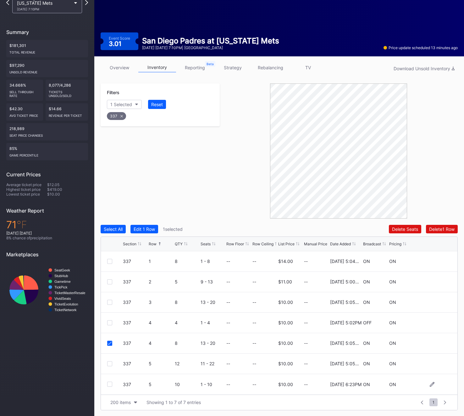
click at [110, 384] on div at bounding box center [109, 383] width 5 height 5
click at [443, 226] on div "Delete 2 Rows" at bounding box center [441, 228] width 28 height 5
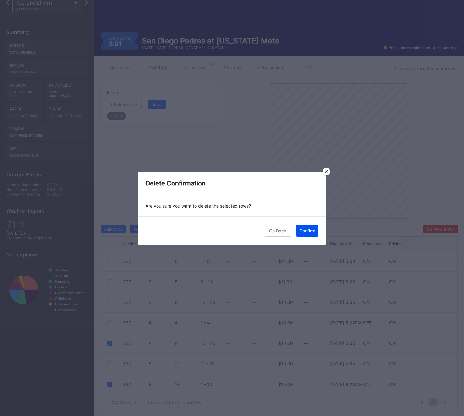
click at [304, 231] on div "Confirm" at bounding box center [307, 230] width 16 height 5
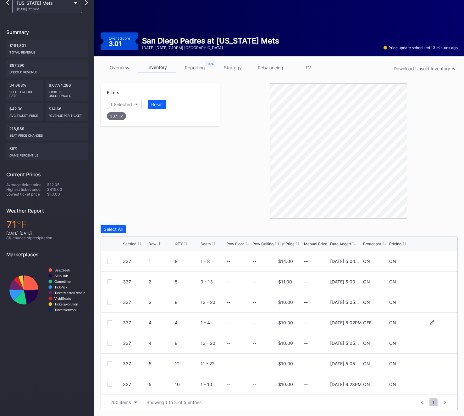
scroll to position [2, 0]
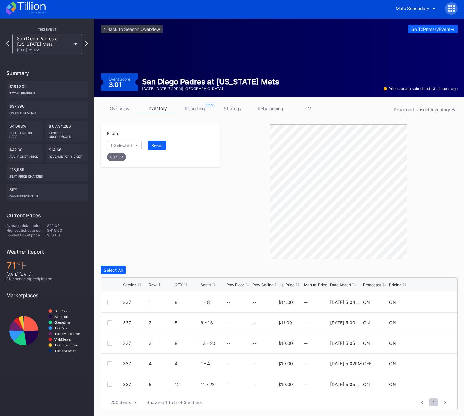
click at [454, 8] on icon at bounding box center [454, 9] width 2 height 2
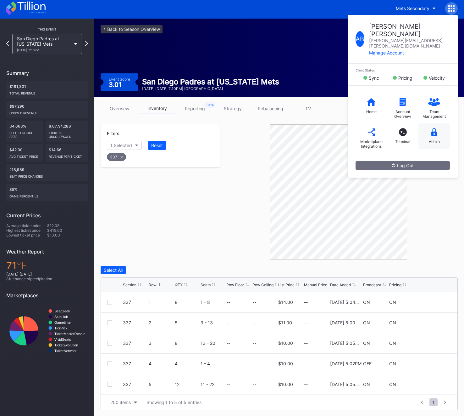
click at [428, 123] on div "Admin" at bounding box center [434, 135] width 31 height 25
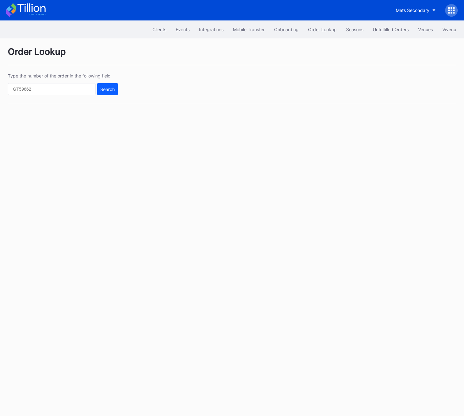
click at [32, 82] on div "Type the number of the order in the following field Search" at bounding box center [63, 84] width 110 height 22
click at [34, 89] on input "text" at bounding box center [52, 89] width 88 height 12
paste input "622389293"
click at [112, 87] on div "Search" at bounding box center [107, 89] width 14 height 5
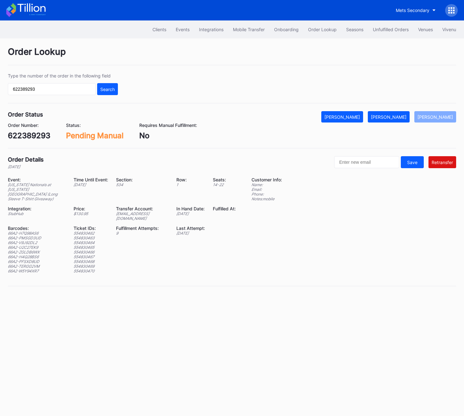
click at [41, 135] on div "622389293" at bounding box center [29, 135] width 42 height 9
click at [397, 113] on button "[PERSON_NAME]" at bounding box center [389, 116] width 42 height 11
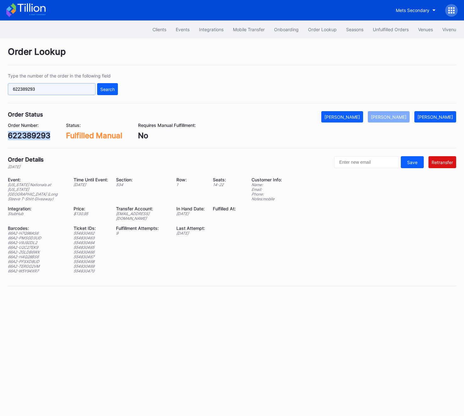
click at [26, 91] on input "622389293" at bounding box center [52, 89] width 88 height 12
paste input "151"
click at [116, 93] on button "Search" at bounding box center [107, 89] width 21 height 12
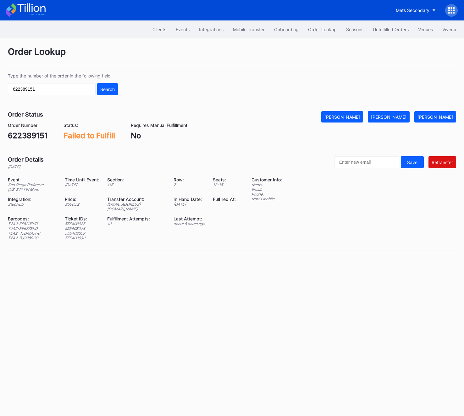
click at [31, 133] on div "622389151" at bounding box center [28, 135] width 40 height 9
copy div "622389151"
click at [26, 139] on div "622389151" at bounding box center [28, 135] width 40 height 9
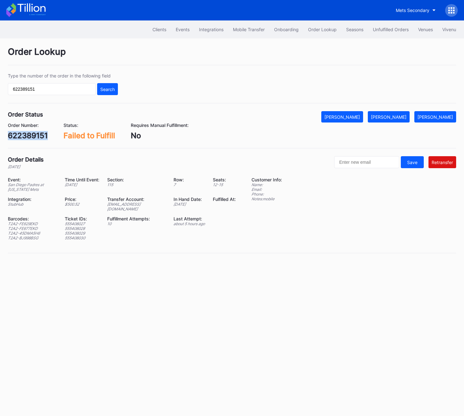
copy div "622389151"
click at [406, 122] on button "[PERSON_NAME]" at bounding box center [389, 116] width 42 height 11
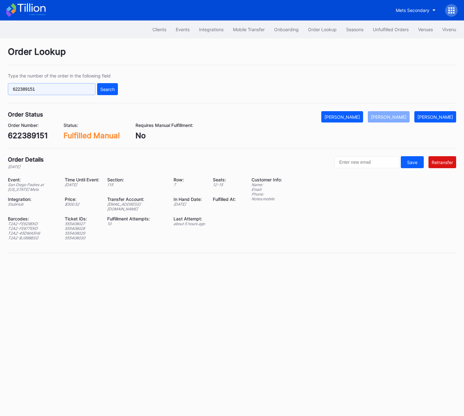
click at [25, 91] on input "622389151" at bounding box center [52, 89] width 88 height 12
paste input "50462564"
type input "50462564"
click at [111, 90] on div "Search" at bounding box center [107, 89] width 14 height 5
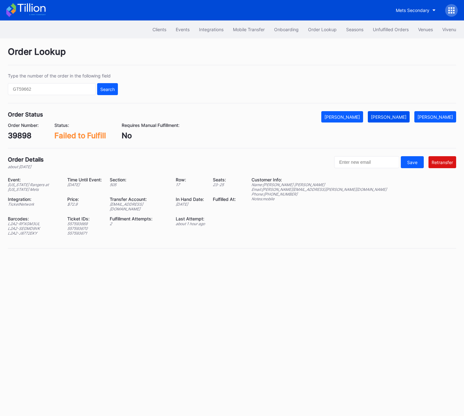
click at [395, 115] on div "[PERSON_NAME]" at bounding box center [389, 116] width 36 height 5
